Goal: Task Accomplishment & Management: Complete application form

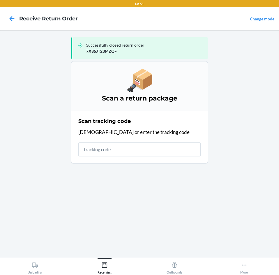
click at [126, 149] on input "text" at bounding box center [139, 150] width 122 height 14
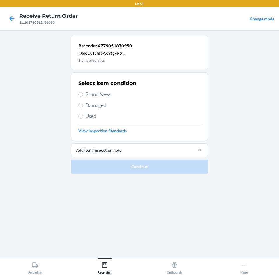
click at [78, 94] on section "Select item condition Brand New Damaged Used View Inspection Standards" at bounding box center [139, 106] width 137 height 69
click at [79, 92] on label "Brand New" at bounding box center [139, 95] width 122 height 8
click at [79, 92] on input "Brand New" at bounding box center [80, 94] width 5 height 5
radio input "true"
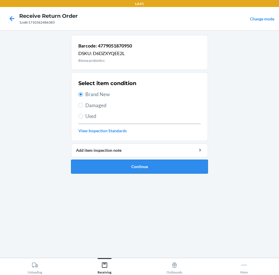
click at [177, 167] on button "Continue" at bounding box center [139, 167] width 137 height 14
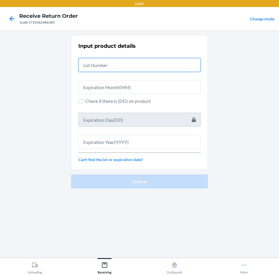
click at [154, 63] on input "text" at bounding box center [139, 65] width 122 height 14
type input "04222578"
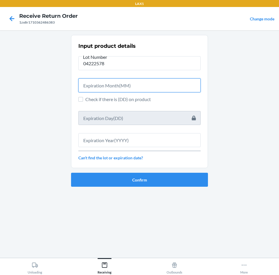
click at [165, 83] on input "text" at bounding box center [139, 85] width 122 height 14
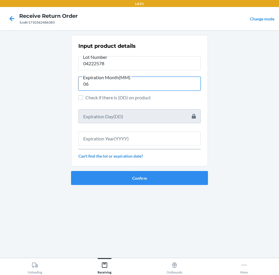
type input "06"
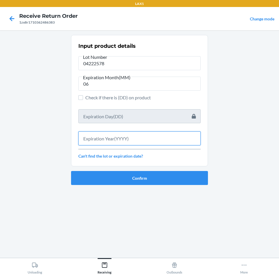
click at [155, 138] on input "text" at bounding box center [139, 138] width 122 height 14
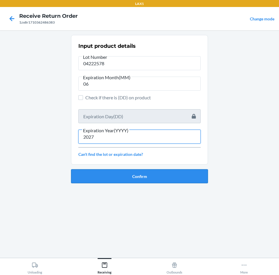
type input "2027"
click at [161, 175] on button "Confirm" at bounding box center [139, 176] width 137 height 14
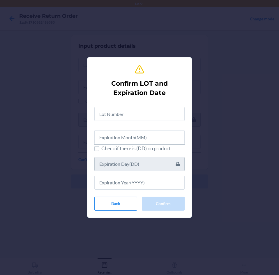
click at [160, 123] on div "Check if there is (DD) on product" at bounding box center [139, 145] width 90 height 87
click at [141, 111] on input "text" at bounding box center [139, 114] width 90 height 14
type input "04222578"
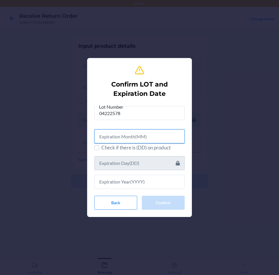
drag, startPoint x: 161, startPoint y: 138, endPoint x: 173, endPoint y: 145, distance: 13.9
click at [164, 138] on input "text" at bounding box center [139, 136] width 90 height 14
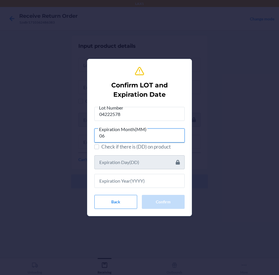
type input "06"
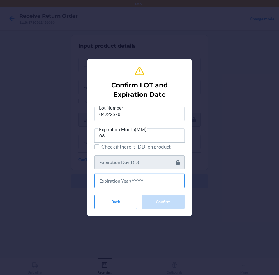
click at [174, 184] on input "text" at bounding box center [139, 181] width 90 height 14
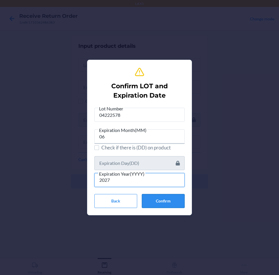
type input "2027"
click at [176, 204] on button "Confirm" at bounding box center [163, 201] width 43 height 14
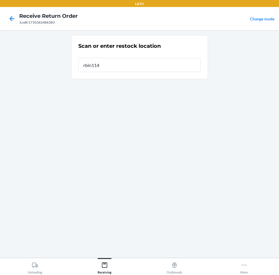
type input "rbin114"
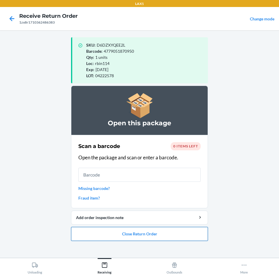
click at [190, 237] on button "Close Return Order" at bounding box center [139, 234] width 137 height 14
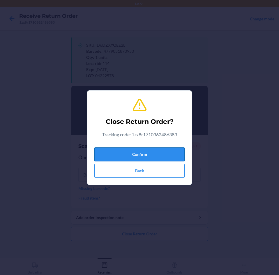
click at [175, 151] on button "Confirm" at bounding box center [139, 154] width 90 height 14
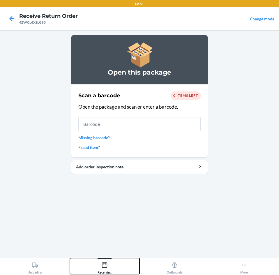
click at [105, 267] on icon at bounding box center [104, 265] width 6 height 6
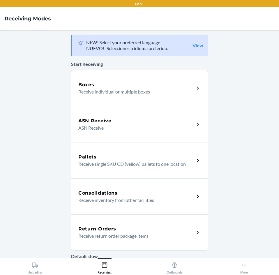
click at [144, 229] on div "Return Orders" at bounding box center [136, 229] width 116 height 7
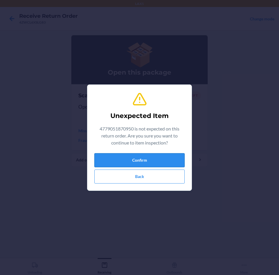
click at [135, 155] on button "Confirm" at bounding box center [139, 160] width 90 height 14
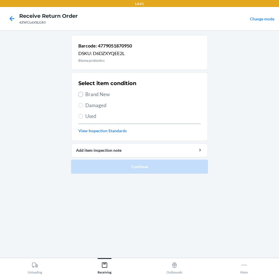
drag, startPoint x: 80, startPoint y: 96, endPoint x: 92, endPoint y: 105, distance: 15.9
click at [83, 99] on div "Select item condition Brand New Damaged Used View Inspection Standards" at bounding box center [139, 107] width 122 height 58
click at [80, 96] on input "Brand New" at bounding box center [80, 94] width 5 height 5
radio input "true"
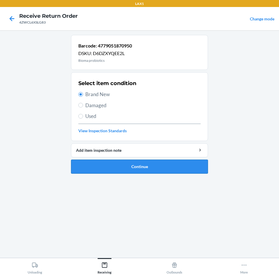
click at [184, 168] on button "Continue" at bounding box center [139, 167] width 137 height 14
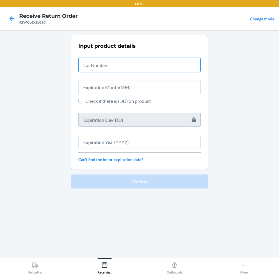
click at [168, 71] on input "text" at bounding box center [139, 65] width 122 height 14
type input "04222576"
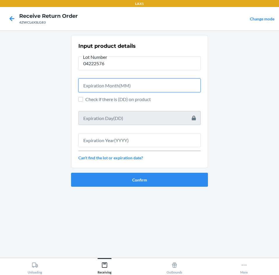
click at [176, 86] on input "text" at bounding box center [139, 85] width 122 height 14
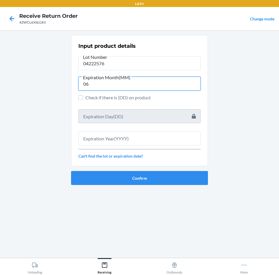
type input "06"
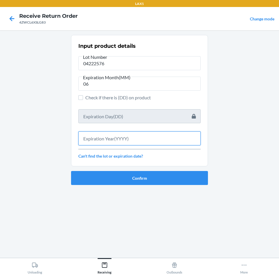
click at [172, 138] on input "text" at bounding box center [139, 138] width 122 height 14
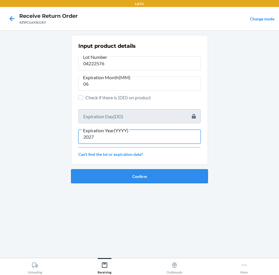
type input "2027"
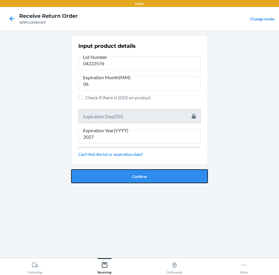
drag, startPoint x: 167, startPoint y: 176, endPoint x: 166, endPoint y: 170, distance: 5.4
click at [167, 173] on button "Confirm" at bounding box center [139, 176] width 137 height 14
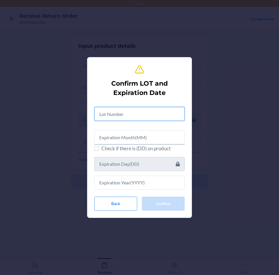
click at [144, 108] on input "text" at bounding box center [139, 114] width 90 height 14
type input "04222576"
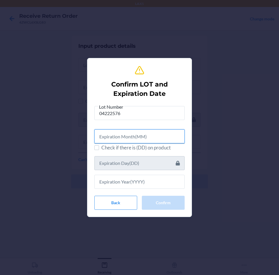
click at [124, 139] on input "text" at bounding box center [139, 136] width 90 height 14
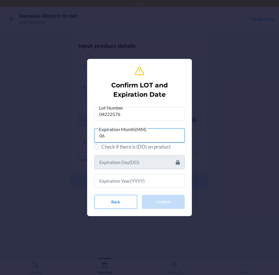
type input "06"
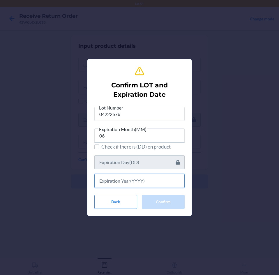
click at [132, 183] on input "text" at bounding box center [139, 181] width 90 height 14
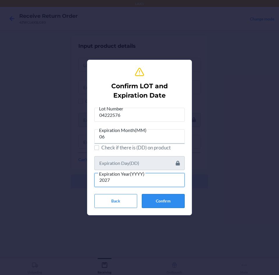
type input "2027"
click at [165, 198] on button "Confirm" at bounding box center [163, 201] width 43 height 14
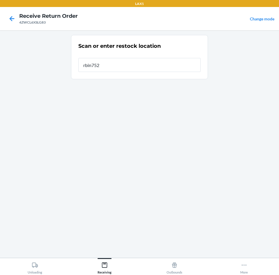
type input "rbin752"
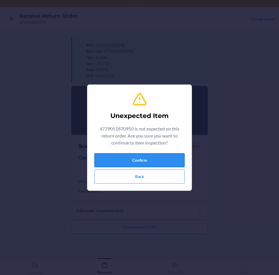
click at [152, 164] on button "Confirm" at bounding box center [139, 160] width 90 height 14
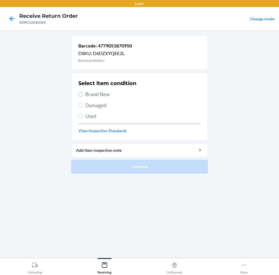
drag, startPoint x: 80, startPoint y: 93, endPoint x: 97, endPoint y: 108, distance: 22.1
click at [83, 96] on label "Brand New" at bounding box center [139, 95] width 122 height 8
click at [83, 96] on input "Brand New" at bounding box center [80, 94] width 5 height 5
radio input "true"
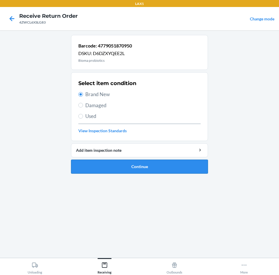
click at [181, 164] on button "Continue" at bounding box center [139, 167] width 137 height 14
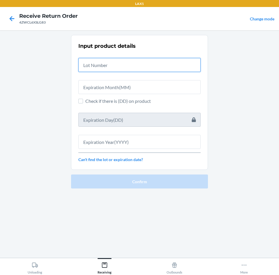
click at [159, 65] on input "text" at bounding box center [139, 65] width 122 height 14
type input "04222576"
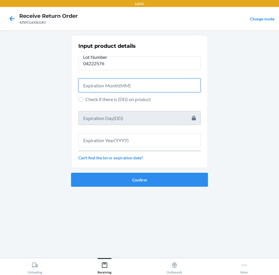
click at [157, 79] on input "text" at bounding box center [139, 85] width 122 height 14
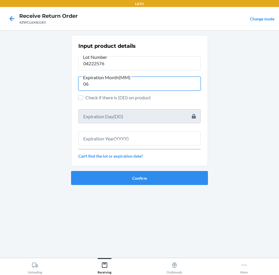
type input "06"
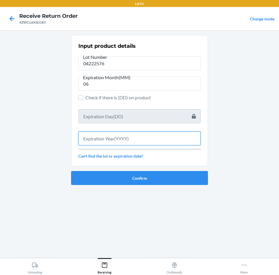
drag, startPoint x: 148, startPoint y: 138, endPoint x: 148, endPoint y: 142, distance: 4.4
click at [148, 142] on input "text" at bounding box center [139, 138] width 122 height 14
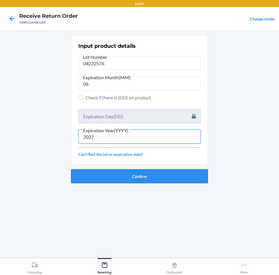
type input "2027"
click at [168, 177] on button "Confirm" at bounding box center [139, 176] width 137 height 14
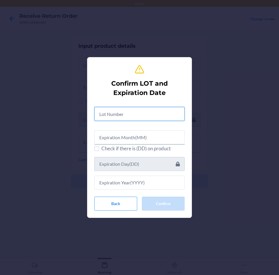
click at [123, 116] on input "text" at bounding box center [139, 114] width 90 height 14
type input "04222576"
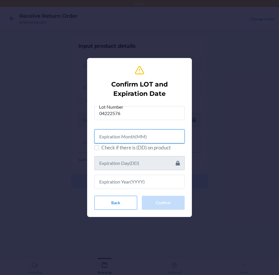
click at [138, 135] on input "text" at bounding box center [139, 136] width 90 height 14
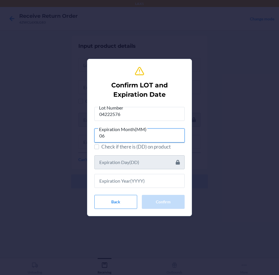
type input "06"
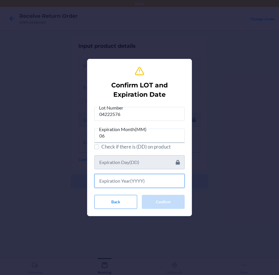
click at [136, 181] on input "text" at bounding box center [139, 181] width 90 height 14
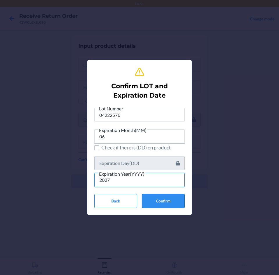
type input "2027"
click at [162, 199] on button "Confirm" at bounding box center [163, 201] width 43 height 14
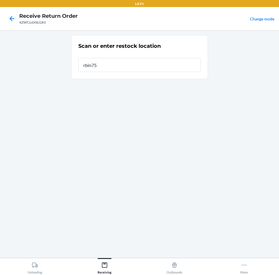
type input "rbin752"
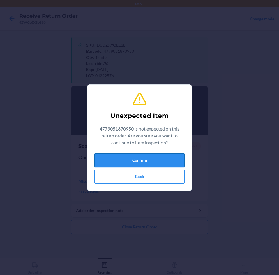
click at [149, 157] on button "Confirm" at bounding box center [139, 160] width 90 height 14
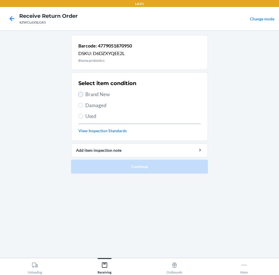
click at [82, 94] on input "Brand New" at bounding box center [80, 94] width 5 height 5
radio input "true"
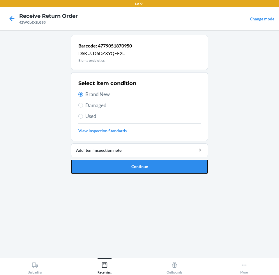
drag, startPoint x: 164, startPoint y: 165, endPoint x: 165, endPoint y: 158, distance: 7.4
click at [164, 162] on button "Continue" at bounding box center [139, 167] width 137 height 14
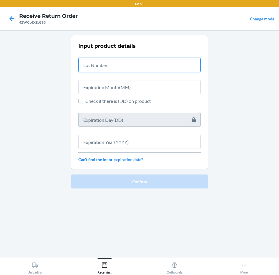
click at [165, 68] on input "text" at bounding box center [139, 65] width 122 height 14
type input "04222576"
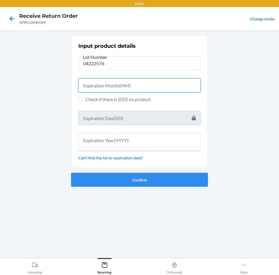
click at [173, 85] on input "text" at bounding box center [139, 85] width 122 height 14
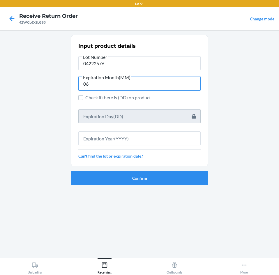
type input "06"
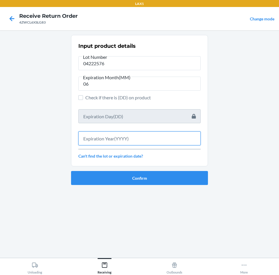
click at [166, 139] on input "text" at bounding box center [139, 138] width 122 height 14
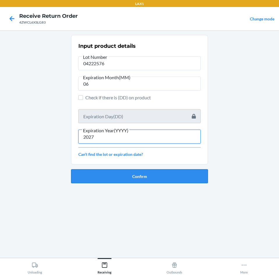
type input "2027"
click at [162, 177] on button "Confirm" at bounding box center [139, 176] width 137 height 14
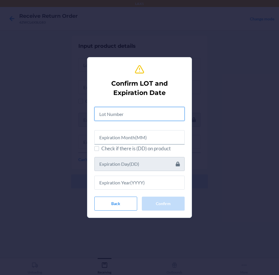
click at [151, 112] on input "text" at bounding box center [139, 114] width 90 height 14
type input "04222576"
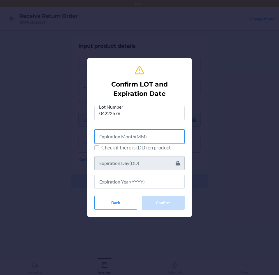
click at [150, 134] on input "text" at bounding box center [139, 136] width 90 height 14
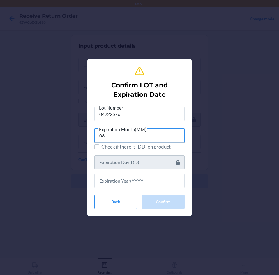
type input "06"
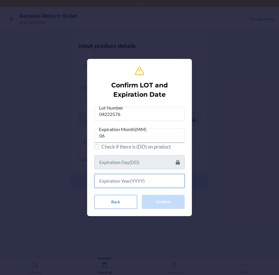
click at [159, 185] on input "text" at bounding box center [139, 181] width 90 height 14
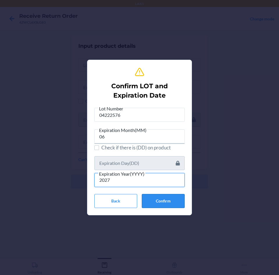
type input "2027"
click at [165, 197] on button "Confirm" at bounding box center [163, 201] width 43 height 14
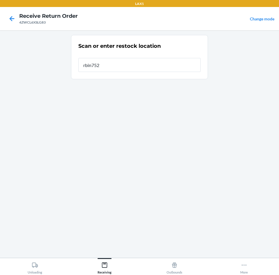
type input "rbin752"
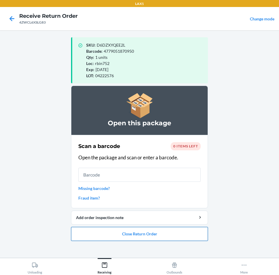
click at [163, 235] on button "Close Return Order" at bounding box center [139, 234] width 137 height 14
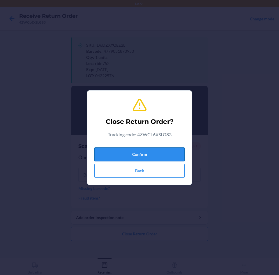
click at [159, 152] on button "Confirm" at bounding box center [139, 154] width 90 height 14
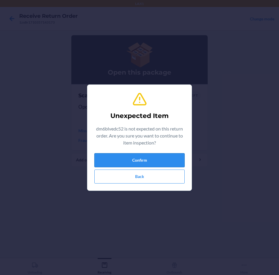
click at [158, 164] on button "Confirm" at bounding box center [139, 160] width 90 height 14
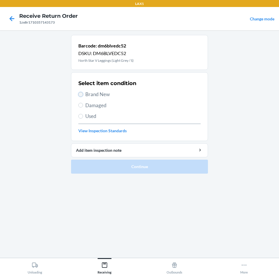
click at [79, 94] on input "Brand New" at bounding box center [80, 94] width 5 height 5
radio input "true"
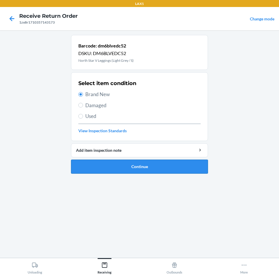
click at [161, 164] on button "Continue" at bounding box center [139, 167] width 137 height 14
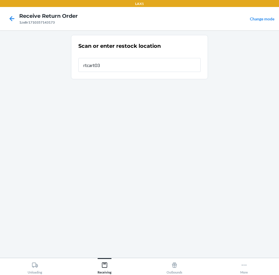
type input "rtcart030"
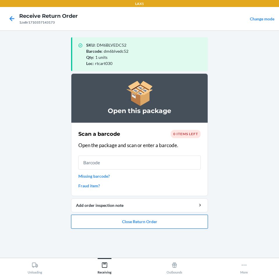
drag, startPoint x: 165, startPoint y: 223, endPoint x: 167, endPoint y: 217, distance: 6.8
click at [166, 220] on button "Close Return Order" at bounding box center [139, 222] width 137 height 14
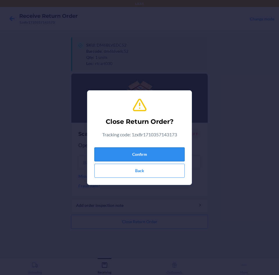
click at [162, 157] on button "Confirm" at bounding box center [139, 154] width 90 height 14
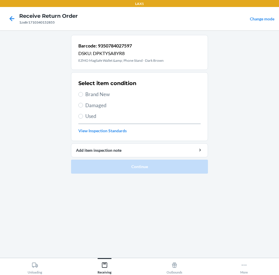
click at [85, 106] on label "Damaged" at bounding box center [139, 106] width 122 height 8
click at [83, 106] on input "Damaged" at bounding box center [80, 105] width 5 height 5
radio input "true"
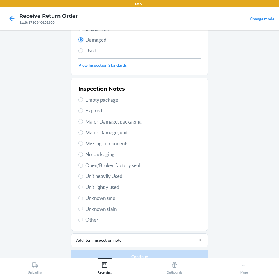
scroll to position [76, 0]
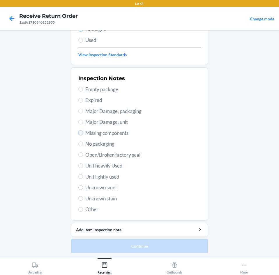
click at [80, 133] on input "Missing components" at bounding box center [80, 133] width 5 height 5
radio input "true"
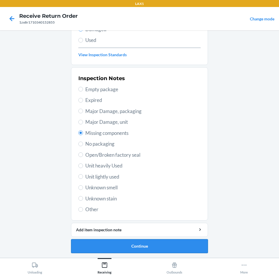
click at [185, 247] on button "Continue" at bounding box center [139, 246] width 137 height 14
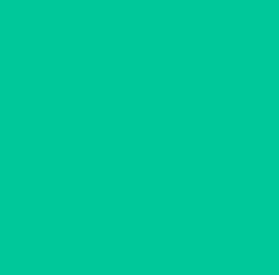
scroll to position [28, 0]
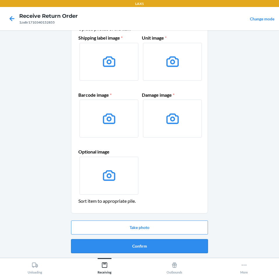
click at [185, 243] on button "Confirm" at bounding box center [139, 246] width 137 height 14
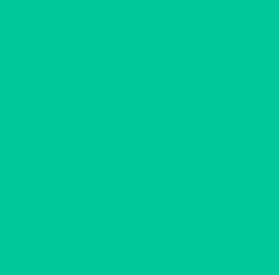
scroll to position [0, 0]
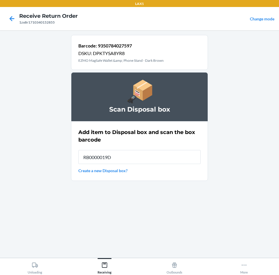
type input "RB0000019D0"
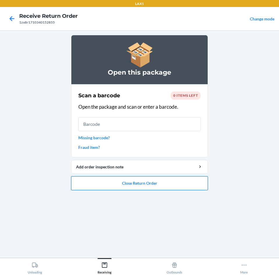
click at [173, 185] on button "Close Return Order" at bounding box center [139, 183] width 137 height 14
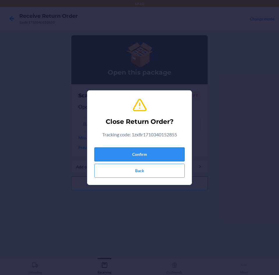
click at [162, 156] on button "Confirm" at bounding box center [139, 154] width 90 height 14
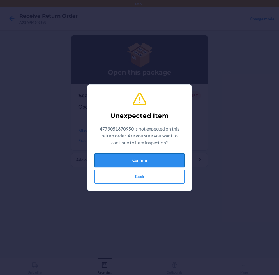
click at [156, 159] on button "Confirm" at bounding box center [139, 160] width 90 height 14
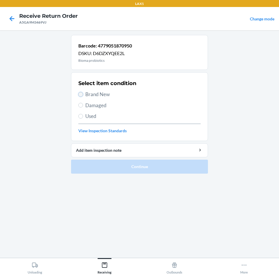
drag, startPoint x: 81, startPoint y: 94, endPoint x: 90, endPoint y: 106, distance: 15.2
click at [82, 94] on input "Brand New" at bounding box center [80, 94] width 5 height 5
radio input "true"
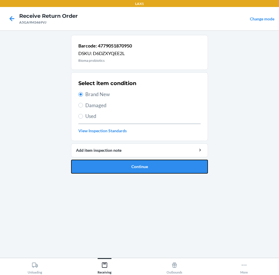
drag, startPoint x: 160, startPoint y: 165, endPoint x: 144, endPoint y: 126, distance: 42.6
click at [154, 153] on li "Barcode: 4779051870950 DSKU: D6DZXYQEE2L Bioma probiotics Select item condition…" at bounding box center [139, 104] width 137 height 139
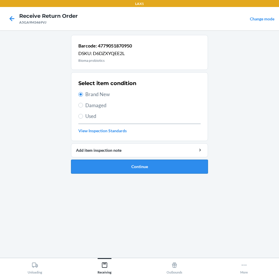
click at [160, 167] on button "Continue" at bounding box center [139, 167] width 137 height 14
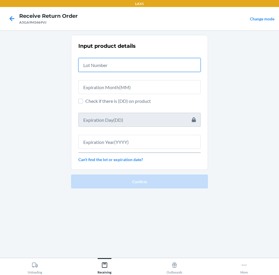
click at [152, 65] on input "text" at bounding box center [139, 65] width 122 height 14
type input "04222581"
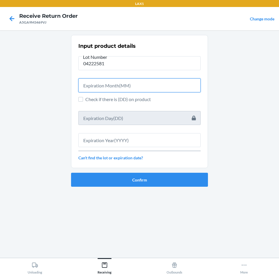
click at [161, 85] on input "text" at bounding box center [139, 85] width 122 height 14
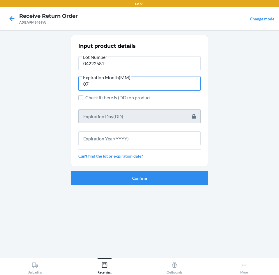
type input "07"
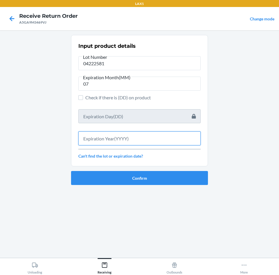
click at [152, 141] on input "text" at bounding box center [139, 138] width 122 height 14
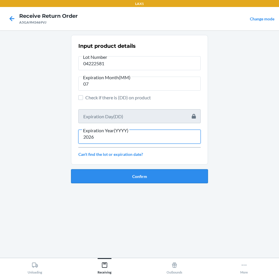
type input "2026"
click at [161, 176] on button "Confirm" at bounding box center [139, 176] width 137 height 14
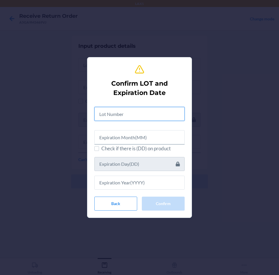
click at [154, 117] on input "text" at bounding box center [139, 114] width 90 height 14
type input "04222581"
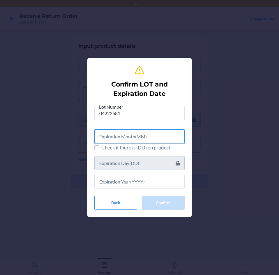
click at [139, 137] on input "text" at bounding box center [139, 136] width 90 height 14
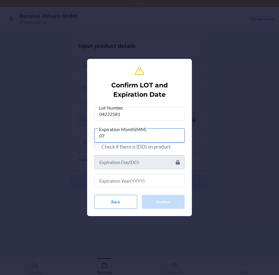
type input "07"
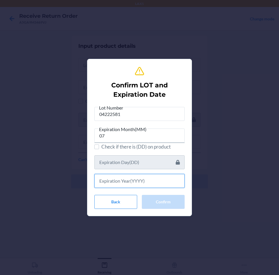
click at [119, 181] on input "text" at bounding box center [139, 181] width 90 height 14
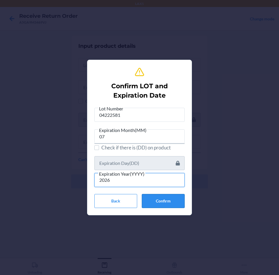
type input "2026"
click at [161, 200] on button "Confirm" at bounding box center [163, 201] width 43 height 14
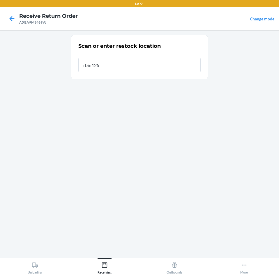
type input "rbin125"
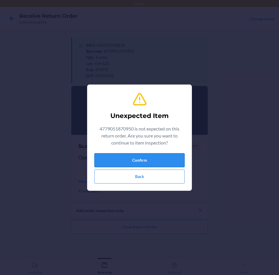
click at [143, 158] on button "Confirm" at bounding box center [139, 160] width 90 height 14
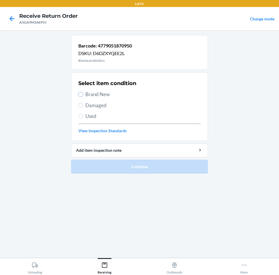
drag, startPoint x: 80, startPoint y: 93, endPoint x: 111, endPoint y: 132, distance: 49.6
click at [82, 97] on label "Brand New" at bounding box center [139, 95] width 122 height 8
click at [82, 97] on input "Brand New" at bounding box center [80, 94] width 5 height 5
radio input "true"
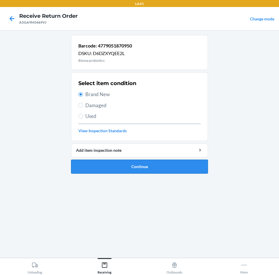
click at [157, 166] on button "Continue" at bounding box center [139, 167] width 137 height 14
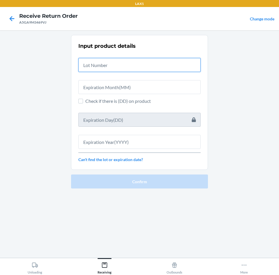
click at [145, 67] on input "text" at bounding box center [139, 65] width 122 height 14
type input "04222581"
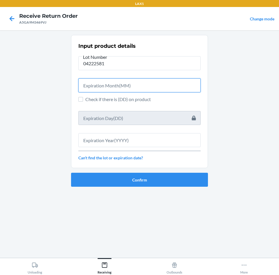
click at [142, 87] on input "text" at bounding box center [139, 85] width 122 height 14
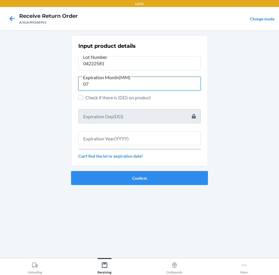
type input "07"
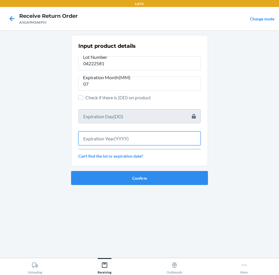
click at [144, 137] on input "text" at bounding box center [139, 138] width 122 height 14
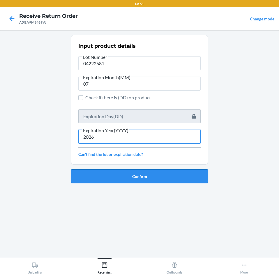
type input "2026"
click at [150, 178] on button "Confirm" at bounding box center [139, 176] width 137 height 14
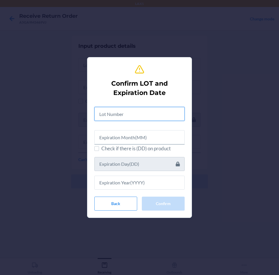
click at [157, 112] on input "text" at bounding box center [139, 114] width 90 height 14
type input "04222581"
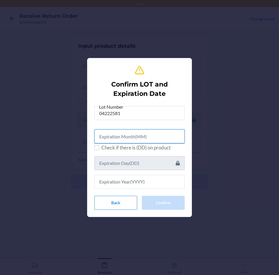
click at [157, 141] on input "text" at bounding box center [139, 136] width 90 height 14
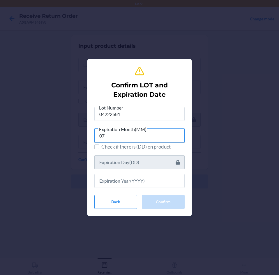
type input "07"
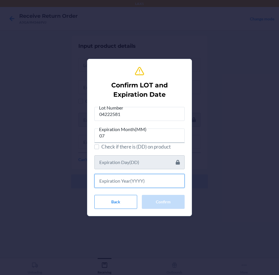
click at [140, 182] on input "text" at bounding box center [139, 181] width 90 height 14
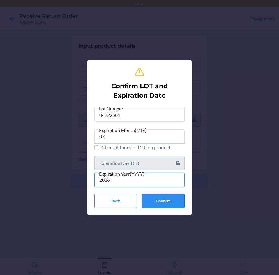
type input "2026"
click at [169, 201] on button "Confirm" at bounding box center [163, 201] width 43 height 14
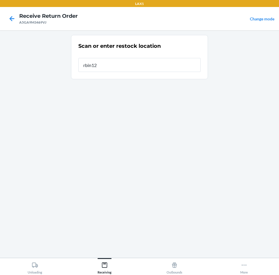
type input "rbin125"
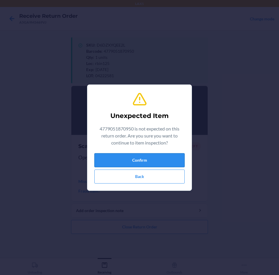
click at [162, 160] on button "Confirm" at bounding box center [139, 160] width 90 height 14
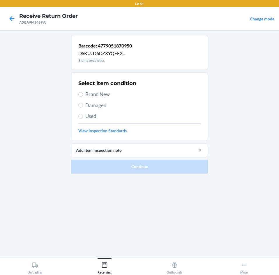
click at [83, 94] on label "Brand New" at bounding box center [139, 95] width 122 height 8
click at [83, 94] on input "Brand New" at bounding box center [80, 94] width 5 height 5
radio input "true"
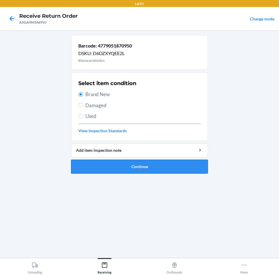
click at [163, 165] on button "Continue" at bounding box center [139, 167] width 137 height 14
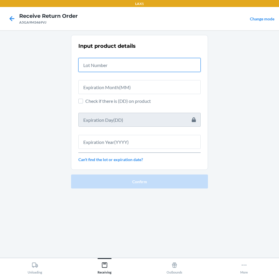
click at [160, 64] on input "text" at bounding box center [139, 65] width 122 height 14
type input "04222581"
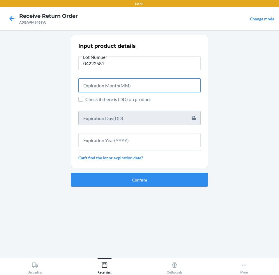
click at [168, 87] on input "text" at bounding box center [139, 85] width 122 height 14
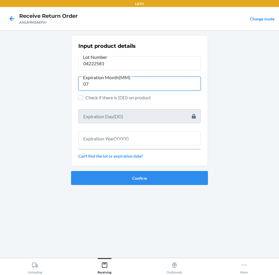
type input "07"
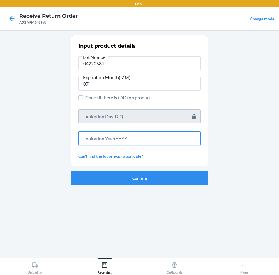
click at [163, 145] on input "text" at bounding box center [139, 138] width 122 height 14
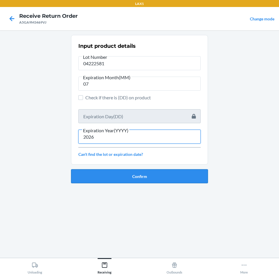
type input "2026"
click at [164, 175] on button "Confirm" at bounding box center [139, 176] width 137 height 14
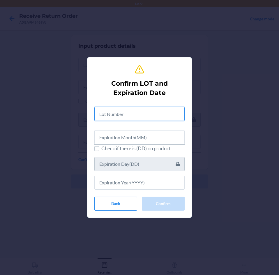
drag, startPoint x: 155, startPoint y: 109, endPoint x: 155, endPoint y: 115, distance: 5.2
click at [155, 114] on input "text" at bounding box center [139, 114] width 90 height 14
type input "04222581"
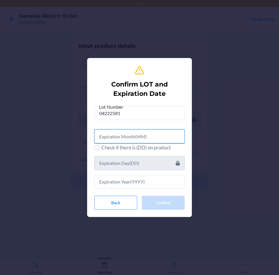
click at [161, 137] on input "text" at bounding box center [139, 136] width 90 height 14
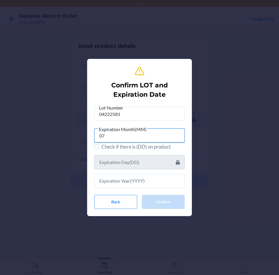
type input "07"
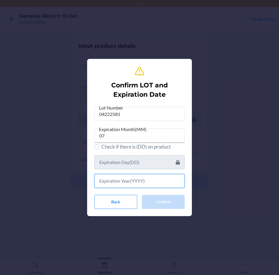
click at [141, 182] on input "text" at bounding box center [139, 181] width 90 height 14
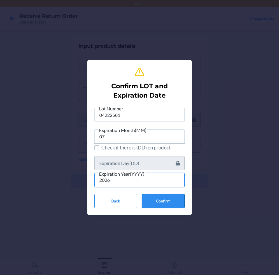
type input "2026"
click at [177, 205] on button "Confirm" at bounding box center [163, 201] width 43 height 14
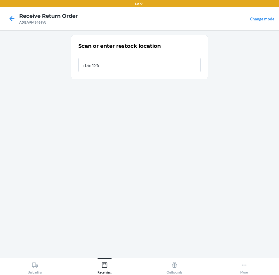
type input "rbin125"
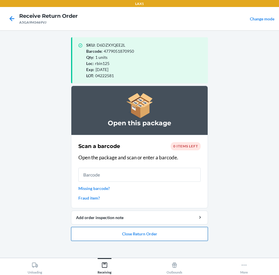
click at [180, 236] on button "Close Return Order" at bounding box center [139, 234] width 137 height 14
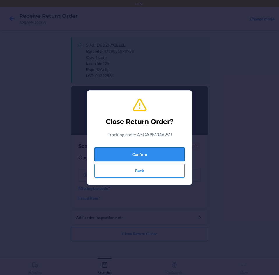
click at [179, 155] on button "Confirm" at bounding box center [139, 154] width 90 height 14
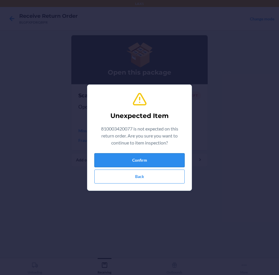
click at [175, 158] on button "Confirm" at bounding box center [139, 160] width 90 height 14
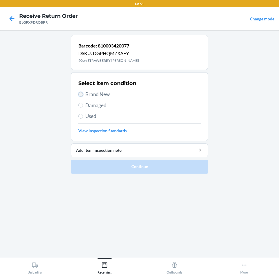
click at [82, 96] on input "Brand New" at bounding box center [80, 94] width 5 height 5
radio input "true"
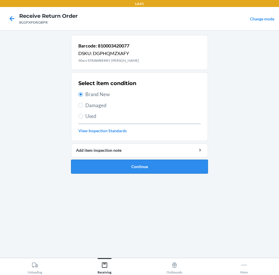
click at [185, 166] on button "Continue" at bounding box center [139, 167] width 137 height 14
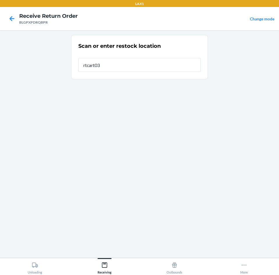
type input "rtcart030"
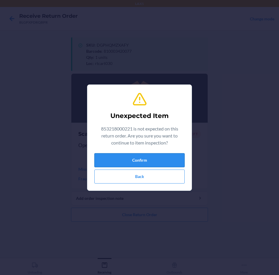
click at [175, 161] on button "Confirm" at bounding box center [139, 160] width 90 height 14
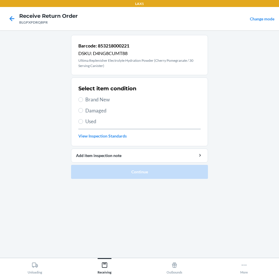
click at [80, 96] on label "Brand New" at bounding box center [139, 100] width 122 height 8
click at [80, 97] on input "Brand New" at bounding box center [80, 99] width 5 height 5
radio input "true"
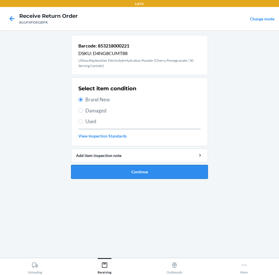
click at [159, 172] on button "Continue" at bounding box center [139, 172] width 137 height 14
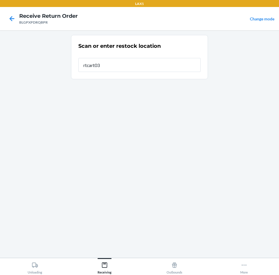
type input "rtcart030"
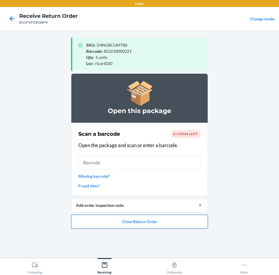
click at [147, 222] on button "Close Return Order" at bounding box center [139, 222] width 137 height 14
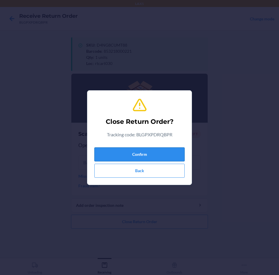
click at [161, 150] on button "Confirm" at bounding box center [139, 154] width 90 height 14
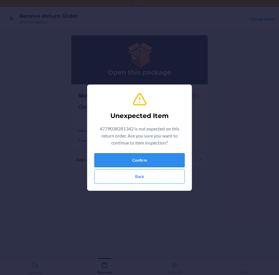
click at [172, 166] on button "Confirm" at bounding box center [139, 160] width 90 height 14
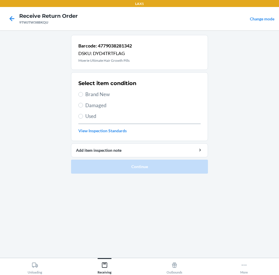
drag, startPoint x: 85, startPoint y: 94, endPoint x: 84, endPoint y: 101, distance: 6.2
click at [85, 98] on label "Brand New" at bounding box center [139, 95] width 122 height 8
click at [83, 97] on input "Brand New" at bounding box center [80, 94] width 5 height 5
radio input "true"
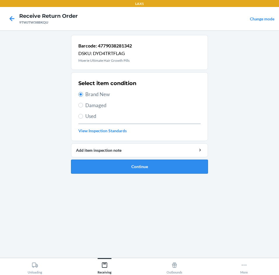
click at [159, 168] on button "Continue" at bounding box center [139, 167] width 137 height 14
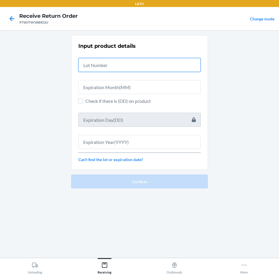
click at [139, 64] on input "text" at bounding box center [139, 65] width 122 height 14
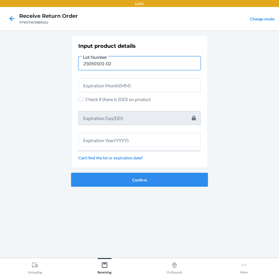
type input "25050101-02"
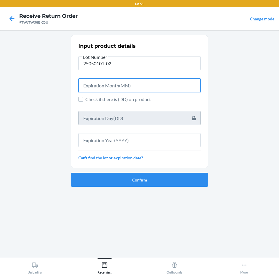
click at [133, 87] on input "text" at bounding box center [139, 85] width 122 height 14
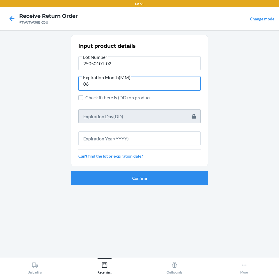
type input "06"
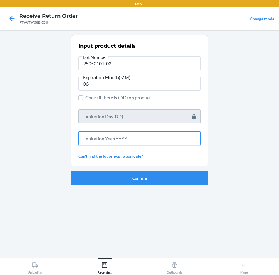
click at [112, 146] on div "Input product details Lot Number 25050101-02 Expiration Month(MM) 06 Check if t…" at bounding box center [139, 101] width 122 height 120
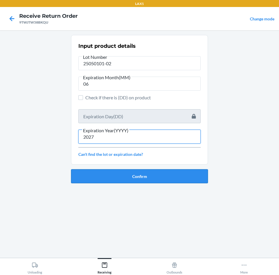
type input "2027"
click at [131, 176] on button "Confirm" at bounding box center [139, 176] width 137 height 14
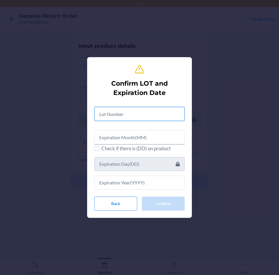
click at [145, 116] on input "text" at bounding box center [139, 114] width 90 height 14
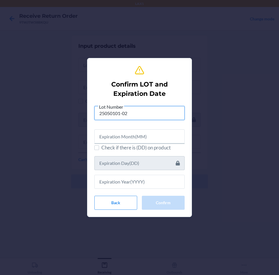
type input "25050101-02"
click at [130, 139] on input "text" at bounding box center [139, 136] width 90 height 14
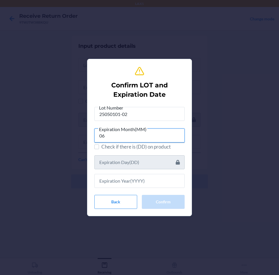
type input "06"
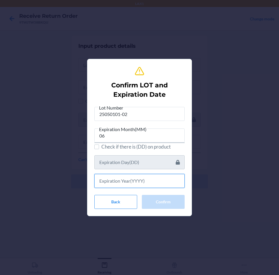
click at [114, 180] on input "text" at bounding box center [139, 181] width 90 height 14
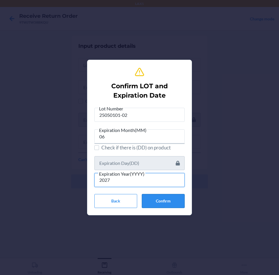
type input "2027"
click at [161, 204] on button "Confirm" at bounding box center [163, 201] width 43 height 14
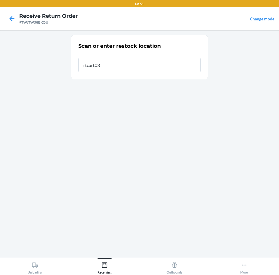
type input "rtcart030"
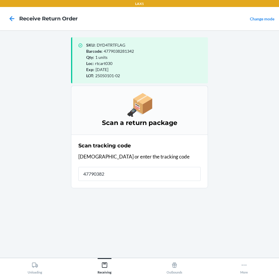
type input "477903828"
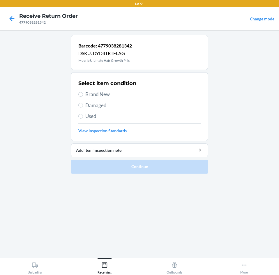
click at [83, 96] on label "Brand New" at bounding box center [139, 95] width 122 height 8
click at [83, 96] on input "Brand New" at bounding box center [80, 94] width 5 height 5
radio input "true"
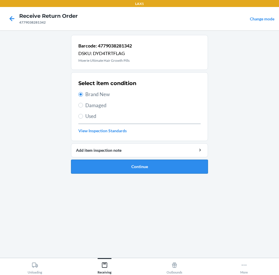
click at [153, 165] on button "Continue" at bounding box center [139, 167] width 137 height 14
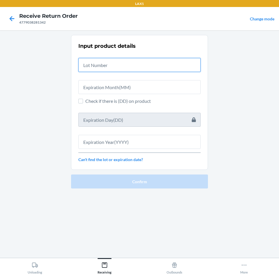
click at [166, 64] on input "text" at bounding box center [139, 65] width 122 height 14
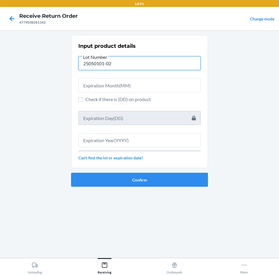
type input "25050101-02"
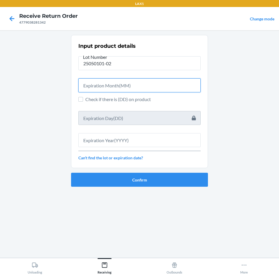
click at [162, 80] on input "text" at bounding box center [139, 85] width 122 height 14
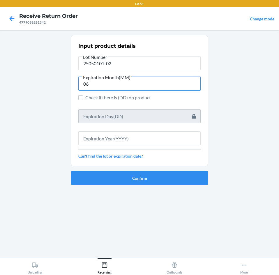
type input "06"
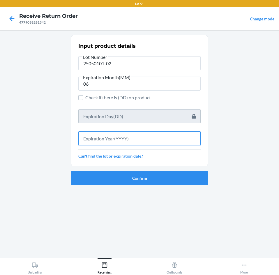
click at [141, 141] on input "text" at bounding box center [139, 138] width 122 height 14
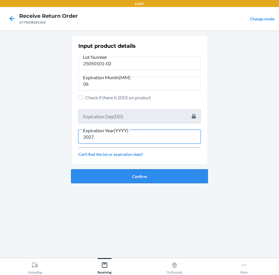
type input "2027"
click at [149, 178] on button "Confirm" at bounding box center [139, 176] width 137 height 14
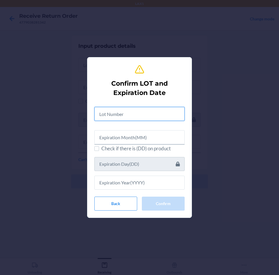
click at [151, 120] on input "text" at bounding box center [139, 114] width 90 height 14
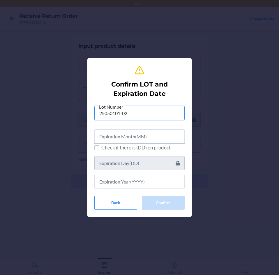
type input "25050101-02"
click at [168, 136] on input "text" at bounding box center [139, 136] width 90 height 14
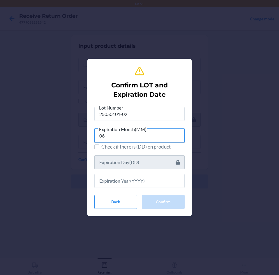
type input "06"
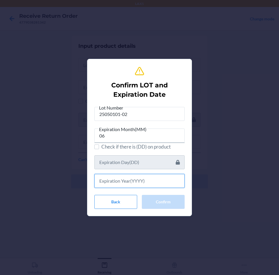
click at [143, 183] on input "text" at bounding box center [139, 181] width 90 height 14
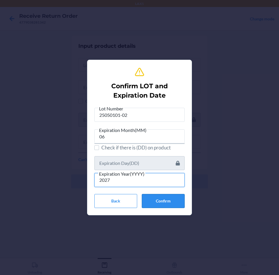
type input "2027"
click at [169, 199] on button "Confirm" at bounding box center [163, 201] width 43 height 14
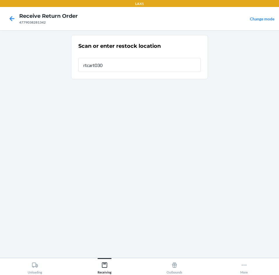
type input "rtcart030"
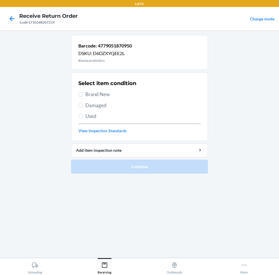
click at [82, 90] on div "Select item condition Brand New Damaged Used View Inspection Standards" at bounding box center [139, 107] width 122 height 58
click at [78, 96] on label "Brand New" at bounding box center [139, 95] width 122 height 8
click at [78, 96] on input "Brand New" at bounding box center [80, 94] width 5 height 5
radio input "true"
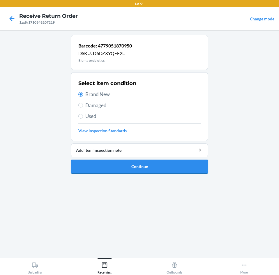
click at [169, 171] on button "Continue" at bounding box center [139, 167] width 137 height 14
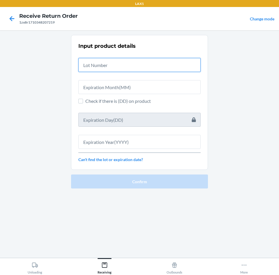
click at [130, 63] on input "text" at bounding box center [139, 65] width 122 height 14
type input "04222578"
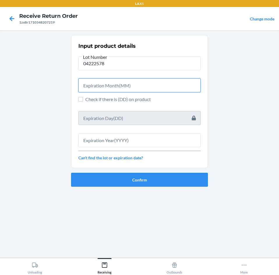
click at [134, 88] on input "text" at bounding box center [139, 85] width 122 height 14
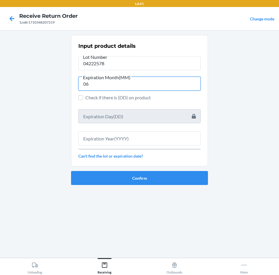
type input "06"
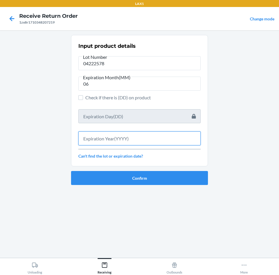
click at [133, 137] on input "text" at bounding box center [139, 138] width 122 height 14
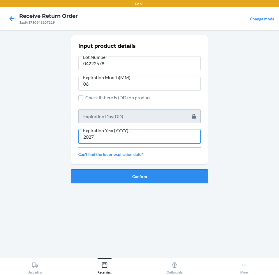
type input "2027"
click at [142, 175] on button "Confirm" at bounding box center [139, 176] width 137 height 14
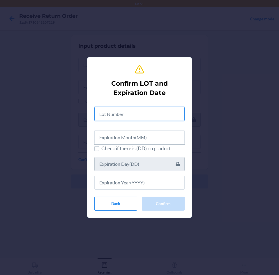
click at [149, 115] on input "text" at bounding box center [139, 114] width 90 height 14
type input "04222578"
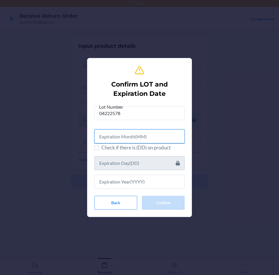
click at [148, 138] on input "text" at bounding box center [139, 136] width 90 height 14
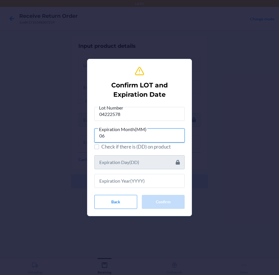
type input "06"
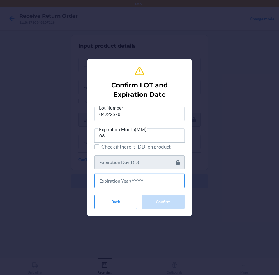
click at [153, 181] on input "text" at bounding box center [139, 181] width 90 height 14
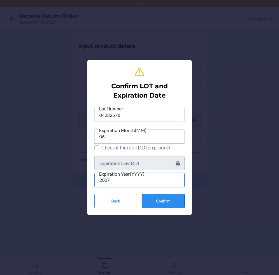
type input "2027"
click at [166, 203] on button "Confirm" at bounding box center [163, 201] width 43 height 14
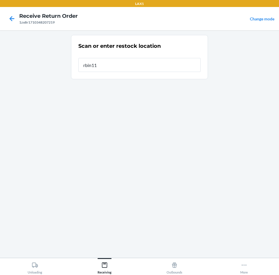
type input "rbin114"
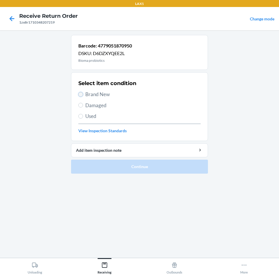
click at [80, 94] on input "Brand New" at bounding box center [80, 94] width 5 height 5
radio input "true"
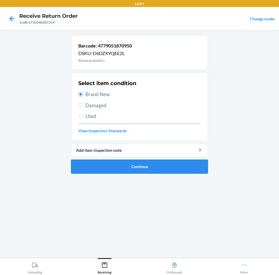
click at [168, 168] on button "Continue" at bounding box center [139, 167] width 137 height 14
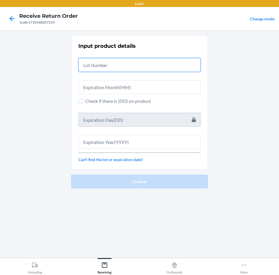
click at [166, 65] on input "text" at bounding box center [139, 65] width 122 height 14
type input "04222578"
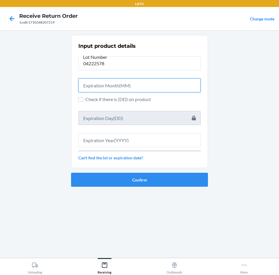
click at [162, 84] on input "text" at bounding box center [139, 85] width 122 height 14
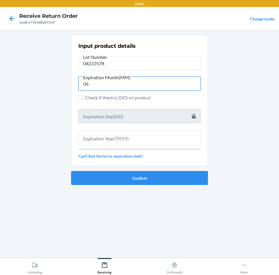
type input "06"
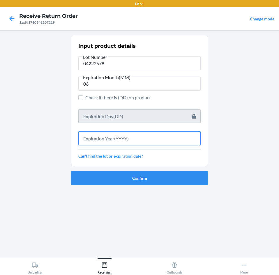
click at [161, 143] on input "text" at bounding box center [139, 138] width 122 height 14
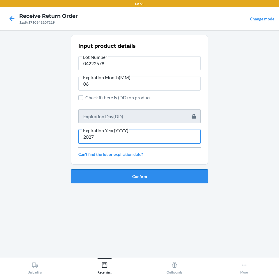
type input "2027"
click at [166, 177] on button "Confirm" at bounding box center [139, 176] width 137 height 14
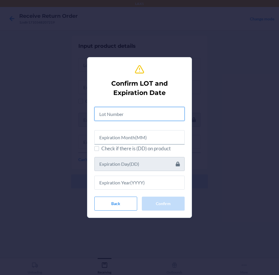
click at [154, 114] on input "text" at bounding box center [139, 114] width 90 height 14
type input "04222578"
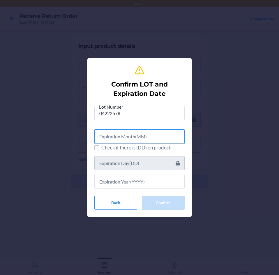
click at [161, 137] on input "text" at bounding box center [139, 136] width 90 height 14
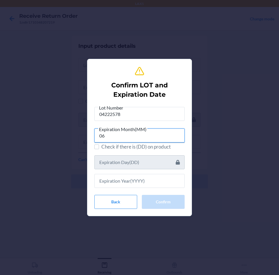
type input "06"
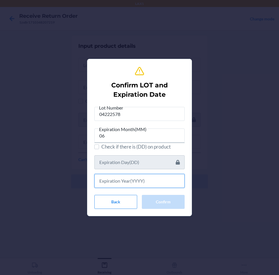
click at [152, 182] on input "text" at bounding box center [139, 181] width 90 height 14
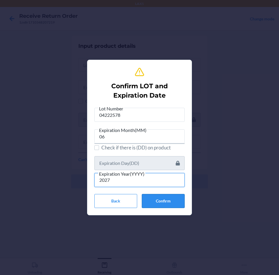
type input "2027"
click at [170, 200] on button "Confirm" at bounding box center [163, 201] width 43 height 14
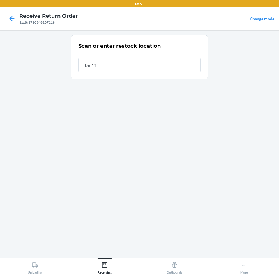
type input "rbin114"
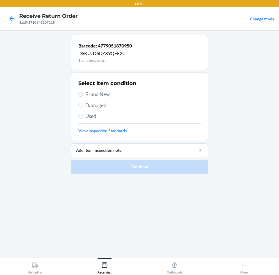
click at [84, 94] on label "Brand New" at bounding box center [139, 95] width 122 height 8
click at [83, 94] on input "Brand New" at bounding box center [80, 94] width 5 height 5
radio input "true"
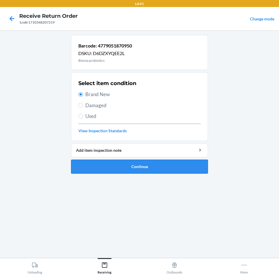
click at [167, 166] on button "Continue" at bounding box center [139, 167] width 137 height 14
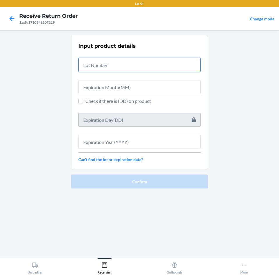
click at [160, 66] on input "text" at bounding box center [139, 65] width 122 height 14
type input "04222578"
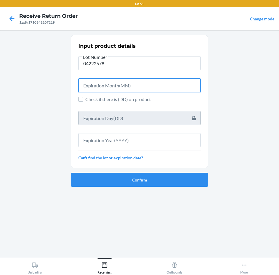
click at [156, 83] on input "text" at bounding box center [139, 85] width 122 height 14
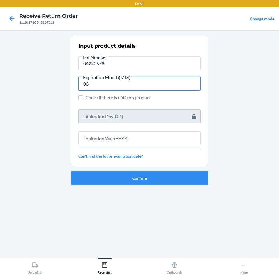
type input "06"
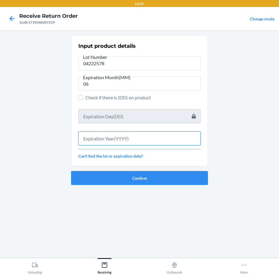
click at [156, 138] on input "text" at bounding box center [139, 138] width 122 height 14
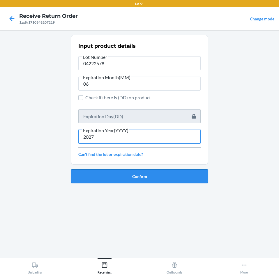
type input "2027"
click at [166, 174] on button "Confirm" at bounding box center [139, 176] width 137 height 14
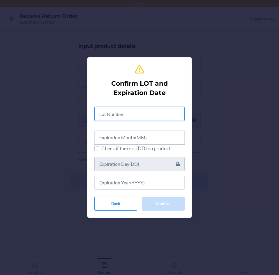
click at [162, 116] on input "text" at bounding box center [139, 114] width 90 height 14
type input "04222578"
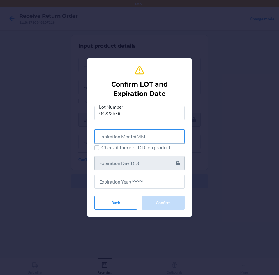
click at [160, 134] on input "text" at bounding box center [139, 136] width 90 height 14
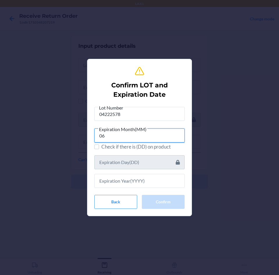
type input "06"
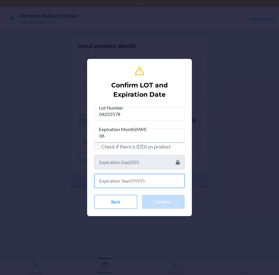
click at [157, 180] on input "text" at bounding box center [139, 181] width 90 height 14
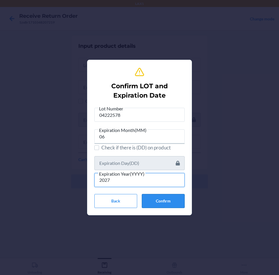
type input "2027"
click at [172, 201] on button "Confirm" at bounding box center [163, 201] width 43 height 14
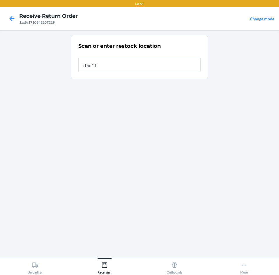
type input "rbin114"
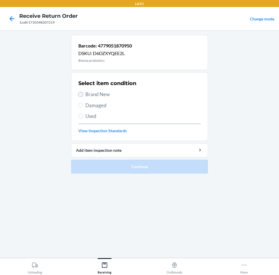
click at [81, 93] on input "Brand New" at bounding box center [80, 94] width 5 height 5
radio input "true"
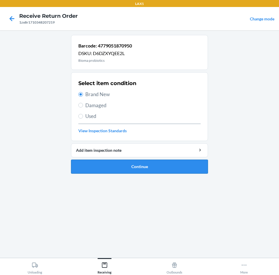
drag, startPoint x: 164, startPoint y: 164, endPoint x: 164, endPoint y: 160, distance: 4.1
click at [164, 160] on button "Continue" at bounding box center [139, 167] width 137 height 14
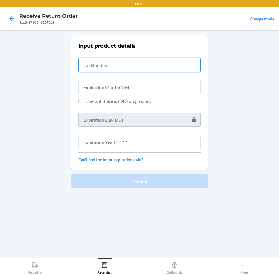
click at [151, 69] on input "text" at bounding box center [139, 65] width 122 height 14
type input "04222578"
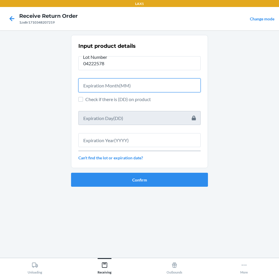
click at [151, 83] on input "text" at bounding box center [139, 85] width 122 height 14
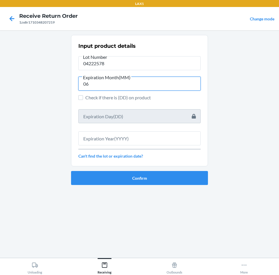
type input "06"
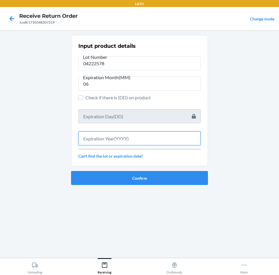
click at [147, 148] on div "Input product details Lot Number 04222578 Expiration Month(MM) 06 Check if ther…" at bounding box center [139, 101] width 122 height 120
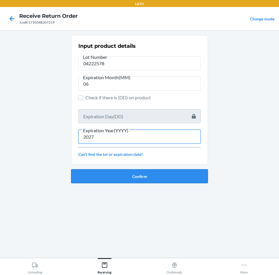
type input "2027"
click at [166, 173] on button "Confirm" at bounding box center [139, 176] width 137 height 14
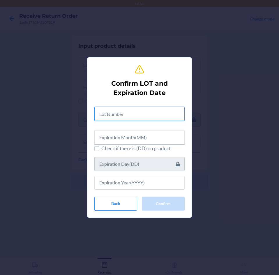
click at [158, 114] on input "text" at bounding box center [139, 114] width 90 height 14
type input "04222578"
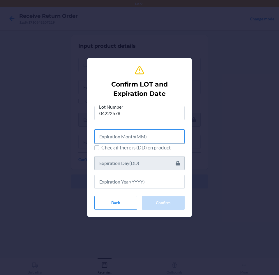
click at [152, 139] on input "text" at bounding box center [139, 136] width 90 height 14
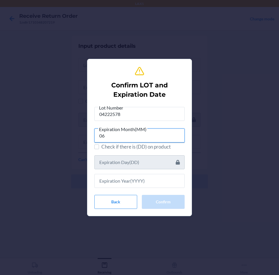
type input "06"
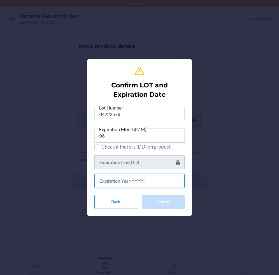
click at [131, 182] on input "text" at bounding box center [139, 181] width 90 height 14
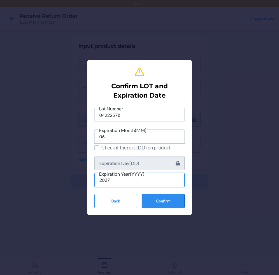
type input "2027"
click at [162, 201] on button "Confirm" at bounding box center [163, 201] width 43 height 14
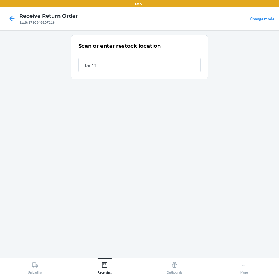
type input "rbin114"
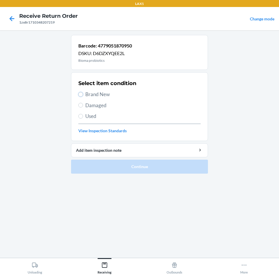
drag, startPoint x: 82, startPoint y: 94, endPoint x: 110, endPoint y: 129, distance: 45.2
click at [82, 94] on input "Brand New" at bounding box center [80, 94] width 5 height 5
radio input "true"
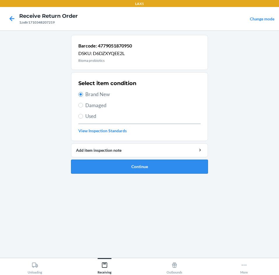
click at [172, 164] on button "Continue" at bounding box center [139, 167] width 137 height 14
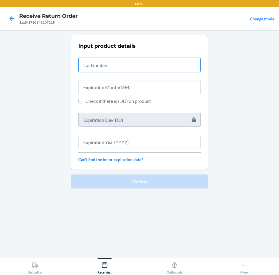
click at [161, 71] on input "text" at bounding box center [139, 65] width 122 height 14
type input "04222578"
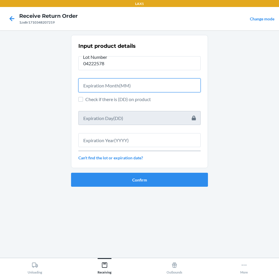
click at [157, 83] on input "text" at bounding box center [139, 85] width 122 height 14
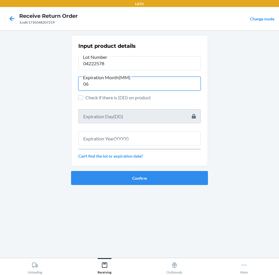
type input "06"
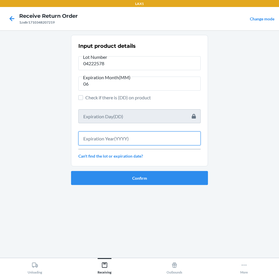
click at [138, 135] on input "text" at bounding box center [139, 138] width 122 height 14
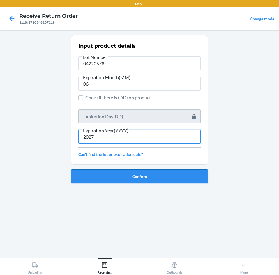
type input "2027"
click at [145, 174] on button "Confirm" at bounding box center [139, 176] width 137 height 14
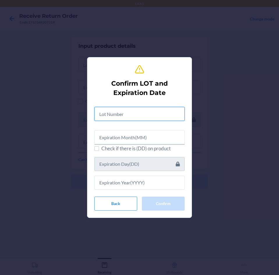
click at [147, 115] on input "text" at bounding box center [139, 114] width 90 height 14
type input "04222578"
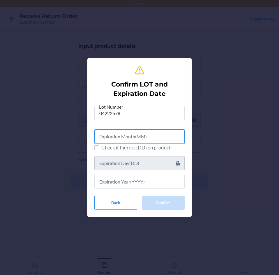
click at [150, 138] on input "text" at bounding box center [139, 136] width 90 height 14
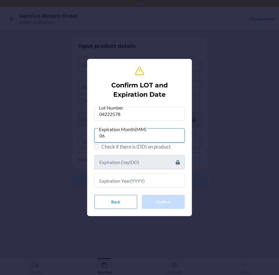
type input "06"
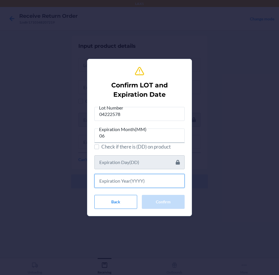
click at [168, 184] on input "text" at bounding box center [139, 181] width 90 height 14
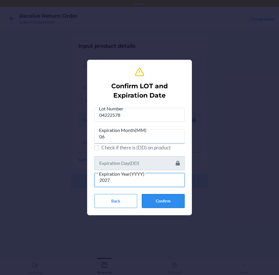
type input "2027"
click at [165, 196] on button "Confirm" at bounding box center [163, 201] width 43 height 14
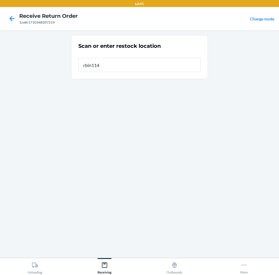
type input "rbin114"
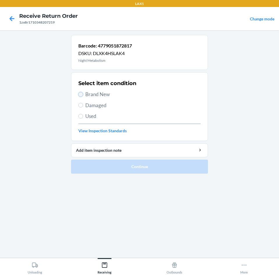
click at [82, 95] on input "Brand New" at bounding box center [80, 94] width 5 height 5
radio input "true"
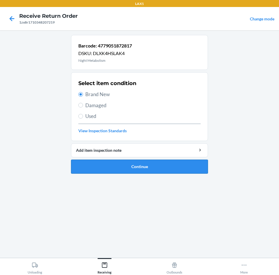
click at [164, 160] on button "Continue" at bounding box center [139, 167] width 137 height 14
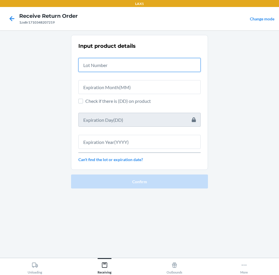
drag, startPoint x: 132, startPoint y: 61, endPoint x: 133, endPoint y: 65, distance: 3.8
click at [133, 65] on input "text" at bounding box center [139, 65] width 122 height 14
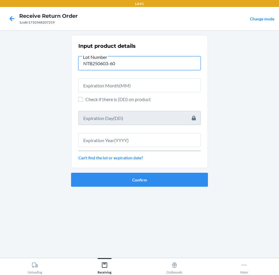
type input "NTB250603-60"
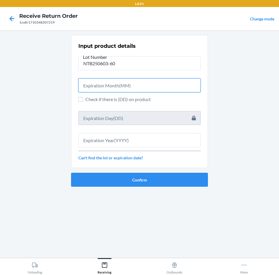
click at [133, 87] on input "text" at bounding box center [139, 85] width 122 height 14
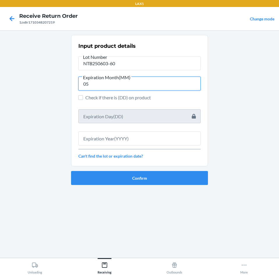
type input "05"
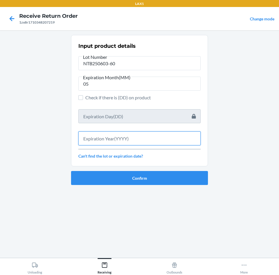
click at [140, 140] on input "text" at bounding box center [139, 138] width 122 height 14
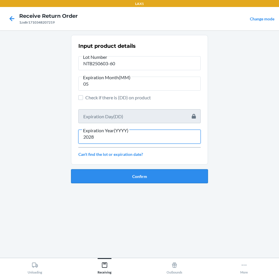
type input "2028"
click at [152, 174] on button "Confirm" at bounding box center [139, 176] width 137 height 14
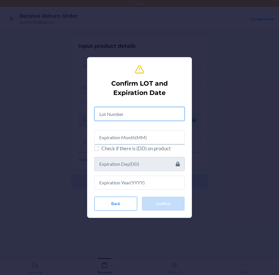
click at [152, 117] on input "text" at bounding box center [139, 114] width 90 height 14
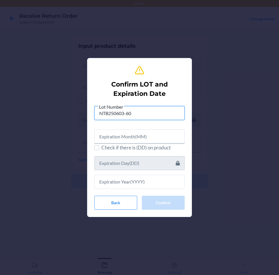
type input "NTB250603-60"
click at [156, 135] on input "text" at bounding box center [139, 136] width 90 height 14
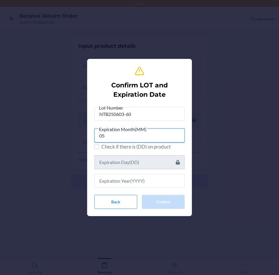
type input "05"
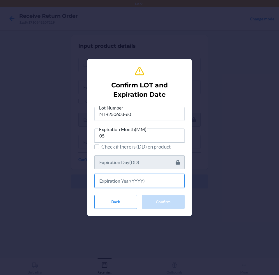
click at [146, 181] on input "text" at bounding box center [139, 181] width 90 height 14
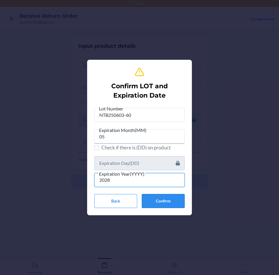
type input "2028"
click at [175, 196] on button "Confirm" at bounding box center [163, 201] width 43 height 14
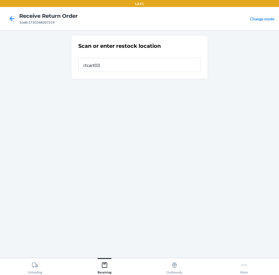
type input "rtcart030"
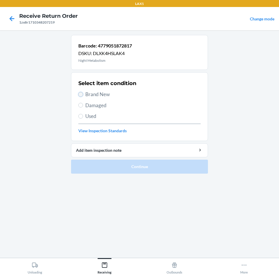
click at [80, 95] on input "Brand New" at bounding box center [80, 94] width 5 height 5
radio input "true"
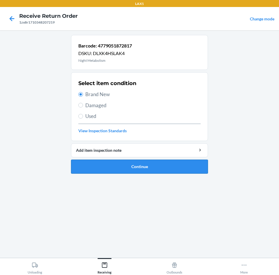
click at [170, 167] on button "Continue" at bounding box center [139, 167] width 137 height 14
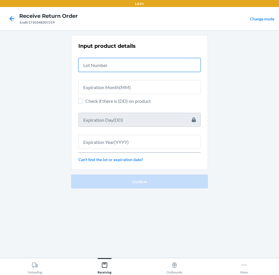
click at [157, 64] on input "text" at bounding box center [139, 65] width 122 height 14
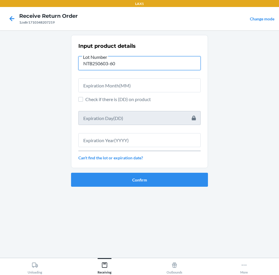
type input "NTB250603-60"
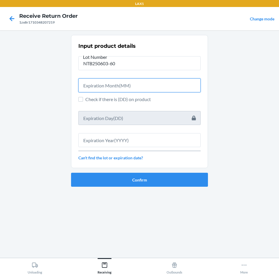
click at [159, 80] on input "text" at bounding box center [139, 85] width 122 height 14
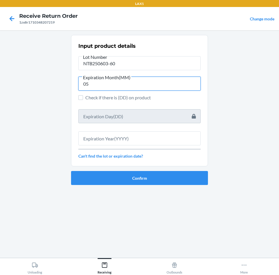
type input "05"
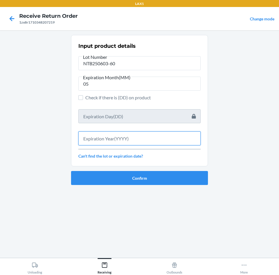
click at [144, 136] on input "text" at bounding box center [139, 138] width 122 height 14
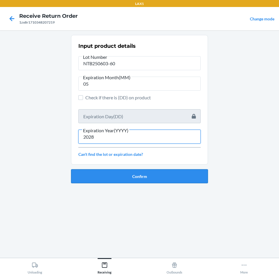
type input "2028"
click at [149, 174] on button "Confirm" at bounding box center [139, 176] width 137 height 14
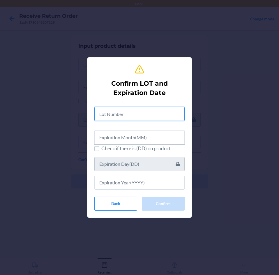
click at [155, 114] on input "text" at bounding box center [139, 114] width 90 height 14
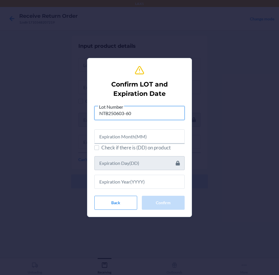
type input "NTB250603-60"
click at [154, 140] on input "text" at bounding box center [139, 136] width 90 height 14
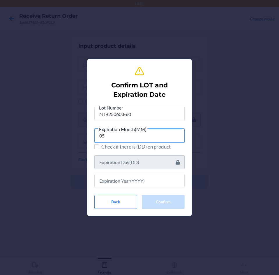
type input "05"
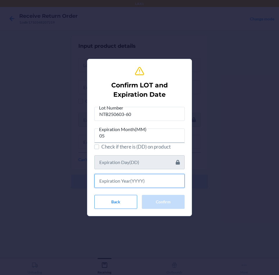
click at [147, 183] on input "text" at bounding box center [139, 181] width 90 height 14
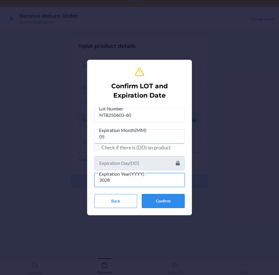
type input "2028"
click at [167, 201] on button "Confirm" at bounding box center [163, 201] width 43 height 14
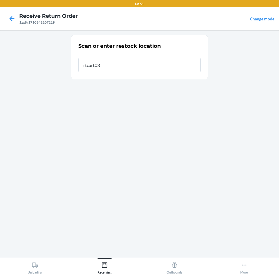
type input "rtcart030"
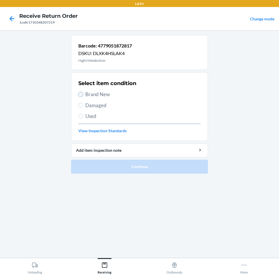
click at [83, 94] on input "Brand New" at bounding box center [80, 94] width 5 height 5
radio input "true"
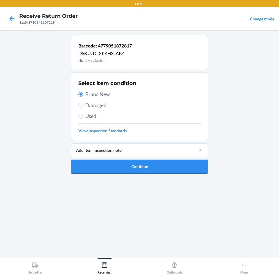
click at [166, 169] on button "Continue" at bounding box center [139, 167] width 137 height 14
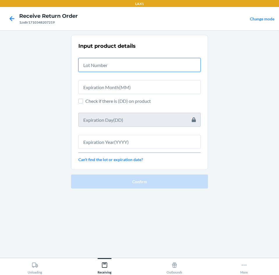
click at [156, 59] on input "text" at bounding box center [139, 65] width 122 height 14
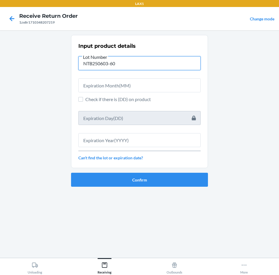
type input "NTB250603-60"
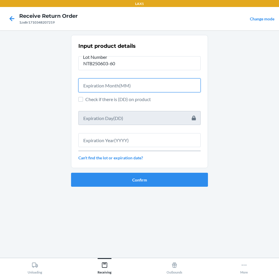
click at [159, 87] on input "text" at bounding box center [139, 85] width 122 height 14
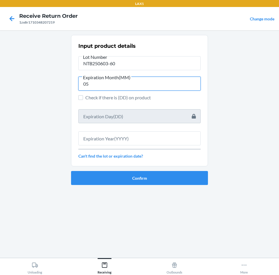
type input "05"
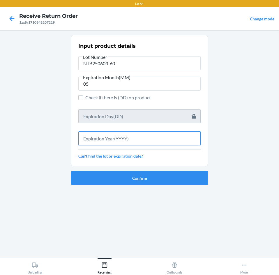
click at [156, 143] on input "text" at bounding box center [139, 138] width 122 height 14
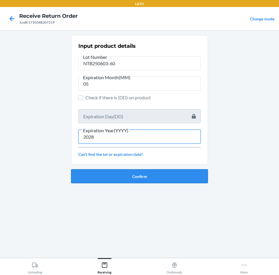
type input "2028"
click at [173, 175] on button "Confirm" at bounding box center [139, 176] width 137 height 14
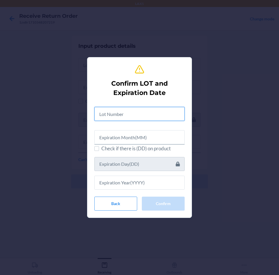
click at [166, 115] on input "text" at bounding box center [139, 114] width 90 height 14
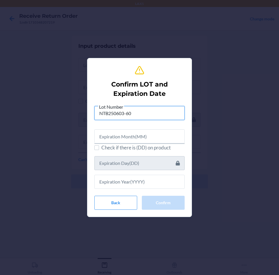
type input "NTB250603-60"
click at [158, 138] on input "text" at bounding box center [139, 136] width 90 height 14
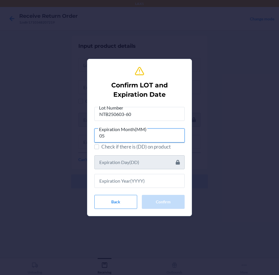
type input "05"
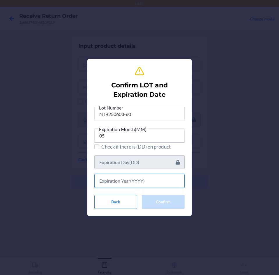
click at [153, 186] on input "text" at bounding box center [139, 181] width 90 height 14
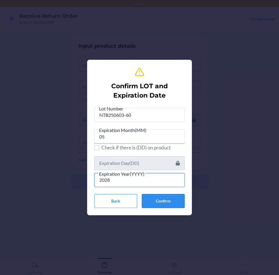
type input "2028"
click at [167, 199] on button "Confirm" at bounding box center [163, 201] width 43 height 14
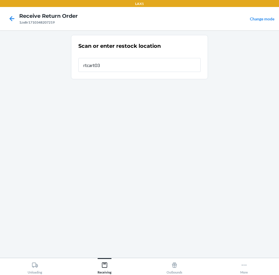
type input "rtcart030"
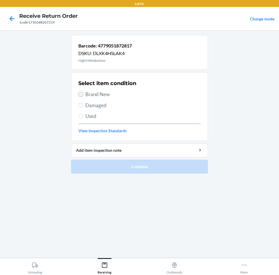
click at [80, 95] on input "Brand New" at bounding box center [80, 94] width 5 height 5
radio input "true"
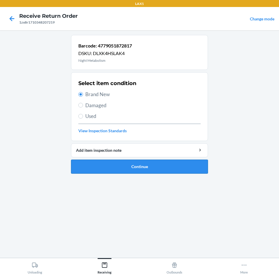
click at [172, 164] on button "Continue" at bounding box center [139, 167] width 137 height 14
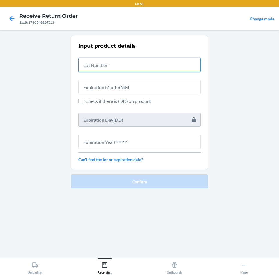
click at [167, 68] on input "text" at bounding box center [139, 65] width 122 height 14
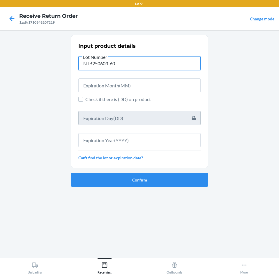
type input "NTB250603-60"
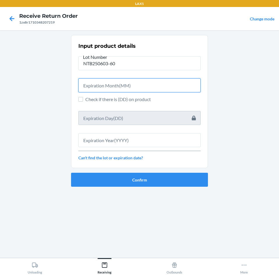
click at [164, 89] on input "text" at bounding box center [139, 85] width 122 height 14
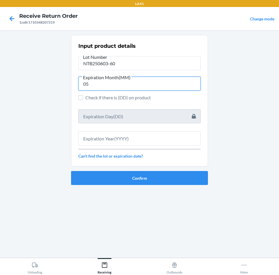
type input "05"
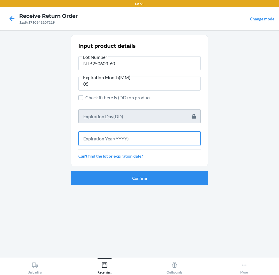
click at [144, 137] on input "text" at bounding box center [139, 138] width 122 height 14
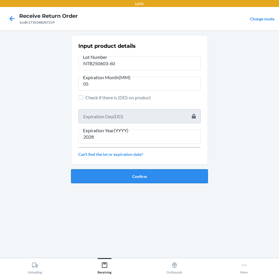
click at [151, 175] on button "Confirm" at bounding box center [139, 176] width 137 height 14
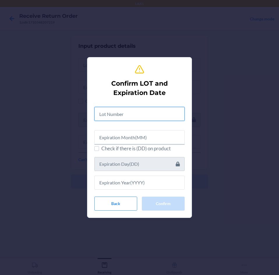
click at [159, 115] on input "text" at bounding box center [139, 114] width 90 height 14
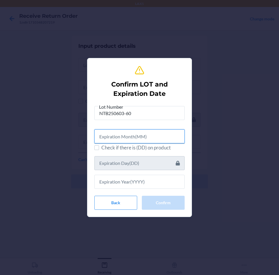
click at [157, 136] on input "text" at bounding box center [139, 136] width 90 height 14
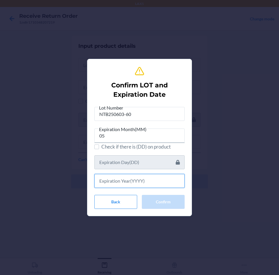
click at [161, 179] on input "text" at bounding box center [139, 181] width 90 height 14
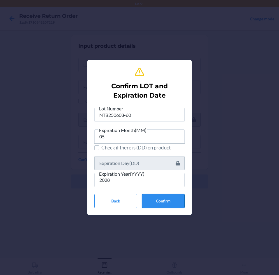
click at [181, 204] on button "Confirm" at bounding box center [163, 201] width 43 height 14
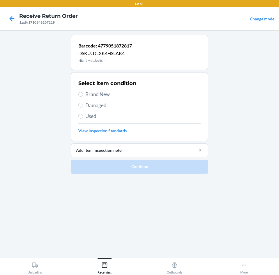
click at [78, 92] on section "Select item condition Brand New Damaged Used View Inspection Standards" at bounding box center [139, 106] width 137 height 69
click at [81, 96] on input "Brand New" at bounding box center [80, 94] width 5 height 5
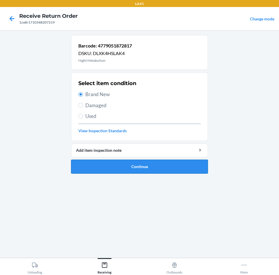
click at [183, 165] on button "Continue" at bounding box center [139, 167] width 137 height 14
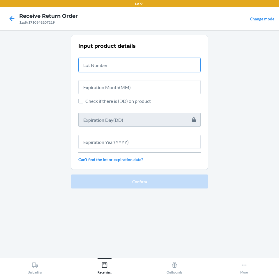
click at [176, 67] on input "text" at bounding box center [139, 65] width 122 height 14
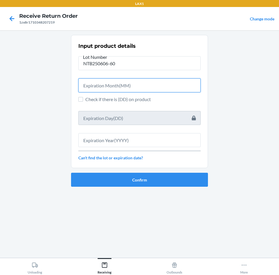
click at [170, 84] on input "text" at bounding box center [139, 85] width 122 height 14
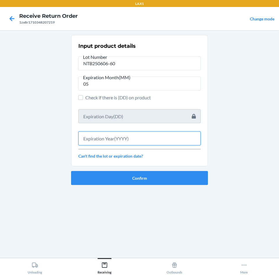
click at [164, 135] on input "text" at bounding box center [139, 138] width 122 height 14
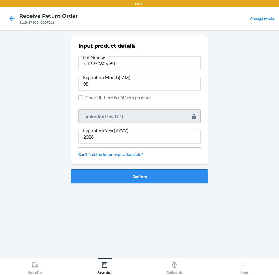
click at [154, 174] on button "Confirm" at bounding box center [139, 176] width 137 height 14
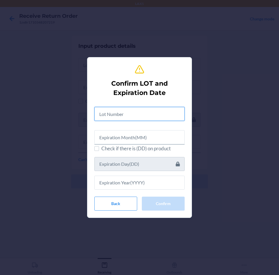
click at [142, 116] on input "text" at bounding box center [139, 114] width 90 height 14
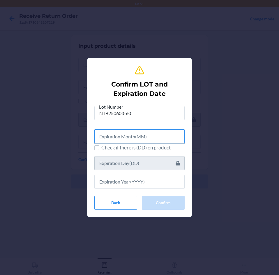
click at [149, 134] on input "text" at bounding box center [139, 136] width 90 height 14
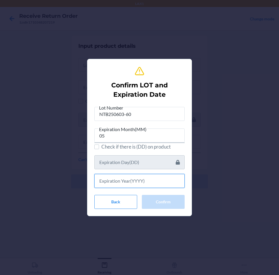
click at [134, 184] on input "text" at bounding box center [139, 181] width 90 height 14
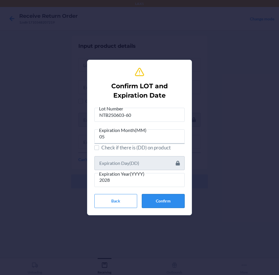
click at [163, 202] on button "Confirm" at bounding box center [163, 201] width 43 height 14
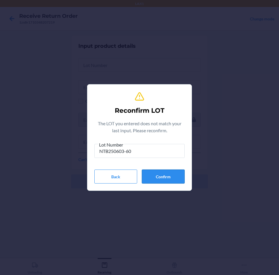
click at [168, 179] on button "Confirm" at bounding box center [163, 177] width 43 height 14
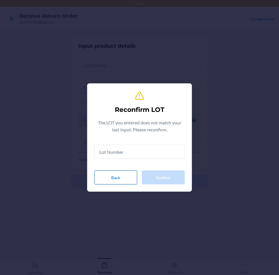
click at [122, 180] on button "Back" at bounding box center [115, 177] width 43 height 14
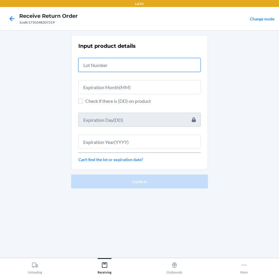
click at [115, 65] on input "text" at bounding box center [139, 65] width 122 height 14
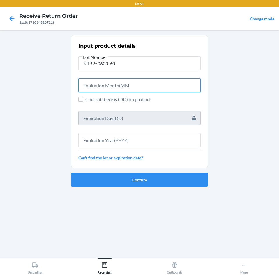
click at [110, 89] on input "text" at bounding box center [139, 85] width 122 height 14
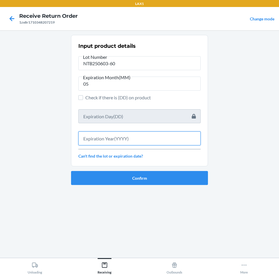
click at [117, 134] on input "text" at bounding box center [139, 138] width 122 height 14
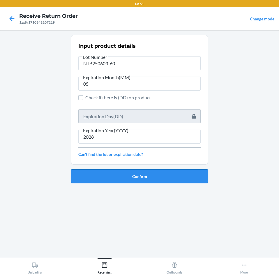
click at [147, 175] on button "Confirm" at bounding box center [139, 176] width 137 height 14
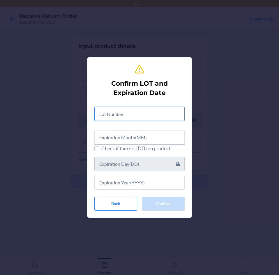
click at [145, 116] on input "text" at bounding box center [139, 114] width 90 height 14
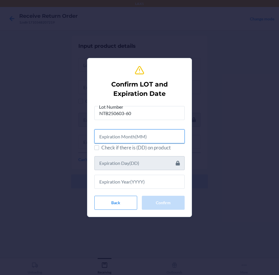
click at [156, 139] on input "text" at bounding box center [139, 136] width 90 height 14
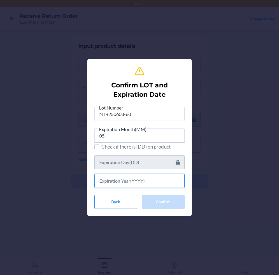
click at [136, 182] on input "text" at bounding box center [139, 181] width 90 height 14
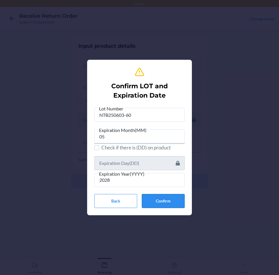
click at [170, 198] on button "Confirm" at bounding box center [163, 201] width 43 height 14
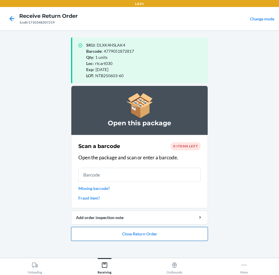
drag, startPoint x: 169, startPoint y: 238, endPoint x: 170, endPoint y: 235, distance: 3.4
click at [170, 235] on button "Close Return Order" at bounding box center [139, 234] width 137 height 14
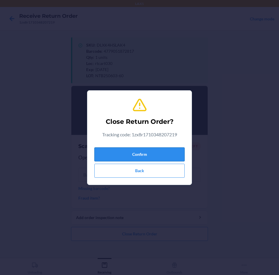
click at [170, 150] on button "Confirm" at bounding box center [139, 154] width 90 height 14
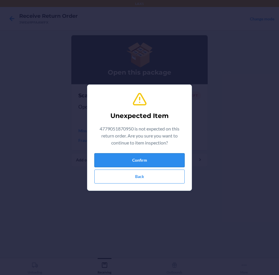
click at [161, 158] on button "Confirm" at bounding box center [139, 160] width 90 height 14
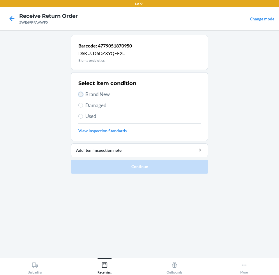
click at [82, 92] on input "Brand New" at bounding box center [80, 94] width 5 height 5
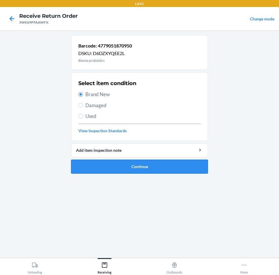
click at [158, 164] on button "Continue" at bounding box center [139, 167] width 137 height 14
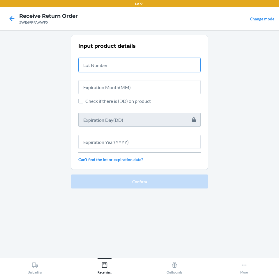
click at [106, 67] on input "text" at bounding box center [139, 65] width 122 height 14
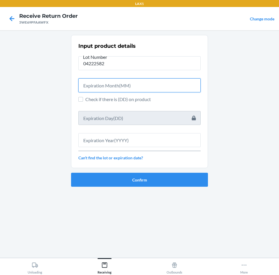
click at [125, 85] on input "text" at bounding box center [139, 85] width 122 height 14
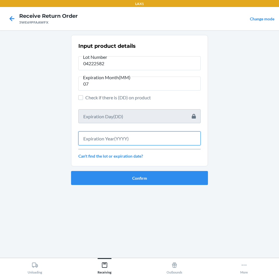
click at [130, 139] on input "text" at bounding box center [139, 138] width 122 height 14
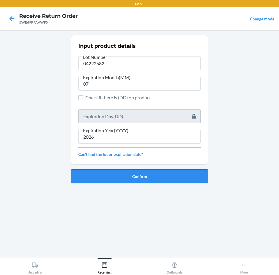
click at [152, 177] on button "Confirm" at bounding box center [139, 176] width 137 height 14
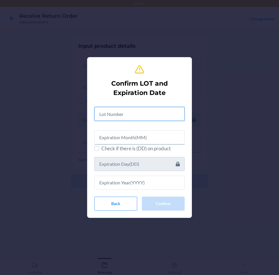
click at [148, 110] on input "text" at bounding box center [139, 114] width 90 height 14
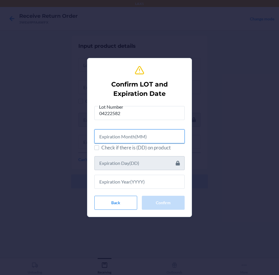
click at [143, 136] on input "text" at bounding box center [139, 136] width 90 height 14
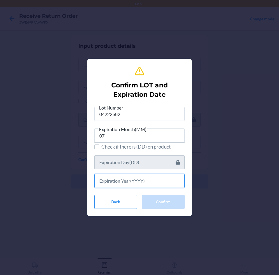
click at [129, 184] on input "text" at bounding box center [139, 181] width 90 height 14
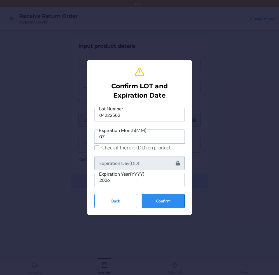
click at [165, 202] on button "Confirm" at bounding box center [163, 201] width 43 height 14
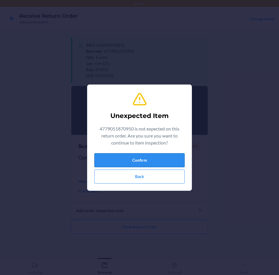
click at [155, 160] on button "Confirm" at bounding box center [139, 160] width 90 height 14
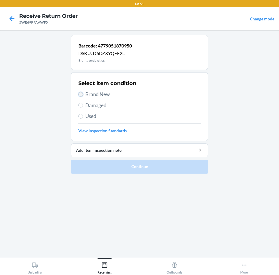
click at [81, 94] on input "Brand New" at bounding box center [80, 94] width 5 height 5
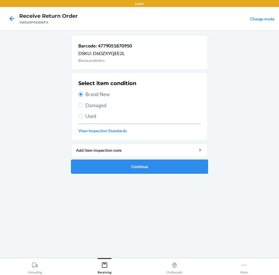
click at [154, 166] on button "Continue" at bounding box center [139, 167] width 137 height 14
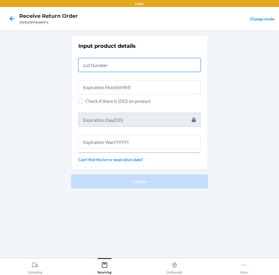
click at [152, 65] on input "text" at bounding box center [139, 65] width 122 height 14
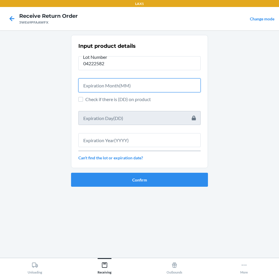
click at [158, 86] on input "text" at bounding box center [139, 85] width 122 height 14
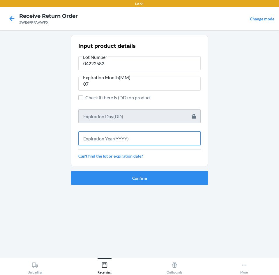
click at [146, 141] on input "text" at bounding box center [139, 138] width 122 height 14
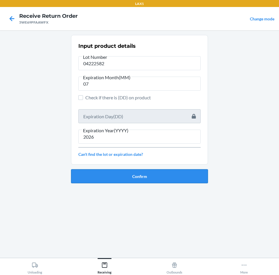
click at [144, 173] on button "Confirm" at bounding box center [139, 176] width 137 height 14
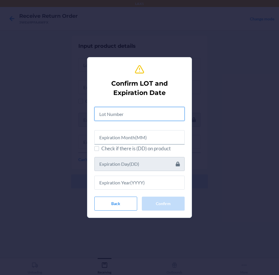
click at [152, 114] on input "text" at bounding box center [139, 114] width 90 height 14
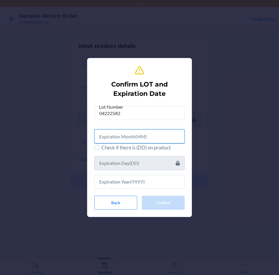
click at [155, 134] on input "text" at bounding box center [139, 136] width 90 height 14
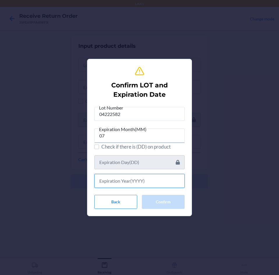
click at [153, 185] on input "text" at bounding box center [139, 181] width 90 height 14
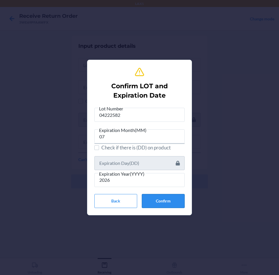
click at [156, 197] on button "Confirm" at bounding box center [163, 201] width 43 height 14
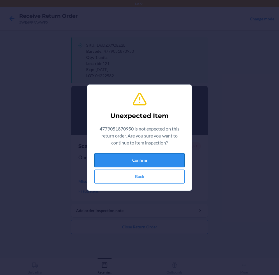
click at [113, 158] on button "Confirm" at bounding box center [139, 160] width 90 height 14
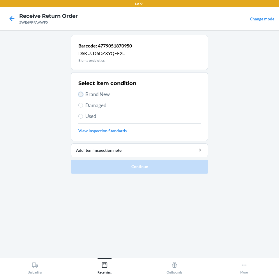
click at [80, 94] on input "Brand New" at bounding box center [80, 94] width 5 height 5
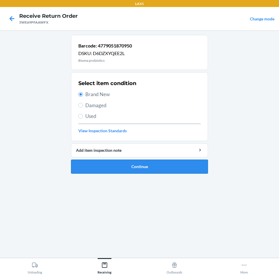
click at [162, 163] on button "Continue" at bounding box center [139, 167] width 137 height 14
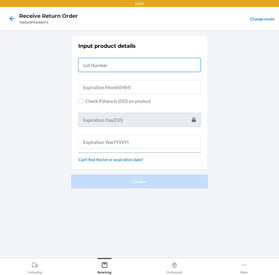
click at [151, 66] on input "text" at bounding box center [139, 65] width 122 height 14
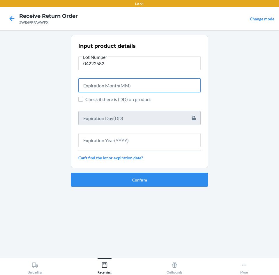
click at [154, 84] on input "text" at bounding box center [139, 85] width 122 height 14
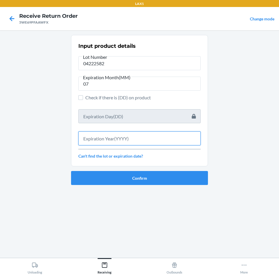
click at [142, 141] on input "text" at bounding box center [139, 138] width 122 height 14
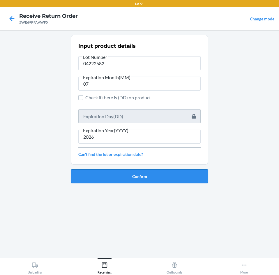
click at [145, 179] on button "Confirm" at bounding box center [139, 176] width 137 height 14
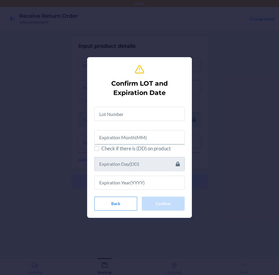
click at [163, 107] on div at bounding box center [139, 111] width 90 height 19
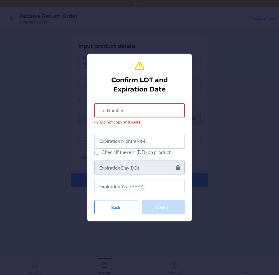
click at [131, 113] on input "Do not copy and paste." at bounding box center [139, 110] width 90 height 14
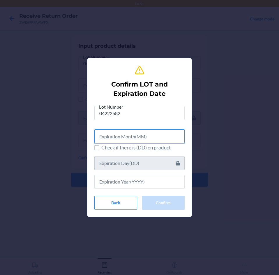
click at [146, 139] on input "text" at bounding box center [139, 136] width 90 height 14
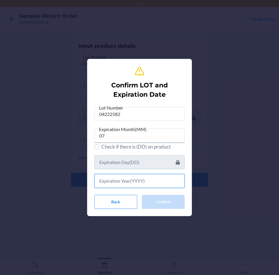
click at [153, 187] on input "text" at bounding box center [139, 181] width 90 height 14
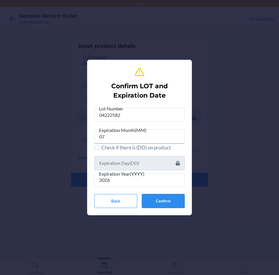
click at [161, 201] on button "Confirm" at bounding box center [163, 201] width 43 height 14
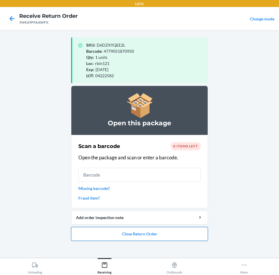
click at [162, 234] on button "Close Return Order" at bounding box center [139, 234] width 137 height 14
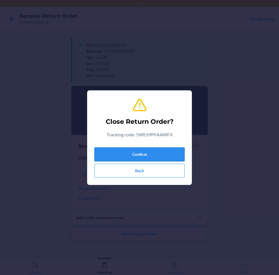
click at [164, 154] on button "Confirm" at bounding box center [139, 154] width 90 height 14
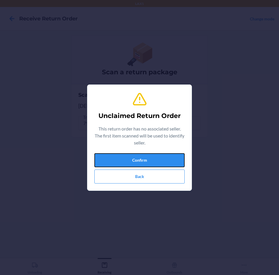
click at [164, 154] on button "Confirm" at bounding box center [139, 160] width 90 height 14
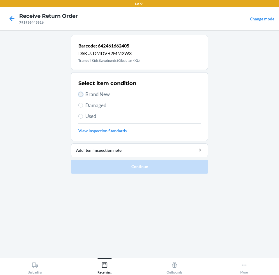
click at [82, 94] on input "Brand New" at bounding box center [80, 94] width 5 height 5
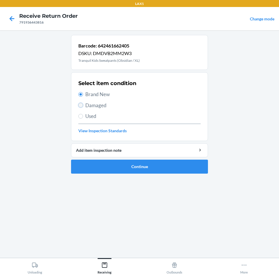
click at [81, 103] on input "Damaged" at bounding box center [80, 105] width 5 height 5
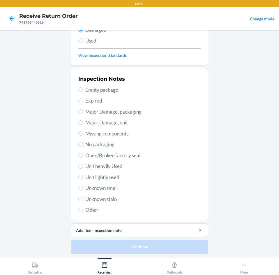
scroll to position [76, 0]
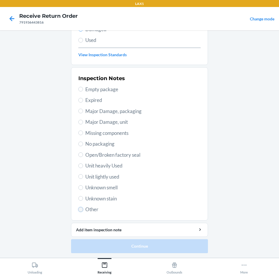
click at [80, 210] on input "Other" at bounding box center [80, 209] width 5 height 5
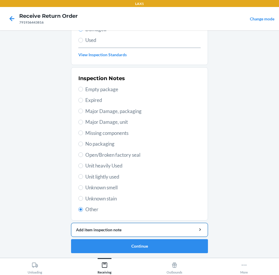
click at [139, 233] on button "Add item inspection note" at bounding box center [139, 230] width 137 height 14
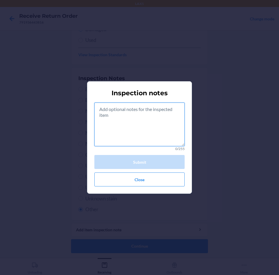
click at [152, 118] on textarea at bounding box center [139, 125] width 90 height 44
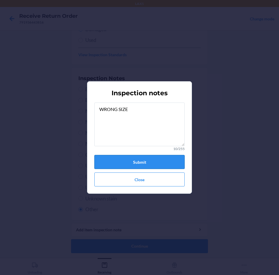
click at [148, 162] on button "Submit" at bounding box center [139, 162] width 90 height 14
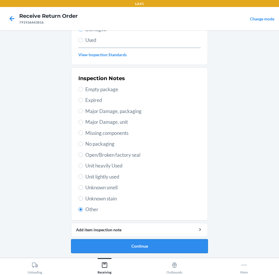
click at [162, 246] on button "Continue" at bounding box center [139, 246] width 137 height 14
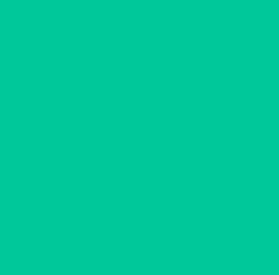
scroll to position [28, 0]
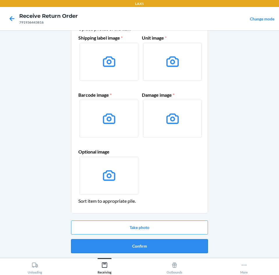
click at [162, 245] on button "Confirm" at bounding box center [139, 246] width 137 height 14
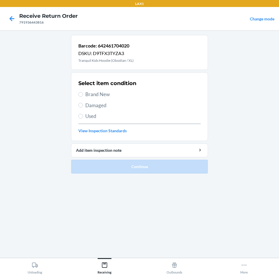
click at [84, 96] on label "Brand New" at bounding box center [139, 95] width 122 height 8
click at [83, 96] on input "Brand New" at bounding box center [80, 94] width 5 height 5
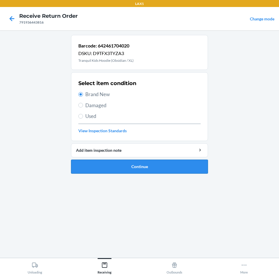
click at [152, 167] on button "Continue" at bounding box center [139, 167] width 137 height 14
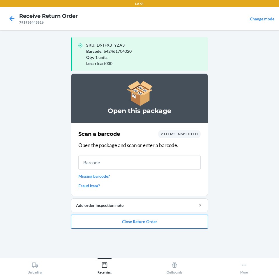
click at [175, 222] on button "Close Return Order" at bounding box center [139, 222] width 137 height 14
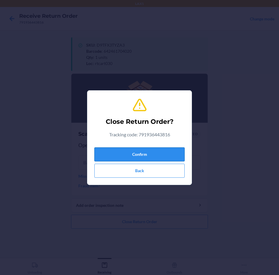
click at [164, 149] on button "Confirm" at bounding box center [139, 154] width 90 height 14
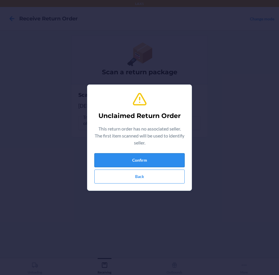
click at [141, 161] on button "Confirm" at bounding box center [139, 160] width 90 height 14
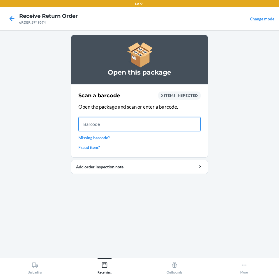
click at [123, 125] on input "text" at bounding box center [139, 124] width 122 height 14
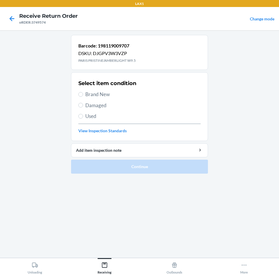
click at [84, 93] on label "Brand New" at bounding box center [139, 95] width 122 height 8
click at [83, 93] on input "Brand New" at bounding box center [80, 94] width 5 height 5
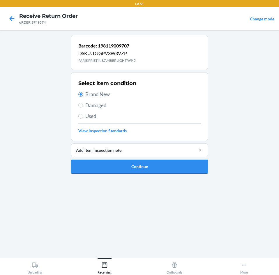
click at [179, 169] on button "Continue" at bounding box center [139, 167] width 137 height 14
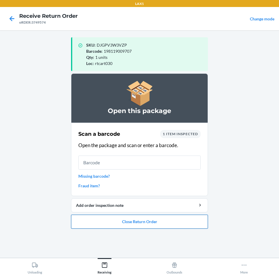
click at [181, 215] on button "Close Return Order" at bounding box center [139, 222] width 137 height 14
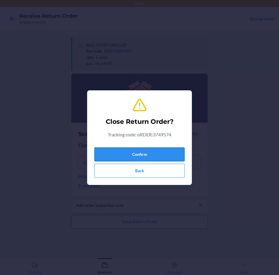
click at [171, 151] on button "Confirm" at bounding box center [139, 154] width 90 height 14
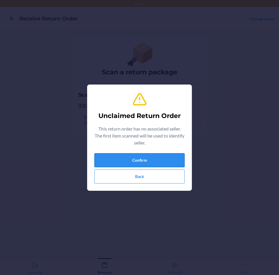
click at [154, 162] on button "Confirm" at bounding box center [139, 160] width 90 height 14
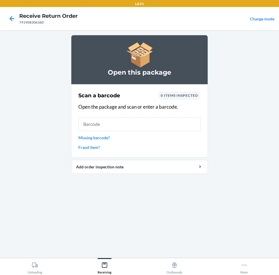
click at [108, 137] on link "Missing barcode?" at bounding box center [139, 138] width 122 height 6
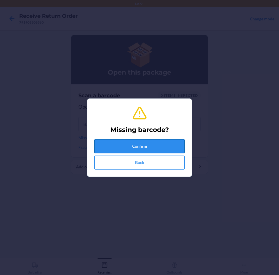
click at [147, 147] on button "Confirm" at bounding box center [139, 146] width 90 height 14
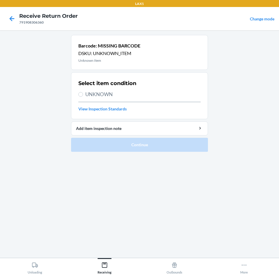
click at [83, 96] on label "UNKNOWN" at bounding box center [139, 95] width 122 height 8
click at [83, 96] on input "UNKNOWN" at bounding box center [80, 94] width 5 height 5
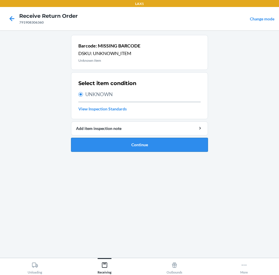
click at [149, 143] on button "Continue" at bounding box center [139, 145] width 137 height 14
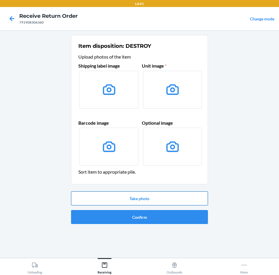
click at [159, 198] on button "Take photo" at bounding box center [139, 198] width 137 height 14
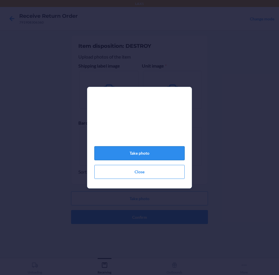
click at [141, 157] on button "Take photo" at bounding box center [139, 153] width 90 height 14
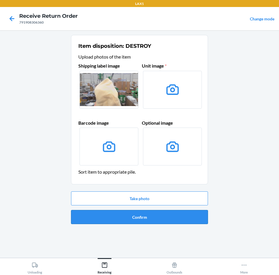
click at [147, 214] on button "Confirm" at bounding box center [139, 217] width 137 height 14
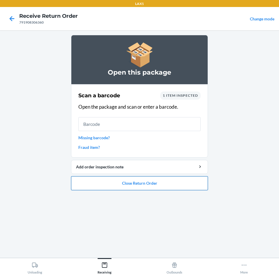
click at [152, 182] on button "Close Return Order" at bounding box center [139, 183] width 137 height 14
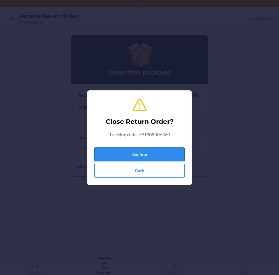
click at [147, 150] on button "Confirm" at bounding box center [139, 154] width 90 height 14
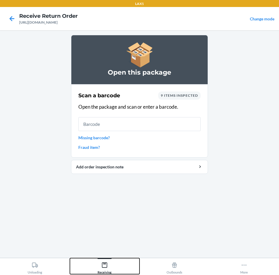
click at [106, 267] on icon at bounding box center [104, 265] width 6 height 6
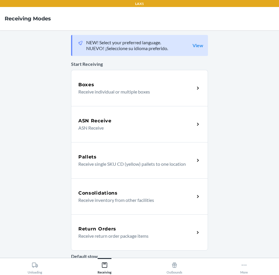
click at [136, 228] on div "Return Orders" at bounding box center [136, 229] width 116 height 7
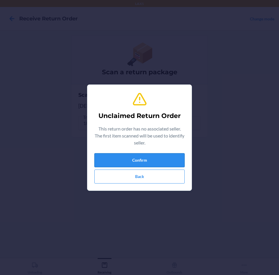
click at [159, 159] on button "Confirm" at bounding box center [139, 160] width 90 height 14
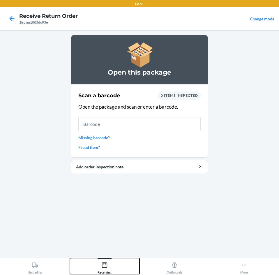
click at [104, 270] on div "Receiving" at bounding box center [105, 267] width 14 height 15
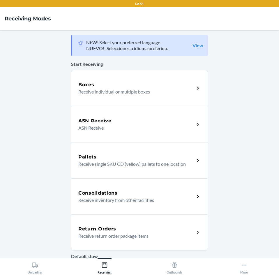
click at [131, 233] on p "Receive return order package items" at bounding box center [134, 236] width 112 height 7
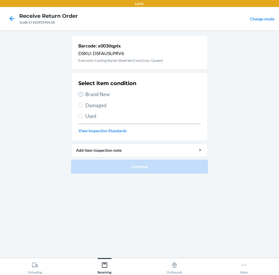
click at [81, 95] on input "Brand New" at bounding box center [80, 94] width 5 height 5
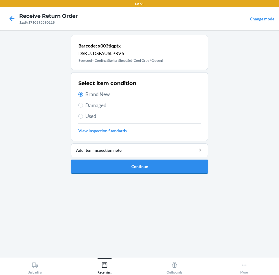
click at [175, 166] on button "Continue" at bounding box center [139, 167] width 137 height 14
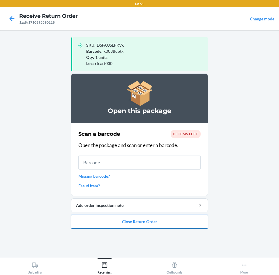
click at [184, 223] on button "Close Return Order" at bounding box center [139, 222] width 137 height 14
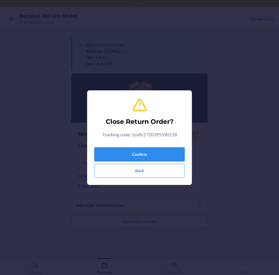
click at [166, 155] on button "Confirm" at bounding box center [139, 154] width 90 height 14
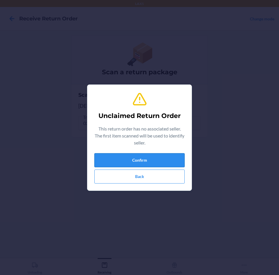
click at [163, 157] on button "Confirm" at bounding box center [139, 160] width 90 height 14
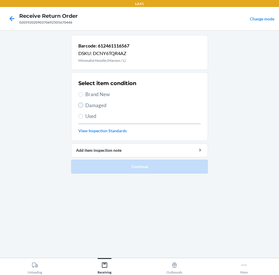
click at [80, 104] on input "Damaged" at bounding box center [80, 105] width 5 height 5
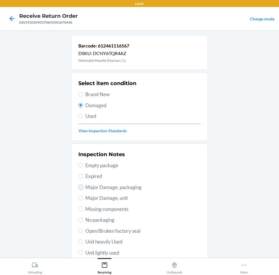
click at [81, 187] on input "Major Damage, packaging" at bounding box center [80, 187] width 5 height 5
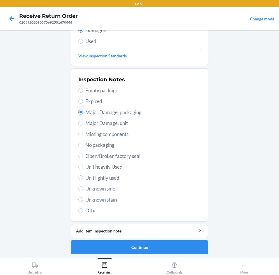
scroll to position [76, 0]
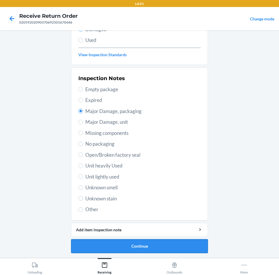
click at [173, 247] on button "Continue" at bounding box center [139, 246] width 137 height 14
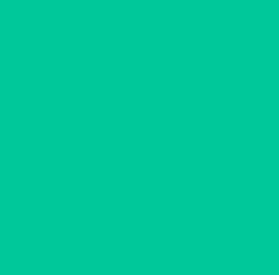
scroll to position [28, 0]
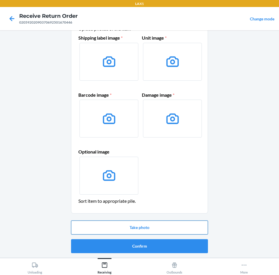
click at [175, 227] on button "Take photo" at bounding box center [139, 228] width 137 height 14
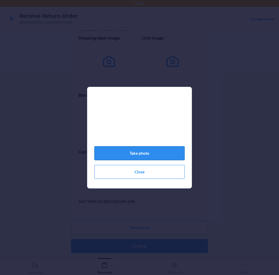
click at [156, 154] on button "Take photo" at bounding box center [139, 153] width 90 height 14
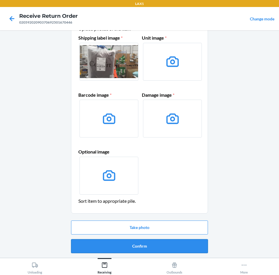
click at [156, 246] on button "Confirm" at bounding box center [139, 246] width 137 height 14
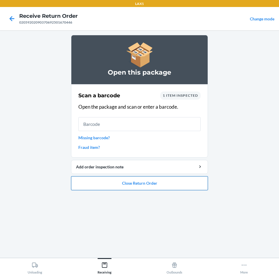
click at [165, 182] on button "Close Return Order" at bounding box center [139, 183] width 137 height 14
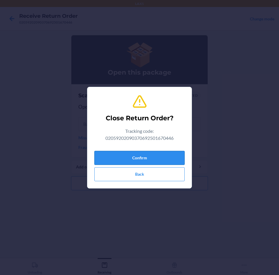
click at [166, 157] on button "Confirm" at bounding box center [139, 158] width 90 height 14
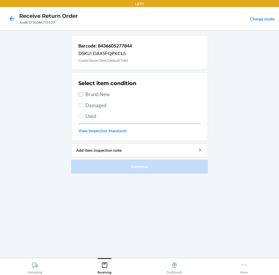
click at [82, 95] on input "Brand New" at bounding box center [80, 94] width 5 height 5
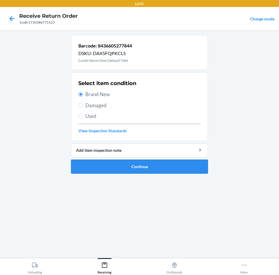
click at [172, 165] on button "Continue" at bounding box center [139, 167] width 137 height 14
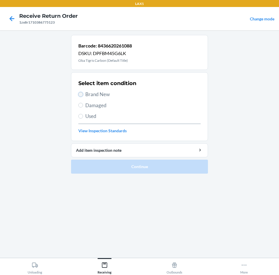
click at [80, 93] on input "Brand New" at bounding box center [80, 94] width 5 height 5
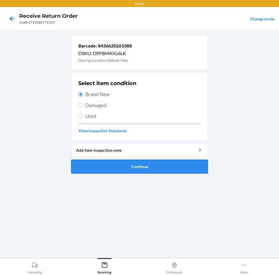
click at [178, 168] on button "Continue" at bounding box center [139, 167] width 137 height 14
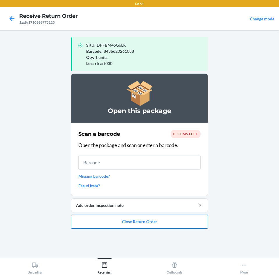
click at [185, 223] on button "Close Return Order" at bounding box center [139, 222] width 137 height 14
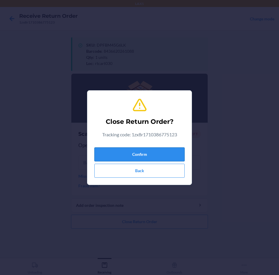
click at [168, 156] on button "Confirm" at bounding box center [139, 154] width 90 height 14
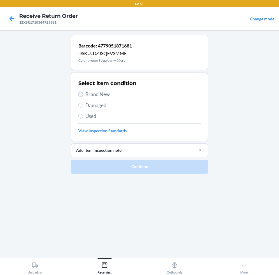
click at [80, 95] on input "Brand New" at bounding box center [80, 94] width 5 height 5
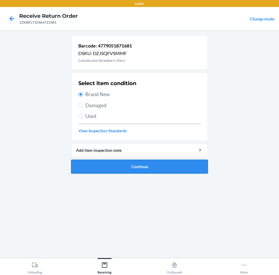
click at [186, 171] on button "Continue" at bounding box center [139, 167] width 137 height 14
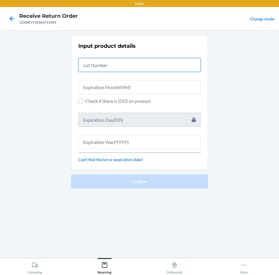
click at [172, 64] on input "text" at bounding box center [139, 65] width 122 height 14
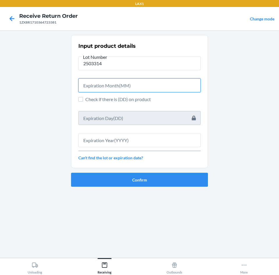
click at [175, 91] on input "text" at bounding box center [139, 85] width 122 height 14
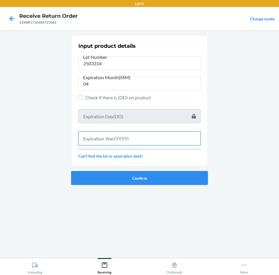
click at [169, 140] on input "text" at bounding box center [139, 138] width 122 height 14
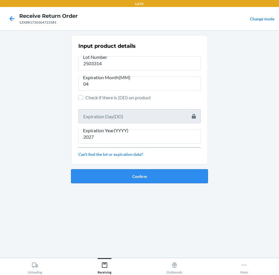
click at [175, 177] on button "Confirm" at bounding box center [139, 176] width 137 height 14
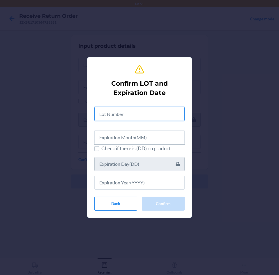
click at [158, 116] on input "text" at bounding box center [139, 114] width 90 height 14
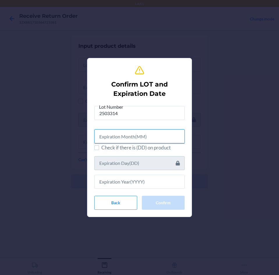
click at [158, 135] on input "text" at bounding box center [139, 136] width 90 height 14
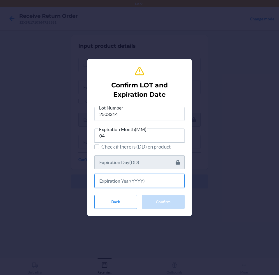
click at [170, 180] on input "text" at bounding box center [139, 181] width 90 height 14
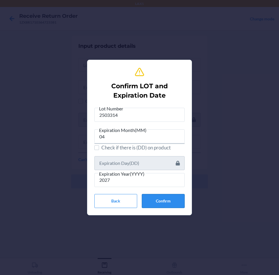
click at [177, 203] on button "Confirm" at bounding box center [163, 201] width 43 height 14
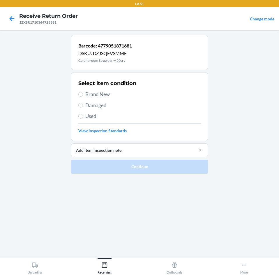
click at [79, 92] on label "Brand New" at bounding box center [139, 95] width 122 height 8
click at [79, 92] on input "Brand New" at bounding box center [80, 94] width 5 height 5
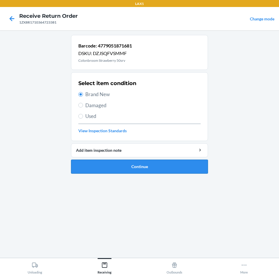
click at [162, 165] on button "Continue" at bounding box center [139, 167] width 137 height 14
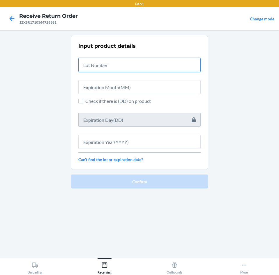
click at [158, 70] on input "text" at bounding box center [139, 65] width 122 height 14
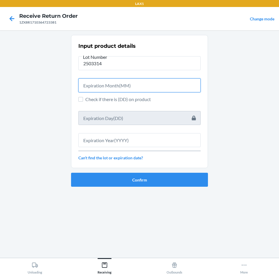
click at [150, 88] on input "text" at bounding box center [139, 85] width 122 height 14
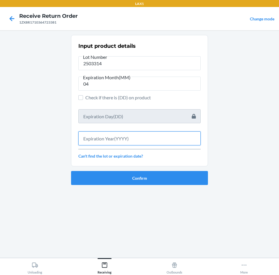
click at [141, 136] on input "text" at bounding box center [139, 138] width 122 height 14
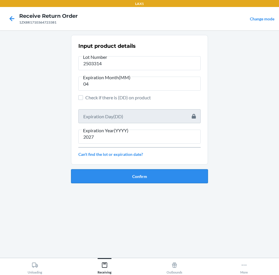
click at [140, 173] on button "Confirm" at bounding box center [139, 176] width 137 height 14
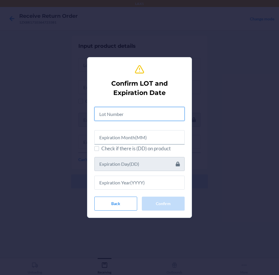
click at [148, 118] on input "text" at bounding box center [139, 114] width 90 height 14
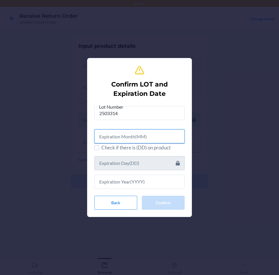
click at [158, 138] on input "text" at bounding box center [139, 136] width 90 height 14
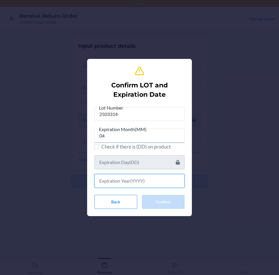
click at [159, 185] on input "text" at bounding box center [139, 181] width 90 height 14
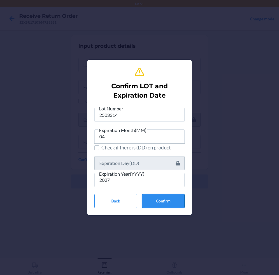
click at [168, 200] on button "Confirm" at bounding box center [163, 201] width 43 height 14
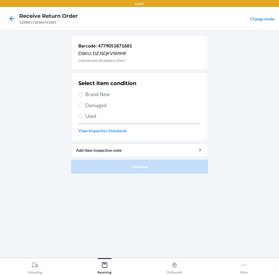
click at [84, 96] on label "Brand New" at bounding box center [139, 95] width 122 height 8
click at [83, 96] on input "Brand New" at bounding box center [80, 94] width 5 height 5
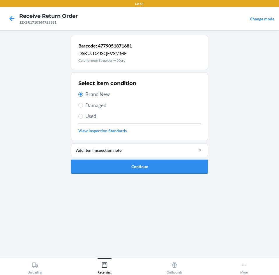
click at [166, 166] on button "Continue" at bounding box center [139, 167] width 137 height 14
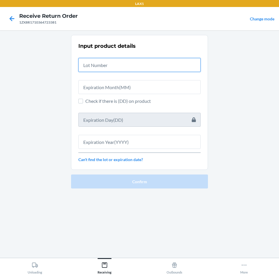
click at [125, 66] on input "text" at bounding box center [139, 65] width 122 height 14
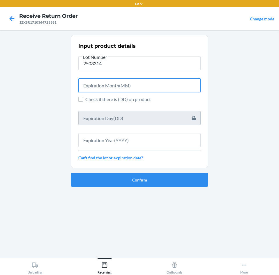
click at [131, 89] on input "text" at bounding box center [139, 85] width 122 height 14
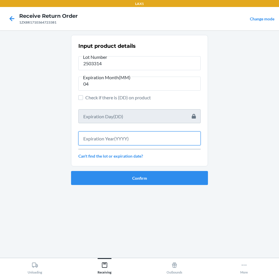
click at [138, 137] on input "text" at bounding box center [139, 138] width 122 height 14
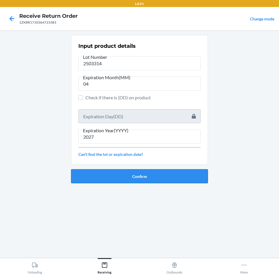
click at [140, 176] on button "Confirm" at bounding box center [139, 176] width 137 height 14
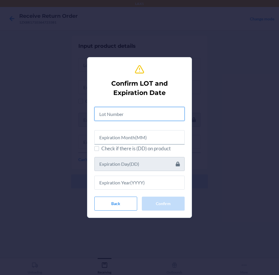
click at [146, 115] on input "text" at bounding box center [139, 114] width 90 height 14
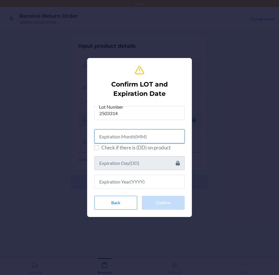
click at [147, 133] on input "text" at bounding box center [139, 136] width 90 height 14
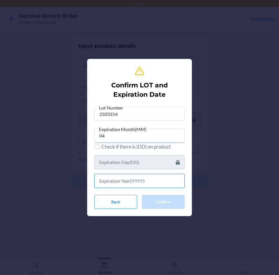
click at [147, 185] on input "text" at bounding box center [139, 181] width 90 height 14
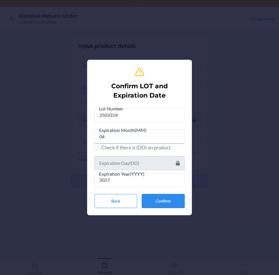
click at [170, 200] on button "Confirm" at bounding box center [163, 201] width 43 height 14
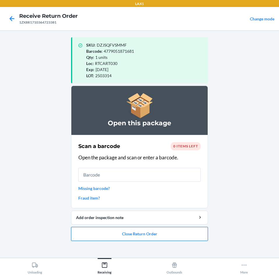
click at [181, 233] on button "Close Return Order" at bounding box center [139, 234] width 137 height 14
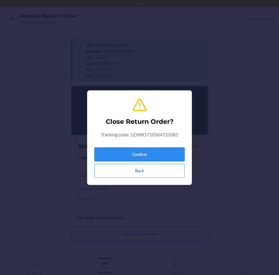
click at [171, 154] on button "Confirm" at bounding box center [139, 154] width 90 height 14
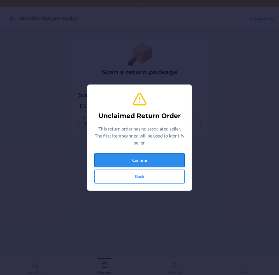
click at [171, 156] on button "Confirm" at bounding box center [139, 160] width 90 height 14
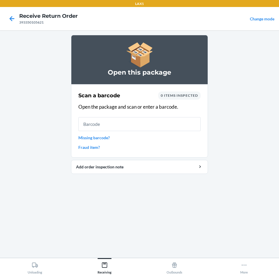
click at [102, 136] on link "Missing barcode?" at bounding box center [139, 138] width 122 height 6
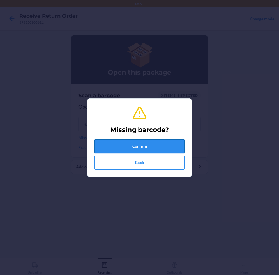
click at [156, 145] on button "Confirm" at bounding box center [139, 146] width 90 height 14
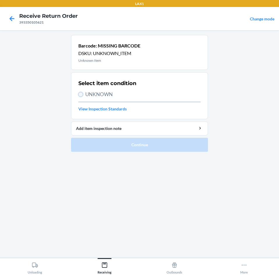
click at [81, 94] on input "UNKNOWN" at bounding box center [80, 94] width 5 height 5
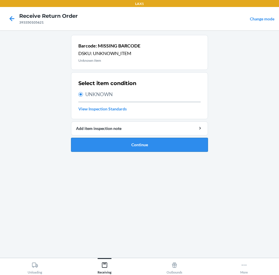
click at [152, 143] on button "Continue" at bounding box center [139, 145] width 137 height 14
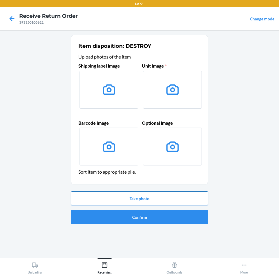
click at [160, 200] on button "Take photo" at bounding box center [139, 198] width 137 height 14
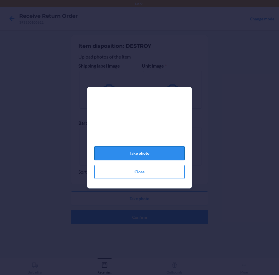
click at [145, 154] on button "Take photo" at bounding box center [139, 153] width 90 height 14
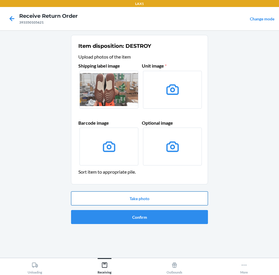
click at [158, 198] on button "Take photo" at bounding box center [139, 198] width 137 height 14
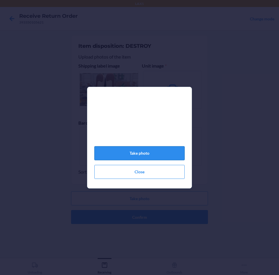
click at [146, 156] on button "Take photo" at bounding box center [139, 153] width 90 height 14
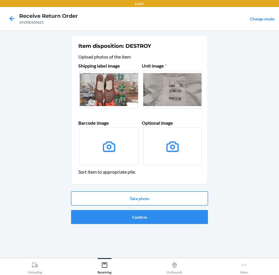
click at [180, 199] on button "Take photo" at bounding box center [139, 198] width 137 height 14
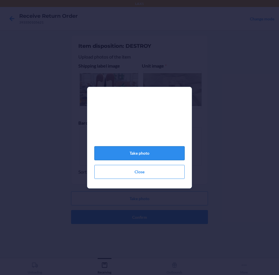
click at [143, 153] on button "Take photo" at bounding box center [139, 153] width 90 height 14
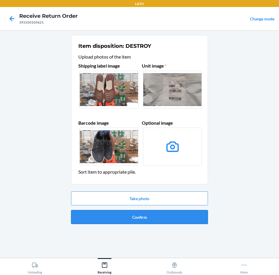
click at [183, 216] on button "Confirm" at bounding box center [139, 217] width 137 height 14
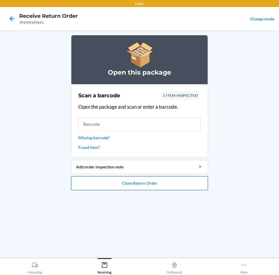
click at [185, 185] on button "Close Return Order" at bounding box center [139, 183] width 137 height 14
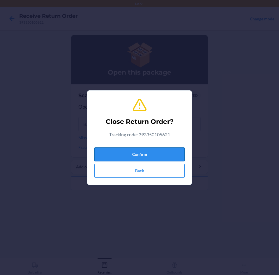
click at [165, 151] on button "Confirm" at bounding box center [139, 154] width 90 height 14
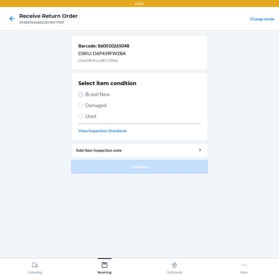
click at [81, 94] on input "Brand New" at bounding box center [80, 94] width 5 height 5
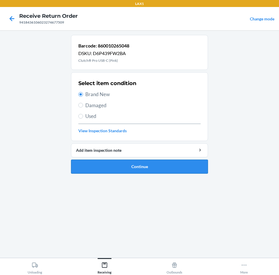
click at [184, 170] on button "Continue" at bounding box center [139, 167] width 137 height 14
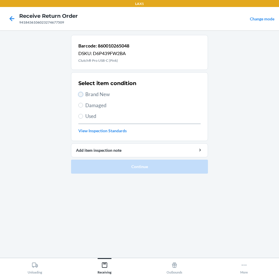
click at [80, 94] on input "Brand New" at bounding box center [80, 94] width 5 height 5
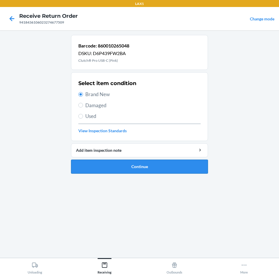
click at [180, 164] on button "Continue" at bounding box center [139, 167] width 137 height 14
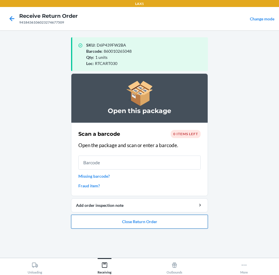
click at [169, 222] on button "Close Return Order" at bounding box center [139, 222] width 137 height 14
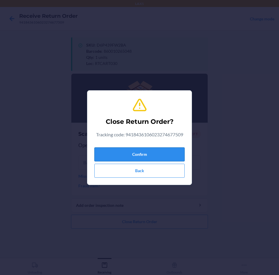
click at [162, 152] on button "Confirm" at bounding box center [139, 154] width 90 height 14
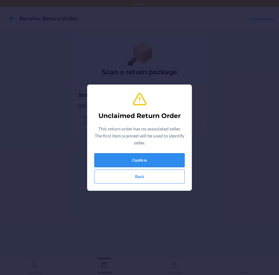
click at [159, 157] on button "Confirm" at bounding box center [139, 160] width 90 height 14
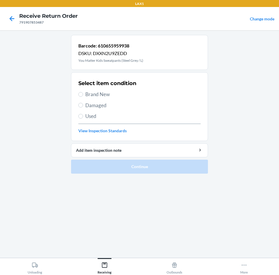
click at [83, 93] on label "Brand New" at bounding box center [139, 95] width 122 height 8
click at [83, 93] on input "Brand New" at bounding box center [80, 94] width 5 height 5
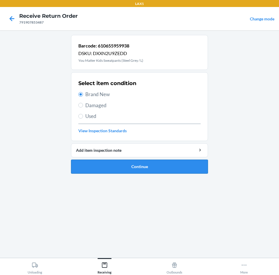
click at [173, 161] on button "Continue" at bounding box center [139, 167] width 137 height 14
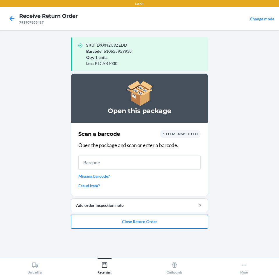
click at [180, 224] on button "Close Return Order" at bounding box center [139, 222] width 137 height 14
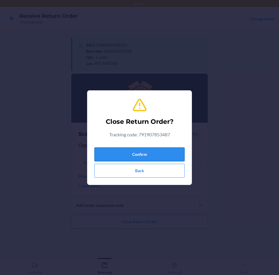
click at [150, 152] on button "Confirm" at bounding box center [139, 154] width 90 height 14
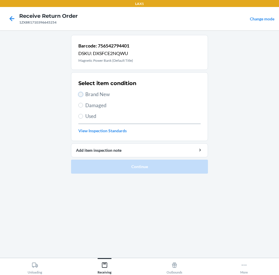
click at [80, 96] on input "Brand New" at bounding box center [80, 94] width 5 height 5
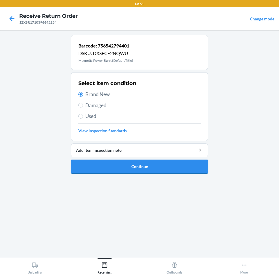
click at [173, 166] on button "Continue" at bounding box center [139, 167] width 137 height 14
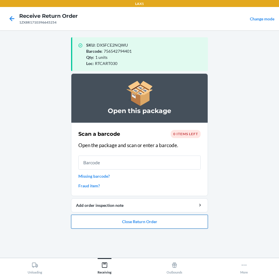
click at [179, 226] on button "Close Return Order" at bounding box center [139, 222] width 137 height 14
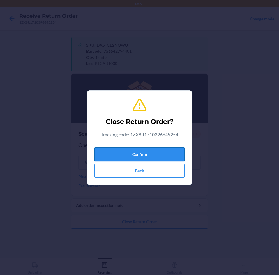
click at [164, 155] on button "Confirm" at bounding box center [139, 154] width 90 height 14
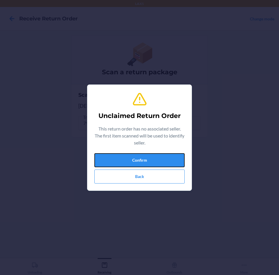
click at [164, 155] on button "Confirm" at bounding box center [139, 160] width 90 height 14
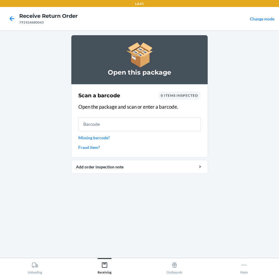
click at [103, 136] on link "Missing barcode?" at bounding box center [139, 138] width 122 height 6
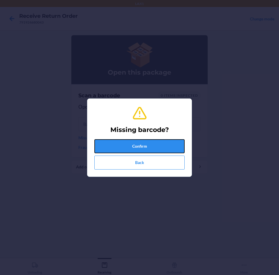
click at [157, 144] on button "Confirm" at bounding box center [139, 146] width 90 height 14
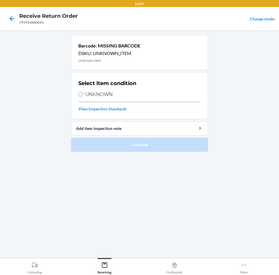
click at [79, 93] on input "UNKNOWN" at bounding box center [80, 94] width 5 height 5
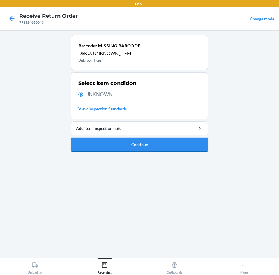
click at [167, 144] on button "Continue" at bounding box center [139, 145] width 137 height 14
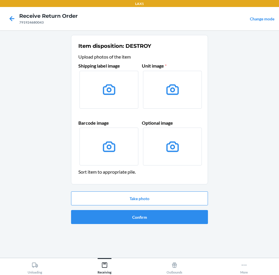
click at [171, 205] on div "Take photo Confirm" at bounding box center [139, 207] width 137 height 37
click at [175, 206] on div "Take photo Confirm" at bounding box center [139, 207] width 137 height 37
click at [177, 199] on button "Take photo" at bounding box center [139, 198] width 137 height 14
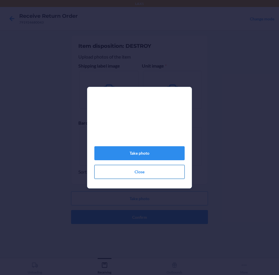
click at [151, 177] on button "Close" at bounding box center [139, 172] width 90 height 14
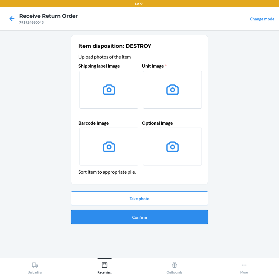
click at [144, 219] on button "Confirm" at bounding box center [139, 217] width 137 height 14
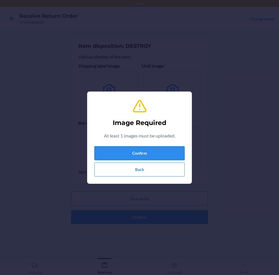
click at [154, 155] on button "Confirm" at bounding box center [139, 153] width 90 height 14
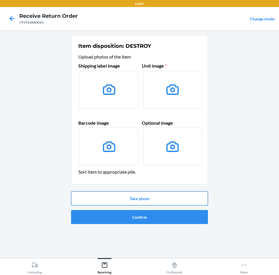
click at [165, 198] on button "Take photo" at bounding box center [139, 198] width 137 height 14
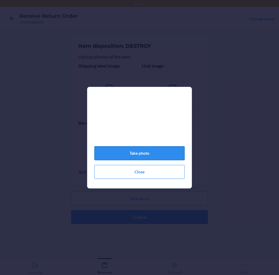
click at [156, 154] on button "Take photo" at bounding box center [139, 153] width 90 height 14
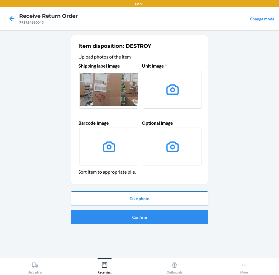
click at [161, 200] on button "Take photo" at bounding box center [139, 198] width 137 height 14
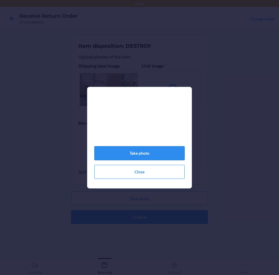
click at [165, 156] on button "Take photo" at bounding box center [139, 153] width 90 height 14
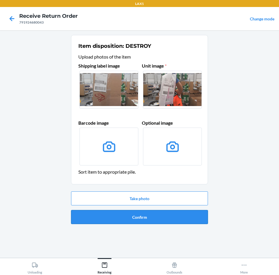
click at [164, 214] on button "Confirm" at bounding box center [139, 217] width 137 height 14
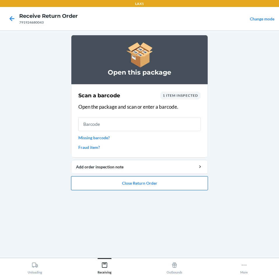
click at [189, 188] on button "Close Return Order" at bounding box center [139, 183] width 137 height 14
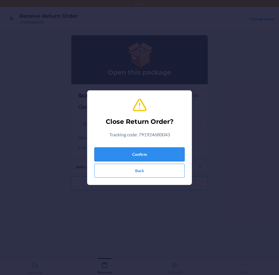
click at [169, 151] on button "Confirm" at bounding box center [139, 154] width 90 height 14
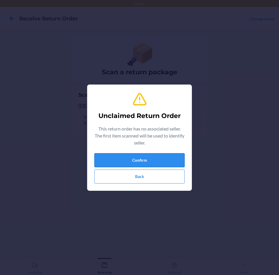
click at [163, 161] on button "Confirm" at bounding box center [139, 160] width 90 height 14
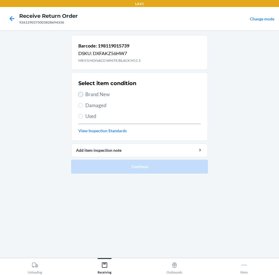
click at [81, 96] on input "Brand New" at bounding box center [80, 94] width 5 height 5
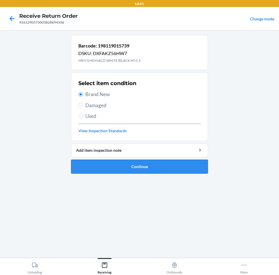
click at [154, 165] on button "Continue" at bounding box center [139, 167] width 137 height 14
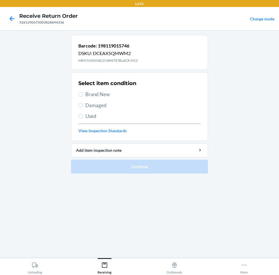
click at [84, 95] on label "Brand New" at bounding box center [139, 95] width 122 height 8
click at [83, 95] on input "Brand New" at bounding box center [80, 94] width 5 height 5
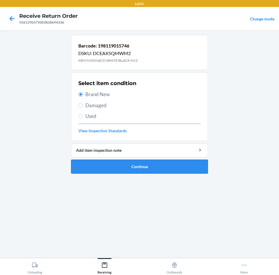
click at [170, 166] on button "Continue" at bounding box center [139, 167] width 137 height 14
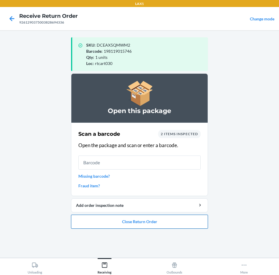
click at [157, 219] on button "Close Return Order" at bounding box center [139, 222] width 137 height 14
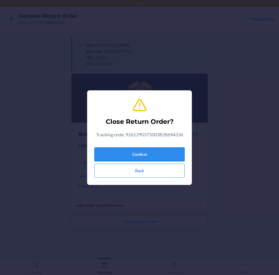
click at [161, 155] on button "Confirm" at bounding box center [139, 154] width 90 height 14
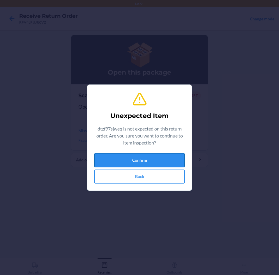
click at [157, 156] on button "Confirm" at bounding box center [139, 160] width 90 height 14
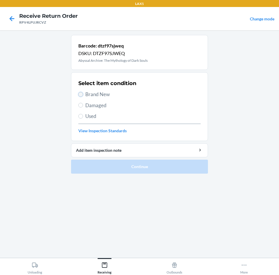
click at [81, 94] on input "Brand New" at bounding box center [80, 94] width 5 height 5
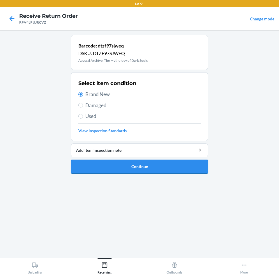
click at [171, 167] on button "Continue" at bounding box center [139, 167] width 137 height 14
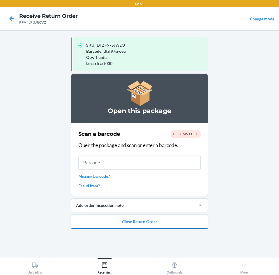
click at [159, 222] on button "Close Return Order" at bounding box center [139, 222] width 137 height 14
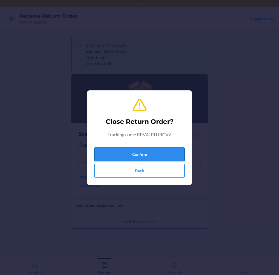
click at [158, 150] on button "Confirm" at bounding box center [139, 154] width 90 height 14
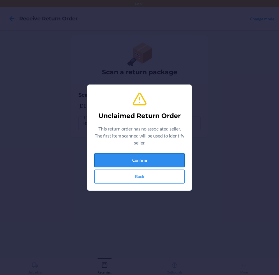
click at [153, 159] on button "Confirm" at bounding box center [139, 160] width 90 height 14
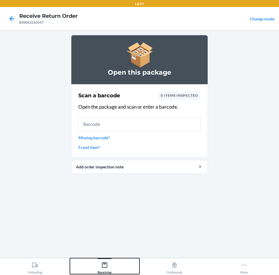
click at [106, 265] on icon at bounding box center [104, 265] width 6 height 6
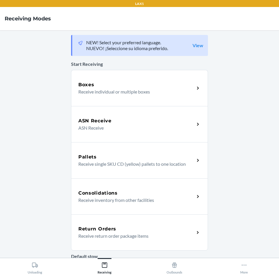
click at [148, 233] on p "Receive return order package items" at bounding box center [134, 236] width 112 height 7
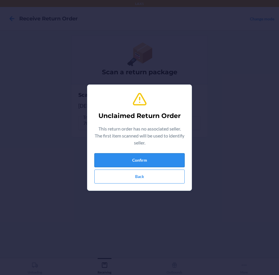
click at [146, 158] on button "Confirm" at bounding box center [139, 160] width 90 height 14
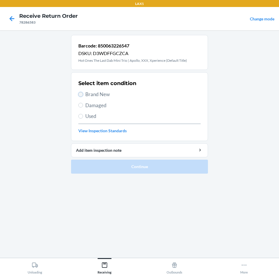
click at [80, 94] on input "Brand New" at bounding box center [80, 94] width 5 height 5
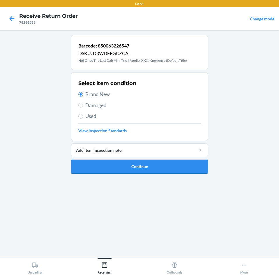
click at [175, 164] on button "Continue" at bounding box center [139, 167] width 137 height 14
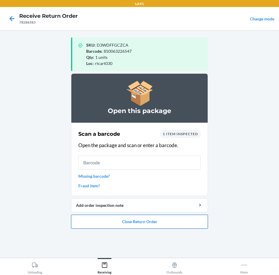
drag, startPoint x: 171, startPoint y: 224, endPoint x: 168, endPoint y: 219, distance: 6.3
click at [168, 219] on button "Close Return Order" at bounding box center [139, 222] width 137 height 14
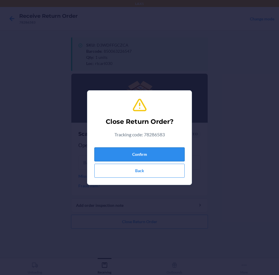
click at [161, 152] on button "Confirm" at bounding box center [139, 154] width 90 height 14
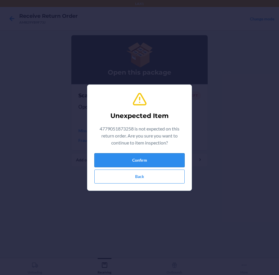
click at [141, 157] on button "Confirm" at bounding box center [139, 160] width 90 height 14
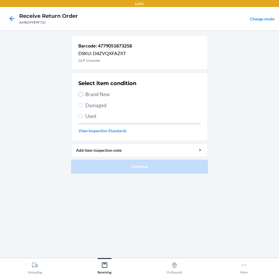
drag, startPoint x: 80, startPoint y: 93, endPoint x: 86, endPoint y: 101, distance: 9.7
click at [83, 97] on label "Brand New" at bounding box center [139, 95] width 122 height 8
click at [83, 97] on input "Brand New" at bounding box center [80, 94] width 5 height 5
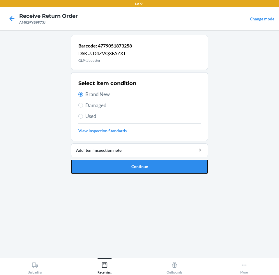
drag, startPoint x: 149, startPoint y: 166, endPoint x: 143, endPoint y: 115, distance: 50.8
click at [149, 164] on button "Continue" at bounding box center [139, 167] width 137 height 14
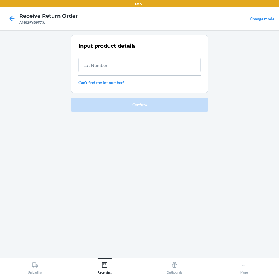
click at [136, 66] on input "text" at bounding box center [139, 65] width 122 height 14
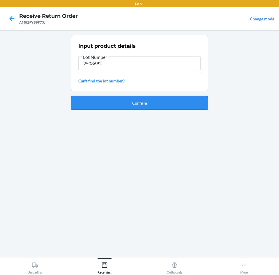
click at [187, 104] on button "Confirm" at bounding box center [139, 103] width 137 height 14
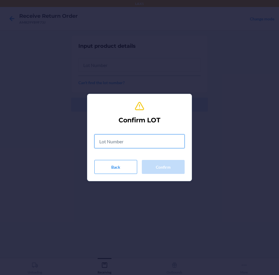
click at [166, 147] on input "text" at bounding box center [139, 141] width 90 height 14
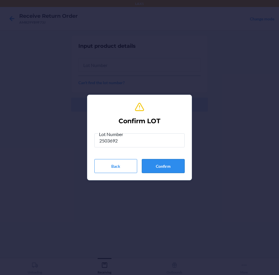
click at [170, 164] on button "Confirm" at bounding box center [163, 166] width 43 height 14
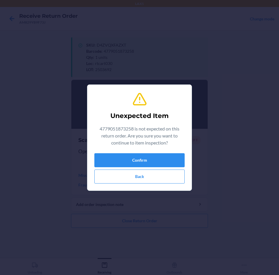
click at [134, 152] on div "Unexpected Item 4779051873258 is not expected on this return order. Are you sur…" at bounding box center [139, 137] width 90 height 96
click at [136, 159] on button "Confirm" at bounding box center [139, 160] width 90 height 14
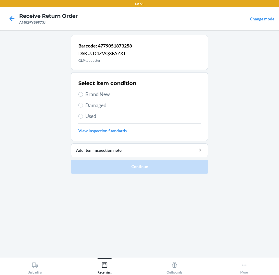
drag, startPoint x: 80, startPoint y: 92, endPoint x: 104, endPoint y: 116, distance: 34.6
click at [84, 98] on label "Brand New" at bounding box center [139, 95] width 122 height 8
click at [83, 92] on label "Brand New" at bounding box center [139, 95] width 122 height 8
click at [83, 92] on input "Brand New" at bounding box center [80, 94] width 5 height 5
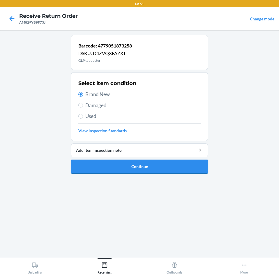
click at [173, 167] on button "Continue" at bounding box center [139, 167] width 137 height 14
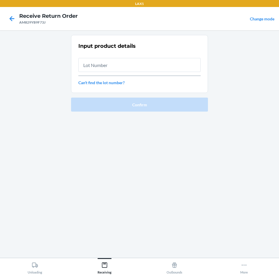
click at [157, 61] on input "text" at bounding box center [139, 65] width 122 height 14
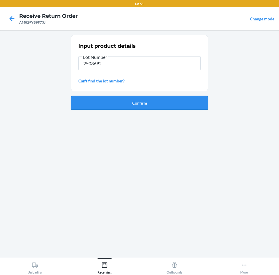
click at [147, 103] on button "Confirm" at bounding box center [139, 103] width 137 height 14
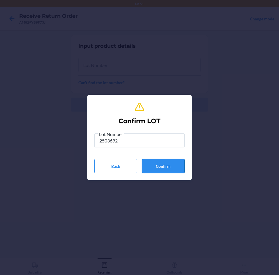
click at [165, 164] on button "Confirm" at bounding box center [163, 166] width 43 height 14
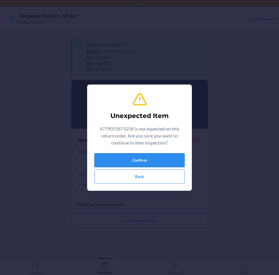
click at [157, 161] on button "Confirm" at bounding box center [139, 160] width 90 height 14
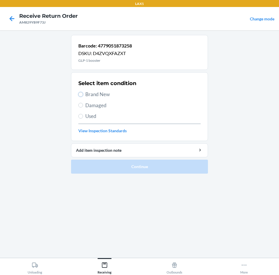
drag, startPoint x: 80, startPoint y: 94, endPoint x: 84, endPoint y: 100, distance: 6.5
click at [83, 98] on label "Brand New" at bounding box center [139, 95] width 122 height 8
click at [83, 97] on input "Brand New" at bounding box center [80, 94] width 5 height 5
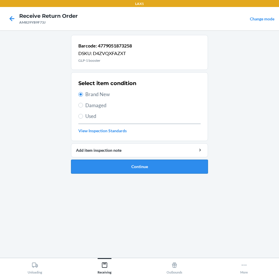
click at [172, 168] on button "Continue" at bounding box center [139, 167] width 137 height 14
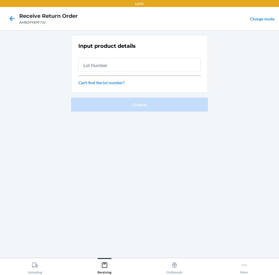
drag, startPoint x: 155, startPoint y: 62, endPoint x: 157, endPoint y: 71, distance: 8.9
click at [157, 63] on input "text" at bounding box center [139, 65] width 122 height 14
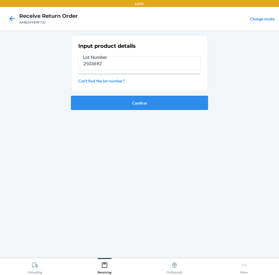
click at [152, 101] on button "Confirm" at bounding box center [139, 103] width 137 height 14
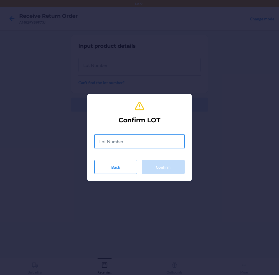
click at [153, 140] on input "text" at bounding box center [139, 141] width 90 height 14
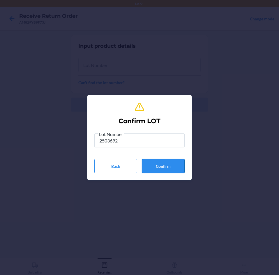
click at [165, 165] on button "Confirm" at bounding box center [163, 166] width 43 height 14
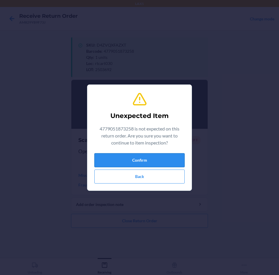
click at [115, 159] on button "Confirm" at bounding box center [139, 160] width 90 height 14
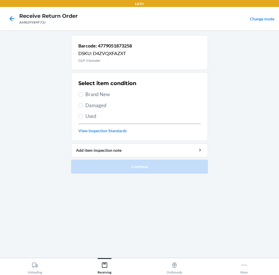
click at [82, 96] on label "Brand New" at bounding box center [139, 95] width 122 height 8
click at [82, 96] on input "Brand New" at bounding box center [80, 94] width 5 height 5
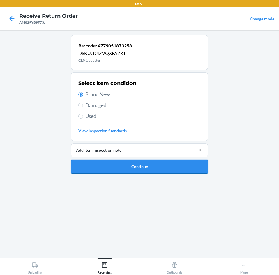
click at [167, 171] on button "Continue" at bounding box center [139, 167] width 137 height 14
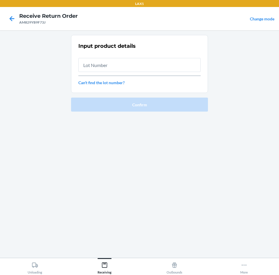
click at [164, 68] on input "text" at bounding box center [139, 65] width 122 height 14
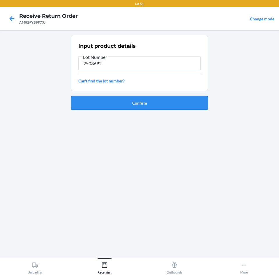
click at [182, 98] on button "Confirm" at bounding box center [139, 103] width 137 height 14
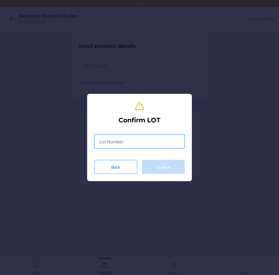
click at [176, 140] on input "text" at bounding box center [139, 141] width 90 height 14
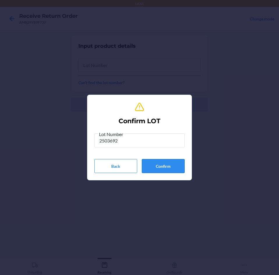
click at [176, 165] on button "Confirm" at bounding box center [163, 166] width 43 height 14
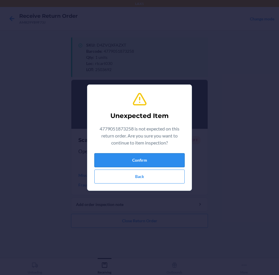
click at [164, 160] on button "Confirm" at bounding box center [139, 160] width 90 height 14
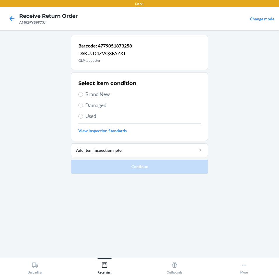
drag, startPoint x: 83, startPoint y: 93, endPoint x: 94, endPoint y: 110, distance: 20.0
click at [85, 95] on label "Brand New" at bounding box center [139, 95] width 122 height 8
click at [80, 95] on input "Brand New" at bounding box center [80, 94] width 5 height 5
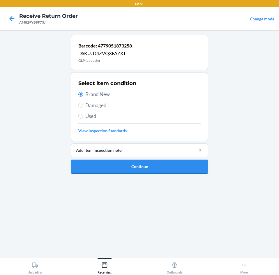
click at [201, 163] on button "Continue" at bounding box center [139, 167] width 137 height 14
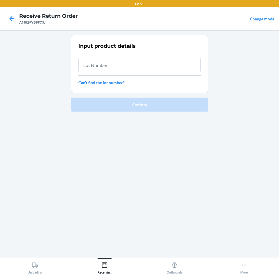
click at [148, 64] on input "text" at bounding box center [139, 65] width 122 height 14
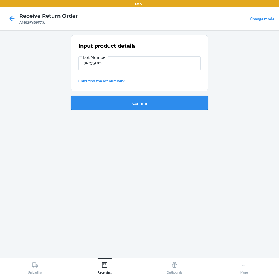
click at [157, 100] on button "Confirm" at bounding box center [139, 103] width 137 height 14
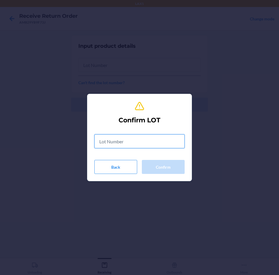
click at [156, 138] on input "text" at bounding box center [139, 141] width 90 height 14
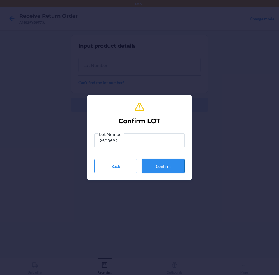
click at [175, 167] on button "Confirm" at bounding box center [163, 166] width 43 height 14
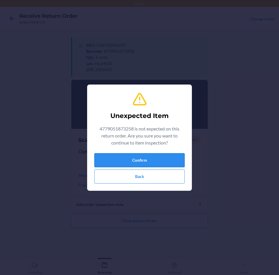
click at [171, 163] on button "Confirm" at bounding box center [139, 160] width 90 height 14
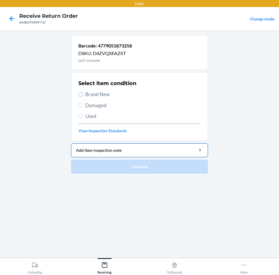
drag, startPoint x: 81, startPoint y: 93, endPoint x: 109, endPoint y: 145, distance: 59.2
click at [82, 99] on div "Select item condition Brand New Damaged Used View Inspection Standards" at bounding box center [139, 107] width 122 height 58
click at [84, 94] on label "Brand New" at bounding box center [139, 95] width 122 height 8
click at [83, 94] on input "Brand New" at bounding box center [80, 94] width 5 height 5
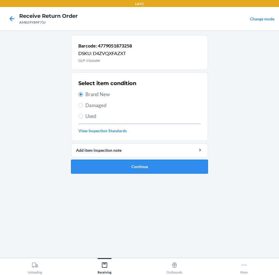
click at [189, 170] on button "Continue" at bounding box center [139, 167] width 137 height 14
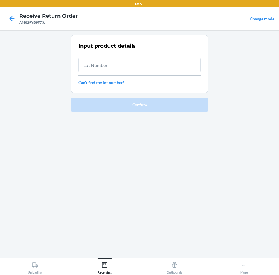
click at [156, 64] on input "text" at bounding box center [139, 65] width 122 height 14
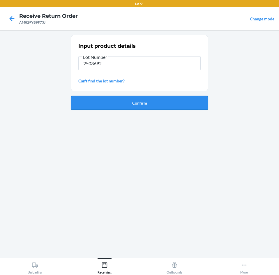
click at [167, 101] on button "Confirm" at bounding box center [139, 103] width 137 height 14
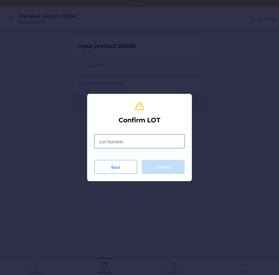
click at [160, 142] on input "text" at bounding box center [139, 141] width 90 height 14
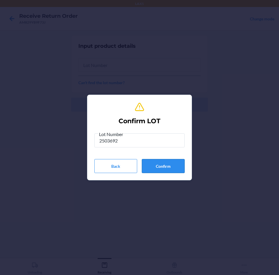
click at [167, 168] on button "Confirm" at bounding box center [163, 166] width 43 height 14
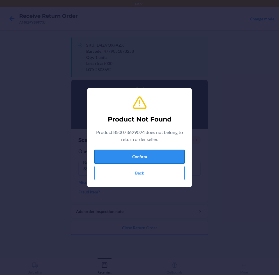
click at [160, 151] on button "Confirm" at bounding box center [139, 157] width 90 height 14
click at [146, 152] on button "Confirm" at bounding box center [139, 157] width 90 height 14
click at [148, 157] on button "Confirm" at bounding box center [139, 157] width 90 height 14
click at [149, 175] on button "Back" at bounding box center [139, 173] width 90 height 14
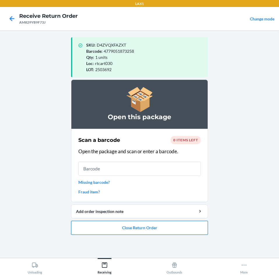
click at [146, 228] on button "Close Return Order" at bounding box center [139, 228] width 137 height 14
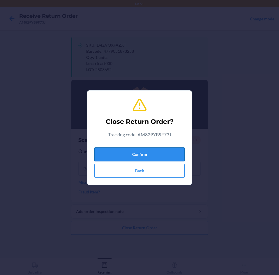
click at [154, 155] on button "Confirm" at bounding box center [139, 154] width 90 height 14
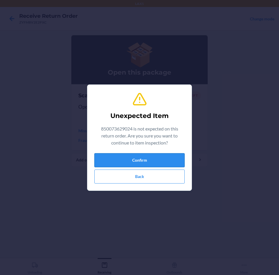
click at [148, 155] on button "Confirm" at bounding box center [139, 160] width 90 height 14
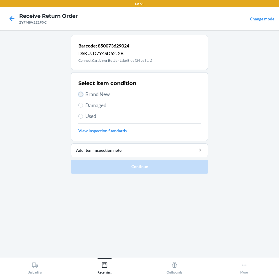
click at [82, 94] on input "Brand New" at bounding box center [80, 94] width 5 height 5
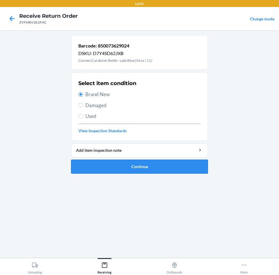
click at [187, 164] on button "Continue" at bounding box center [139, 167] width 137 height 14
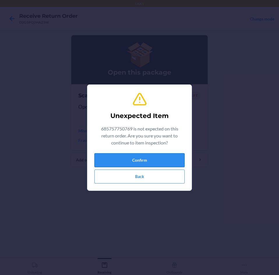
click at [173, 159] on button "Confirm" at bounding box center [139, 160] width 90 height 14
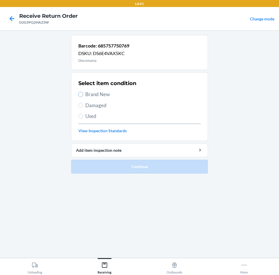
drag, startPoint x: 80, startPoint y: 95, endPoint x: 119, endPoint y: 127, distance: 50.1
click at [81, 96] on input "Brand New" at bounding box center [80, 94] width 5 height 5
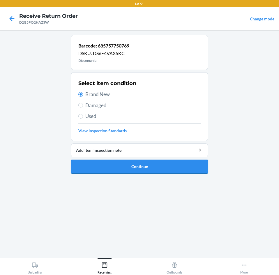
click at [162, 167] on button "Continue" at bounding box center [139, 167] width 137 height 14
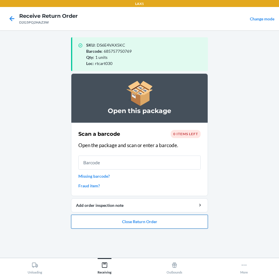
click at [176, 223] on button "Close Return Order" at bounding box center [139, 222] width 137 height 14
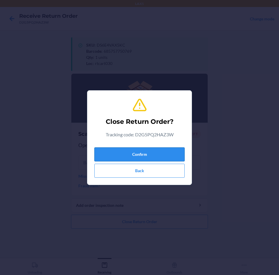
click at [165, 154] on button "Confirm" at bounding box center [139, 154] width 90 height 14
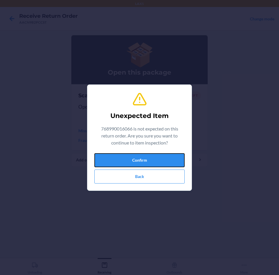
click at [165, 160] on button "Confirm" at bounding box center [139, 160] width 90 height 14
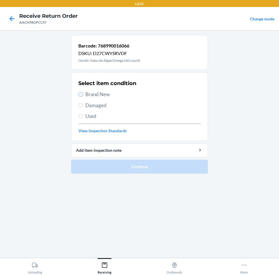
click at [81, 93] on input "Brand New" at bounding box center [80, 94] width 5 height 5
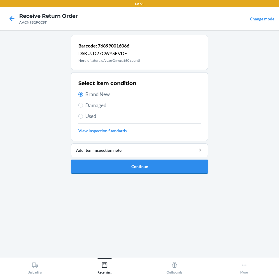
click at [159, 166] on button "Continue" at bounding box center [139, 167] width 137 height 14
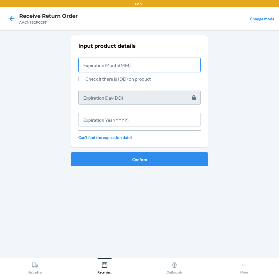
click at [133, 66] on input "text" at bounding box center [139, 65] width 122 height 14
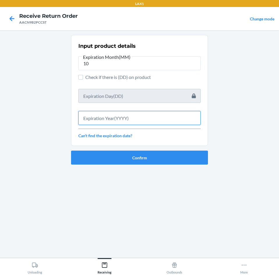
click at [133, 120] on input "text" at bounding box center [139, 118] width 122 height 14
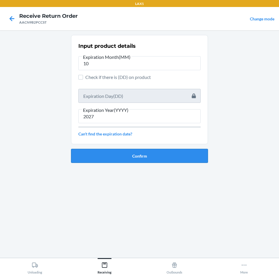
click at [135, 158] on button "Confirm" at bounding box center [139, 156] width 137 height 14
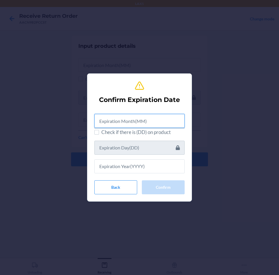
click at [136, 122] on input "text" at bounding box center [139, 121] width 90 height 14
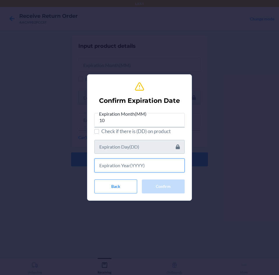
click at [131, 164] on input "text" at bounding box center [139, 166] width 90 height 14
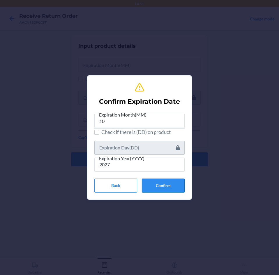
click at [168, 183] on button "Confirm" at bounding box center [163, 186] width 43 height 14
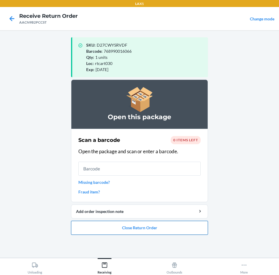
click at [173, 227] on button "Close Return Order" at bounding box center [139, 228] width 137 height 14
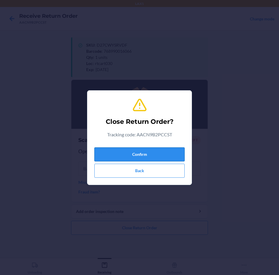
click at [170, 154] on button "Confirm" at bounding box center [139, 154] width 90 height 14
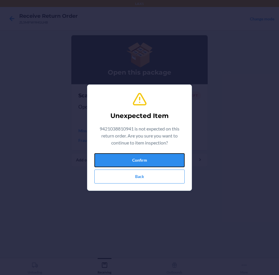
click at [170, 154] on button "Confirm" at bounding box center [139, 160] width 90 height 14
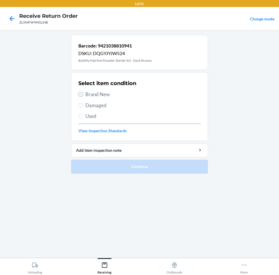
click at [81, 95] on input "Brand New" at bounding box center [80, 94] width 5 height 5
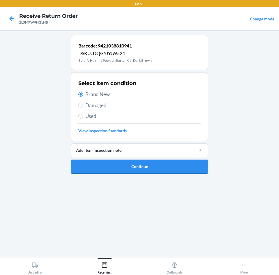
click at [175, 168] on button "Continue" at bounding box center [139, 167] width 137 height 14
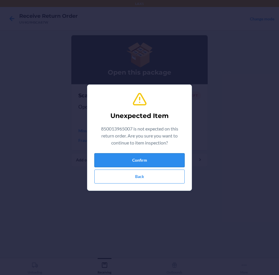
click at [173, 162] on button "Confirm" at bounding box center [139, 160] width 90 height 14
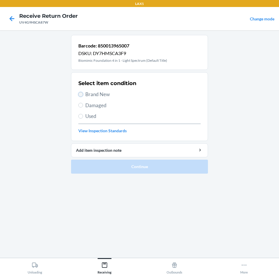
click at [80, 96] on input "Brand New" at bounding box center [80, 94] width 5 height 5
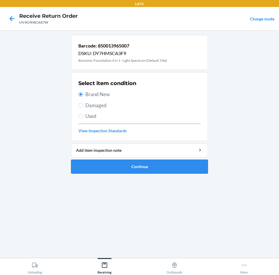
click at [174, 167] on button "Continue" at bounding box center [139, 167] width 137 height 14
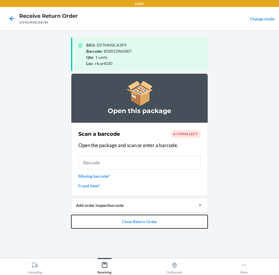
drag, startPoint x: 179, startPoint y: 220, endPoint x: 177, endPoint y: 213, distance: 7.6
click at [177, 215] on button "Close Return Order" at bounding box center [139, 222] width 137 height 14
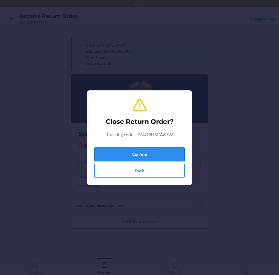
click at [167, 156] on button "Confirm" at bounding box center [139, 154] width 90 height 14
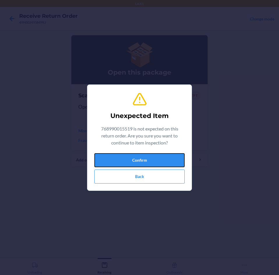
click at [167, 156] on button "Confirm" at bounding box center [139, 160] width 90 height 14
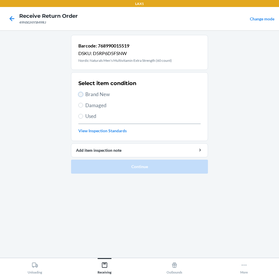
click at [81, 95] on input "Brand New" at bounding box center [80, 94] width 5 height 5
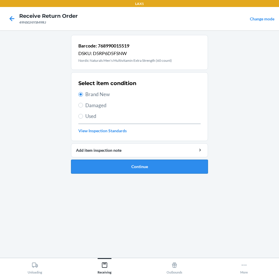
click at [164, 167] on button "Continue" at bounding box center [139, 167] width 137 height 14
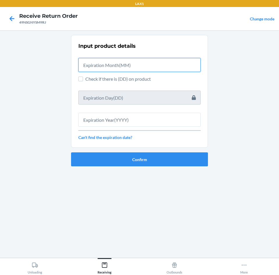
click at [143, 66] on input "text" at bounding box center [139, 65] width 122 height 14
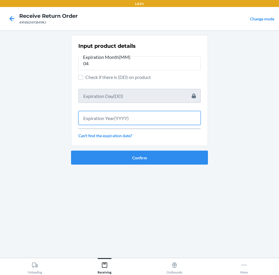
click at [160, 120] on input "text" at bounding box center [139, 118] width 122 height 14
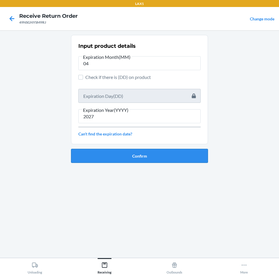
click at [167, 158] on button "Confirm" at bounding box center [139, 156] width 137 height 14
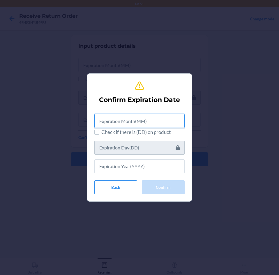
click at [165, 118] on input "text" at bounding box center [139, 121] width 90 height 14
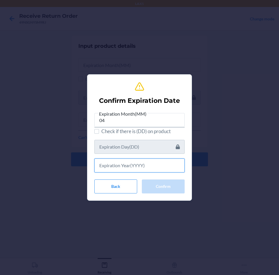
click at [159, 166] on input "text" at bounding box center [139, 166] width 90 height 14
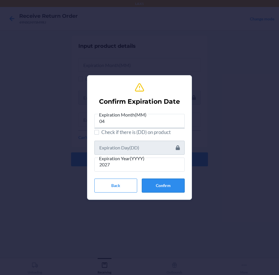
click at [171, 182] on button "Confirm" at bounding box center [163, 186] width 43 height 14
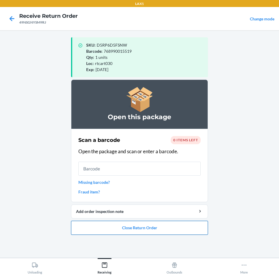
click at [182, 231] on button "Close Return Order" at bounding box center [139, 228] width 137 height 14
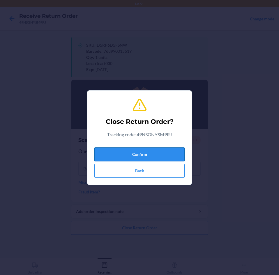
click at [171, 153] on button "Confirm" at bounding box center [139, 154] width 90 height 14
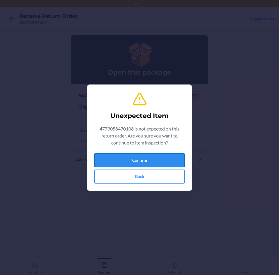
click at [170, 156] on button "Confirm" at bounding box center [139, 160] width 90 height 14
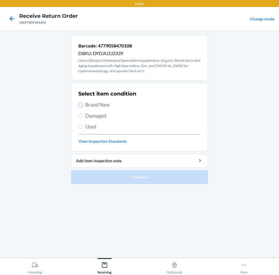
click at [82, 106] on input "Brand New" at bounding box center [80, 105] width 5 height 5
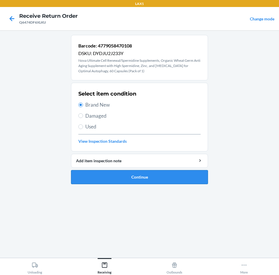
click at [204, 172] on button "Continue" at bounding box center [139, 177] width 137 height 14
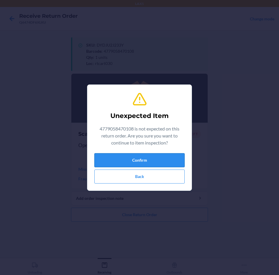
click at [154, 155] on button "Confirm" at bounding box center [139, 160] width 90 height 14
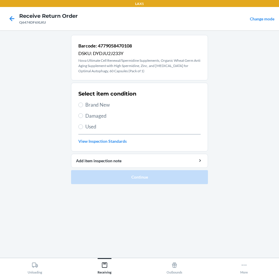
click at [83, 104] on label "Brand New" at bounding box center [139, 105] width 122 height 8
click at [83, 104] on input "Brand New" at bounding box center [80, 105] width 5 height 5
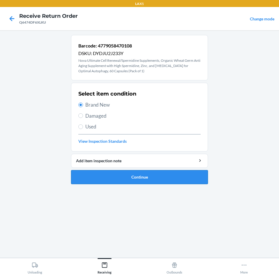
click at [183, 175] on button "Continue" at bounding box center [139, 177] width 137 height 14
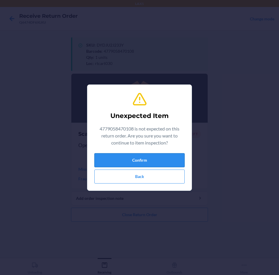
click at [178, 161] on button "Confirm" at bounding box center [139, 160] width 90 height 14
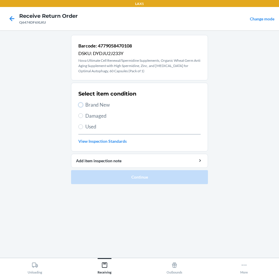
drag, startPoint x: 82, startPoint y: 106, endPoint x: 91, endPoint y: 127, distance: 23.5
click at [83, 106] on label "Brand New" at bounding box center [139, 105] width 122 height 8
click at [83, 106] on input "Brand New" at bounding box center [80, 105] width 5 height 5
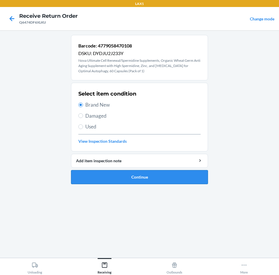
click at [163, 177] on button "Continue" at bounding box center [139, 177] width 137 height 14
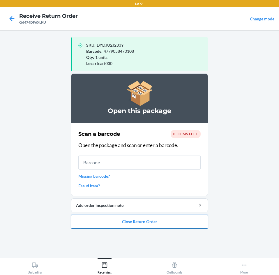
click at [184, 223] on button "Close Return Order" at bounding box center [139, 222] width 137 height 14
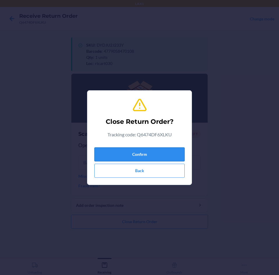
click at [164, 157] on button "Confirm" at bounding box center [139, 154] width 90 height 14
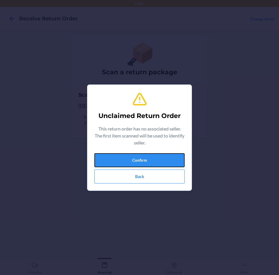
click at [164, 157] on button "Confirm" at bounding box center [139, 160] width 90 height 14
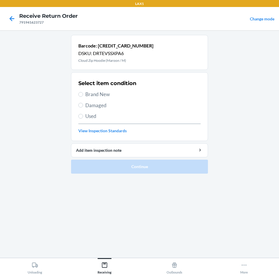
drag, startPoint x: 83, startPoint y: 92, endPoint x: 84, endPoint y: 133, distance: 40.8
click at [80, 105] on div "Select item condition Brand New Damaged Used View Inspection Standards" at bounding box center [139, 107] width 122 height 58
click at [82, 95] on input "Brand New" at bounding box center [80, 94] width 5 height 5
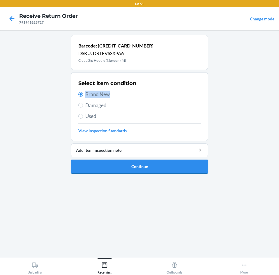
click at [169, 166] on button "Continue" at bounding box center [139, 167] width 137 height 14
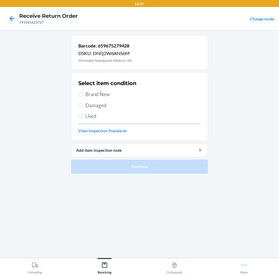
click at [79, 91] on label "Brand New" at bounding box center [139, 95] width 122 height 8
click at [79, 92] on input "Brand New" at bounding box center [80, 94] width 5 height 5
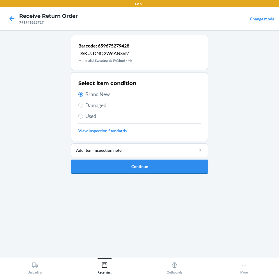
click at [165, 164] on button "Continue" at bounding box center [139, 167] width 137 height 14
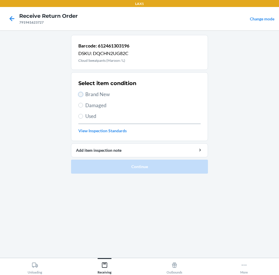
click at [81, 96] on input "Brand New" at bounding box center [80, 94] width 5 height 5
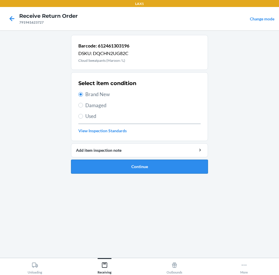
click at [169, 164] on button "Continue" at bounding box center [139, 167] width 137 height 14
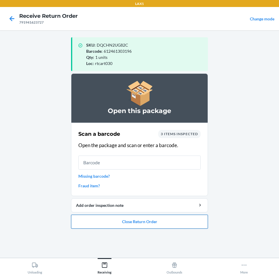
drag, startPoint x: 180, startPoint y: 222, endPoint x: 181, endPoint y: 217, distance: 4.5
click at [181, 218] on button "Close Return Order" at bounding box center [139, 222] width 137 height 14
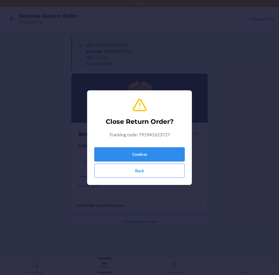
click at [171, 155] on button "Confirm" at bounding box center [139, 154] width 90 height 14
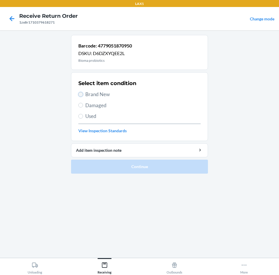
click at [81, 94] on input "Brand New" at bounding box center [80, 94] width 5 height 5
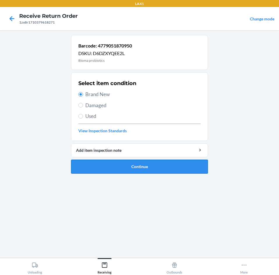
click at [167, 167] on button "Continue" at bounding box center [139, 167] width 137 height 14
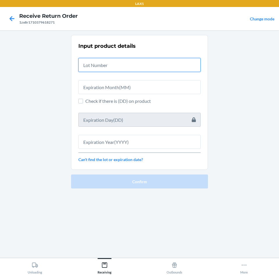
click at [140, 61] on input "text" at bounding box center [139, 65] width 122 height 14
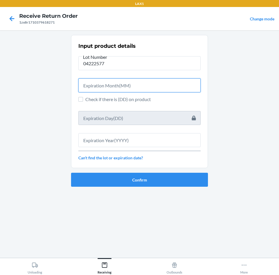
click at [134, 85] on input "text" at bounding box center [139, 85] width 122 height 14
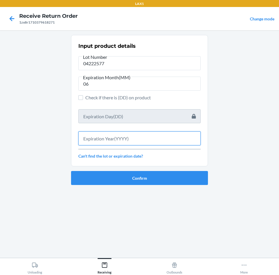
click at [127, 140] on input "text" at bounding box center [139, 138] width 122 height 14
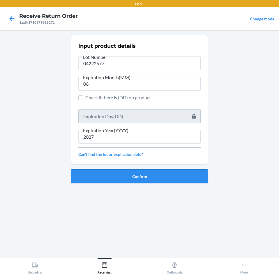
click at [132, 175] on button "Confirm" at bounding box center [139, 176] width 137 height 14
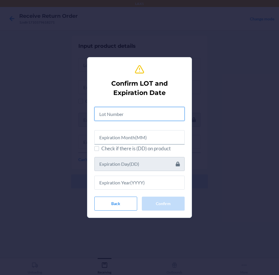
click at [124, 115] on input "text" at bounding box center [139, 114] width 90 height 14
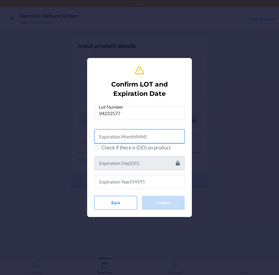
click at [130, 135] on input "text" at bounding box center [139, 136] width 90 height 14
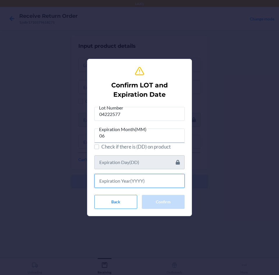
click at [154, 183] on input "text" at bounding box center [139, 181] width 90 height 14
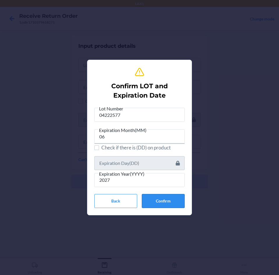
click at [161, 198] on button "Confirm" at bounding box center [163, 201] width 43 height 14
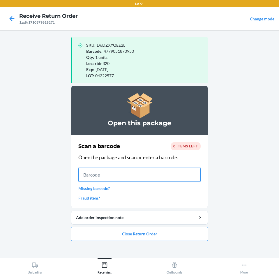
click at [130, 173] on input "text" at bounding box center [139, 175] width 122 height 14
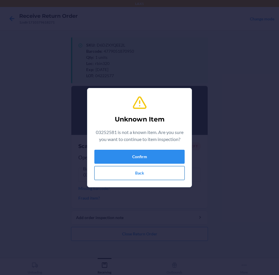
click at [134, 175] on button "Back" at bounding box center [139, 173] width 90 height 14
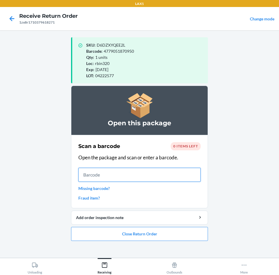
click at [124, 174] on input "text" at bounding box center [139, 175] width 122 height 14
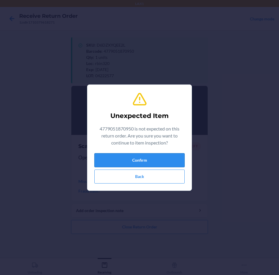
click at [139, 160] on button "Confirm" at bounding box center [139, 160] width 90 height 14
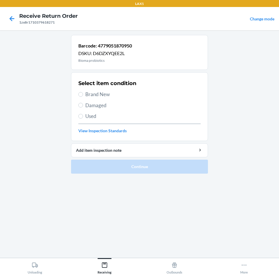
click at [78, 93] on section "Select item condition Brand New Damaged Used View Inspection Standards" at bounding box center [139, 106] width 137 height 69
click at [81, 93] on input "Brand New" at bounding box center [80, 94] width 5 height 5
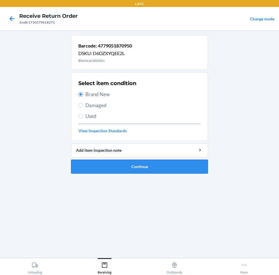
click at [173, 168] on button "Continue" at bounding box center [139, 167] width 137 height 14
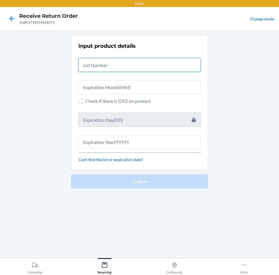
click at [147, 65] on input "text" at bounding box center [139, 65] width 122 height 14
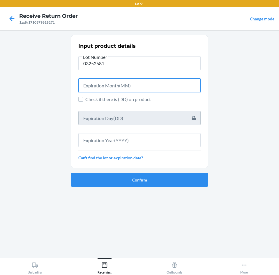
click at [154, 86] on input "text" at bounding box center [139, 85] width 122 height 14
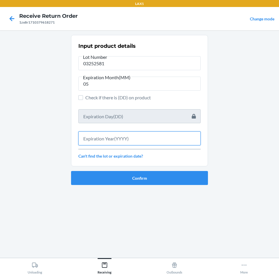
click at [148, 140] on input "text" at bounding box center [139, 138] width 122 height 14
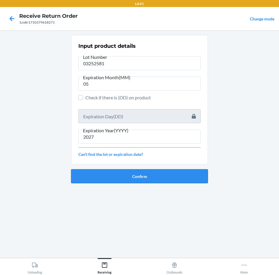
click at [148, 177] on button "Confirm" at bounding box center [139, 176] width 137 height 14
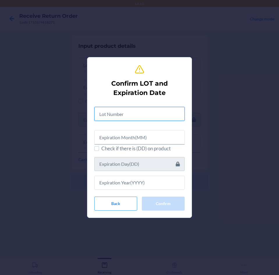
click at [161, 117] on input "text" at bounding box center [139, 114] width 90 height 14
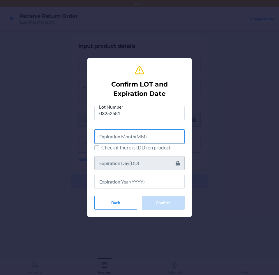
click at [159, 138] on input "text" at bounding box center [139, 136] width 90 height 14
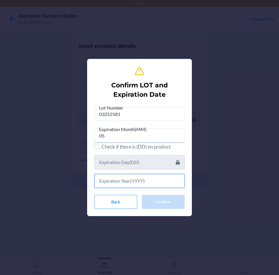
click at [155, 182] on input "text" at bounding box center [139, 181] width 90 height 14
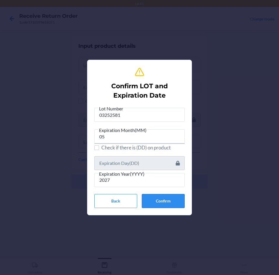
click at [164, 200] on button "Confirm" at bounding box center [163, 201] width 43 height 14
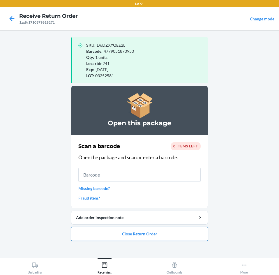
drag, startPoint x: 152, startPoint y: 234, endPoint x: 152, endPoint y: 229, distance: 5.0
click at [152, 231] on button "Close Return Order" at bounding box center [139, 234] width 137 height 14
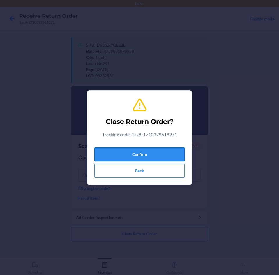
click at [152, 154] on button "Confirm" at bounding box center [139, 154] width 90 height 14
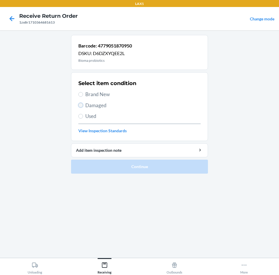
click at [79, 104] on input "Damaged" at bounding box center [80, 105] width 5 height 5
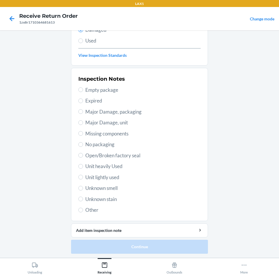
scroll to position [76, 0]
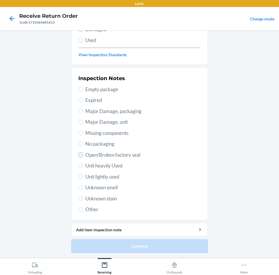
click at [80, 154] on input "Open/Broken factory seal" at bounding box center [80, 154] width 5 height 5
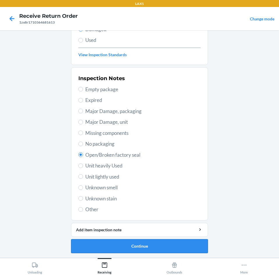
click at [159, 247] on button "Continue" at bounding box center [139, 246] width 137 height 14
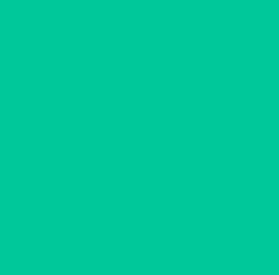
scroll to position [28, 0]
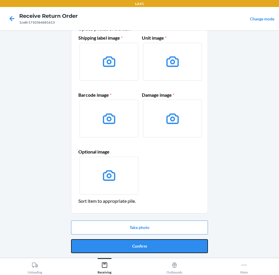
click at [159, 247] on button "Confirm" at bounding box center [139, 246] width 137 height 14
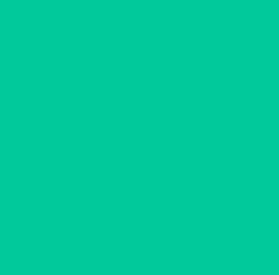
scroll to position [0, 0]
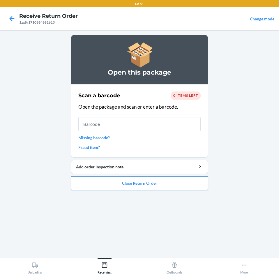
click at [157, 183] on button "Close Return Order" at bounding box center [139, 183] width 137 height 14
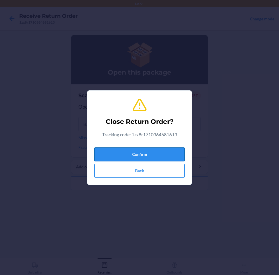
click at [159, 152] on button "Confirm" at bounding box center [139, 154] width 90 height 14
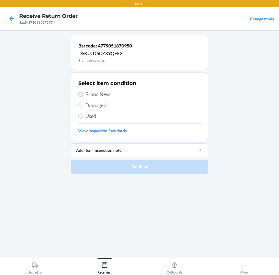
click at [80, 94] on input "Brand New" at bounding box center [80, 94] width 5 height 5
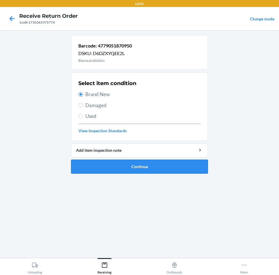
click at [185, 160] on button "Continue" at bounding box center [139, 167] width 137 height 14
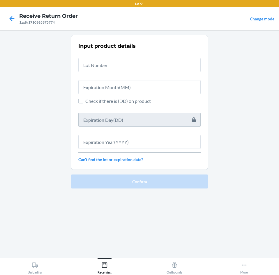
click at [165, 72] on div "Input product details Check if there is (DD) on product Can't find the lot or e…" at bounding box center [139, 103] width 122 height 124
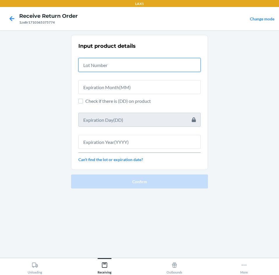
click at [106, 64] on input "text" at bounding box center [139, 65] width 122 height 14
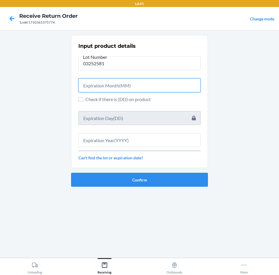
click at [119, 84] on input "text" at bounding box center [139, 85] width 122 height 14
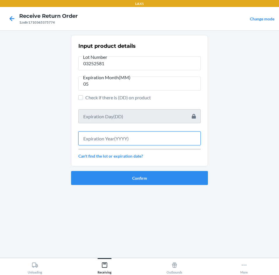
click at [126, 138] on input "text" at bounding box center [139, 138] width 122 height 14
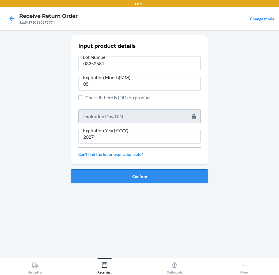
click at [146, 179] on button "Confirm" at bounding box center [139, 176] width 137 height 14
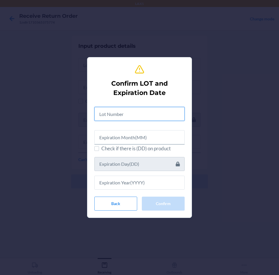
click at [162, 113] on input "text" at bounding box center [139, 114] width 90 height 14
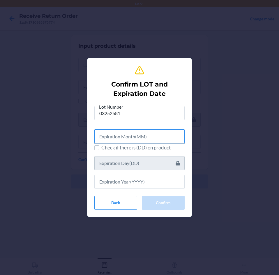
click at [167, 137] on input "text" at bounding box center [139, 136] width 90 height 14
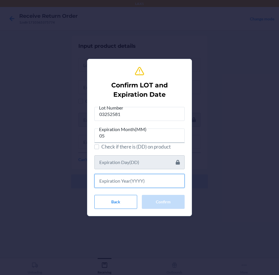
click at [135, 179] on input "text" at bounding box center [139, 181] width 90 height 14
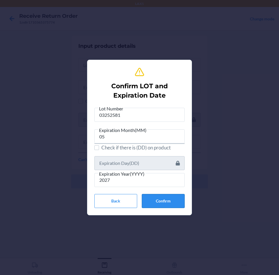
click at [165, 198] on button "Confirm" at bounding box center [163, 201] width 43 height 14
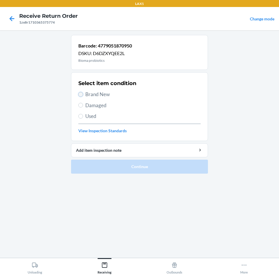
click at [81, 94] on input "Brand New" at bounding box center [80, 94] width 5 height 5
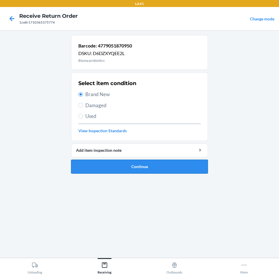
click at [170, 164] on button "Continue" at bounding box center [139, 167] width 137 height 14
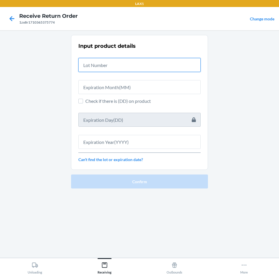
click at [172, 65] on input "text" at bounding box center [139, 65] width 122 height 14
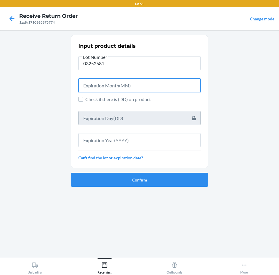
click at [163, 87] on input "text" at bounding box center [139, 85] width 122 height 14
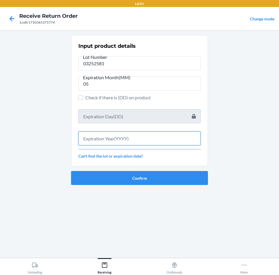
click at [142, 138] on input "text" at bounding box center [139, 138] width 122 height 14
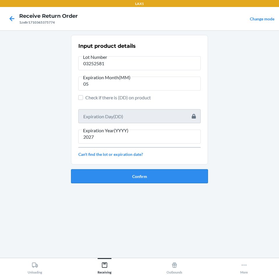
click at [154, 175] on button "Confirm" at bounding box center [139, 176] width 137 height 14
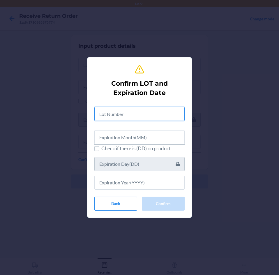
click at [164, 112] on input "text" at bounding box center [139, 114] width 90 height 14
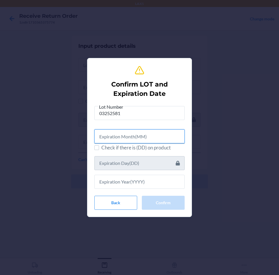
click at [165, 136] on input "text" at bounding box center [139, 136] width 90 height 14
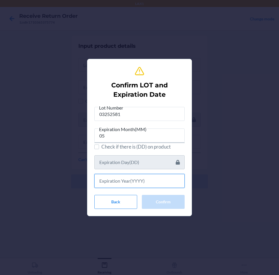
click at [143, 183] on input "text" at bounding box center [139, 181] width 90 height 14
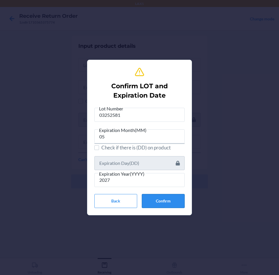
click at [157, 199] on button "Confirm" at bounding box center [163, 201] width 43 height 14
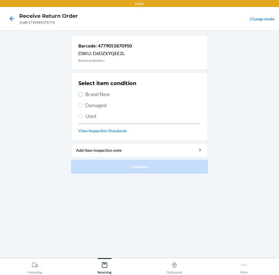
drag, startPoint x: 80, startPoint y: 92, endPoint x: 117, endPoint y: 136, distance: 56.9
click at [80, 93] on input "Brand New" at bounding box center [80, 94] width 5 height 5
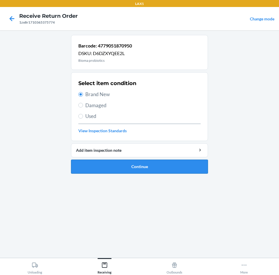
click at [168, 163] on button "Continue" at bounding box center [139, 167] width 137 height 14
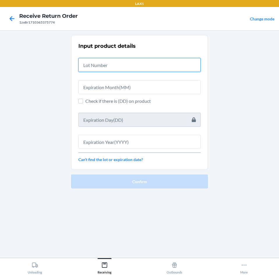
click at [153, 66] on input "text" at bounding box center [139, 65] width 122 height 14
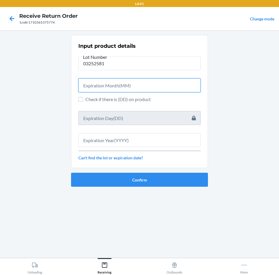
click at [150, 82] on input "text" at bounding box center [139, 85] width 122 height 14
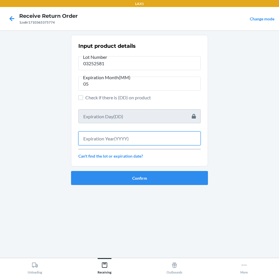
click at [145, 139] on input "text" at bounding box center [139, 138] width 122 height 14
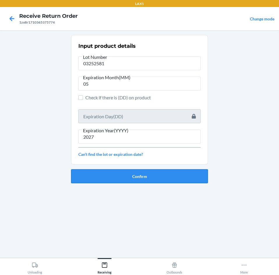
click at [155, 172] on button "Confirm" at bounding box center [139, 176] width 137 height 14
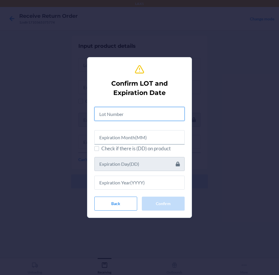
click at [158, 117] on input "text" at bounding box center [139, 114] width 90 height 14
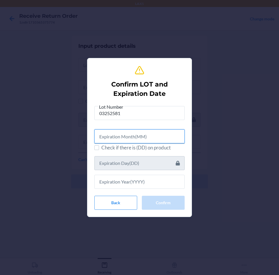
click at [156, 138] on input "text" at bounding box center [139, 136] width 90 height 14
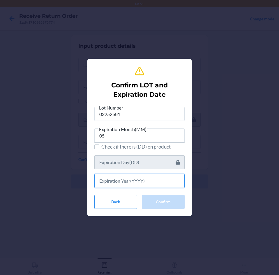
click at [117, 178] on input "text" at bounding box center [139, 181] width 90 height 14
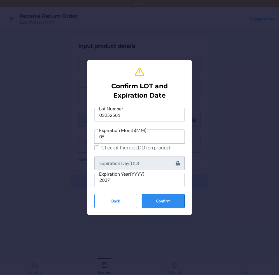
click at [166, 201] on button "Confirm" at bounding box center [163, 201] width 43 height 14
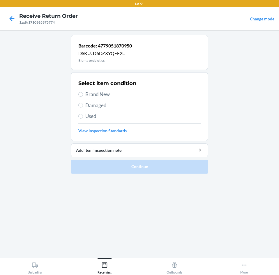
click at [81, 92] on label "Brand New" at bounding box center [139, 95] width 122 height 8
click at [81, 92] on input "Brand New" at bounding box center [80, 94] width 5 height 5
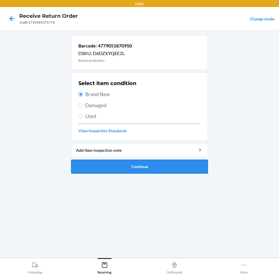
click at [173, 166] on button "Continue" at bounding box center [139, 167] width 137 height 14
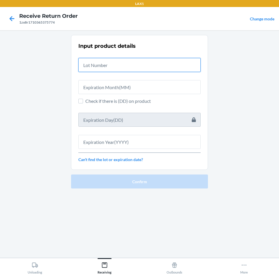
click at [163, 68] on input "text" at bounding box center [139, 65] width 122 height 14
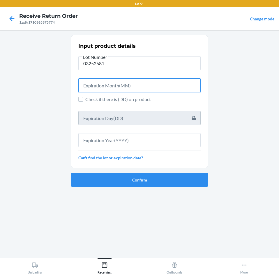
click at [157, 82] on input "text" at bounding box center [139, 85] width 122 height 14
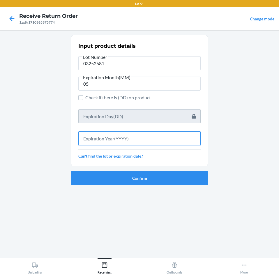
click at [126, 137] on input "text" at bounding box center [139, 138] width 122 height 14
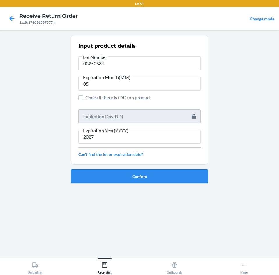
click at [141, 175] on button "Confirm" at bounding box center [139, 176] width 137 height 14
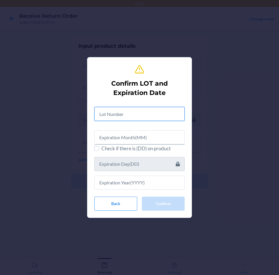
click at [144, 111] on input "text" at bounding box center [139, 114] width 90 height 14
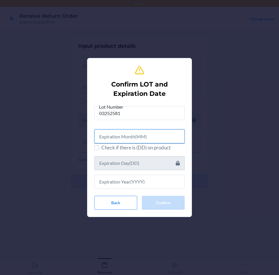
click at [162, 136] on input "text" at bounding box center [139, 136] width 90 height 14
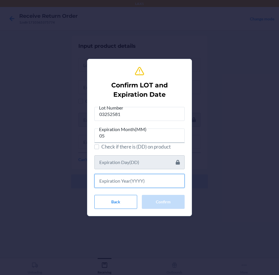
click at [150, 181] on input "text" at bounding box center [139, 181] width 90 height 14
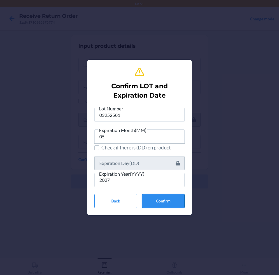
click at [162, 200] on button "Confirm" at bounding box center [163, 201] width 43 height 14
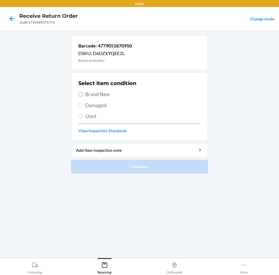
click at [80, 95] on input "Brand New" at bounding box center [80, 94] width 5 height 5
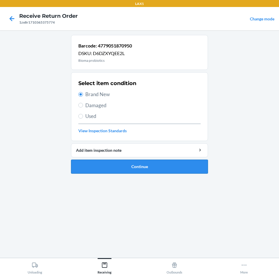
click at [171, 164] on button "Continue" at bounding box center [139, 167] width 137 height 14
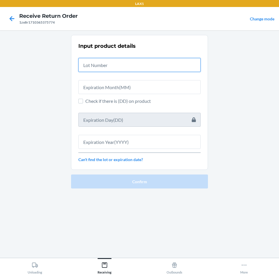
click at [159, 63] on input "text" at bounding box center [139, 65] width 122 height 14
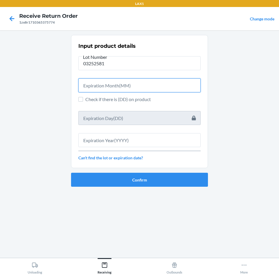
click at [149, 86] on input "text" at bounding box center [139, 85] width 122 height 14
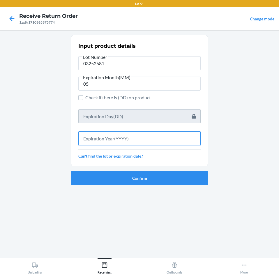
click at [109, 139] on input "text" at bounding box center [139, 138] width 122 height 14
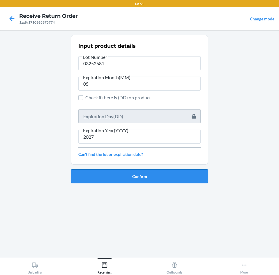
click at [127, 172] on button "Confirm" at bounding box center [139, 176] width 137 height 14
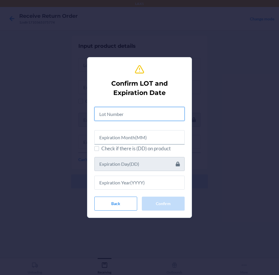
click at [145, 109] on input "text" at bounding box center [139, 114] width 90 height 14
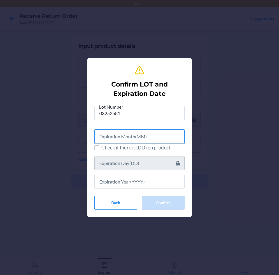
click at [153, 135] on input "text" at bounding box center [139, 136] width 90 height 14
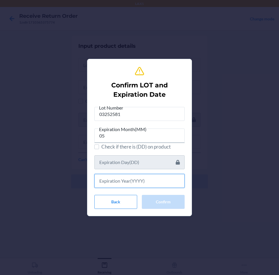
click at [127, 182] on input "text" at bounding box center [139, 181] width 90 height 14
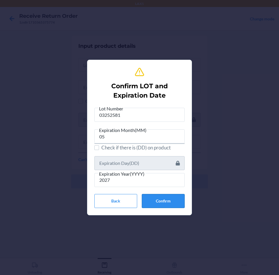
click at [175, 201] on button "Confirm" at bounding box center [163, 201] width 43 height 14
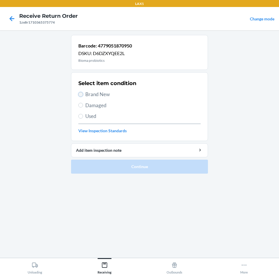
click at [82, 94] on input "Brand New" at bounding box center [80, 94] width 5 height 5
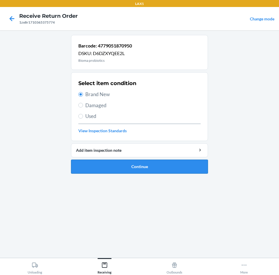
click at [186, 166] on button "Continue" at bounding box center [139, 167] width 137 height 14
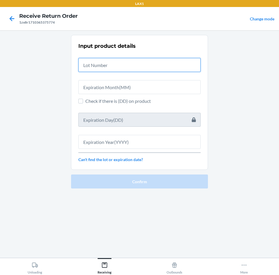
click at [145, 64] on input "text" at bounding box center [139, 65] width 122 height 14
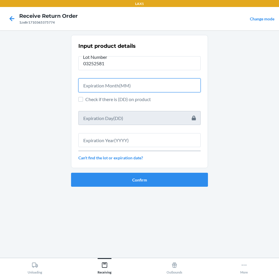
click at [145, 86] on input "text" at bounding box center [139, 85] width 122 height 14
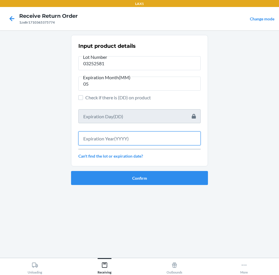
click at [147, 138] on input "text" at bounding box center [139, 138] width 122 height 14
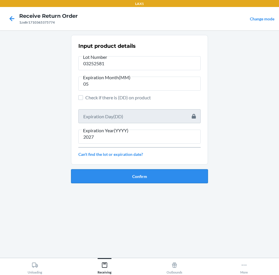
click at [143, 175] on button "Confirm" at bounding box center [139, 176] width 137 height 14
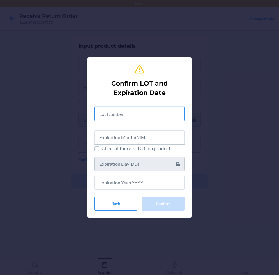
click at [151, 113] on input "text" at bounding box center [139, 114] width 90 height 14
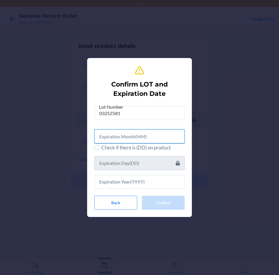
click at [140, 135] on input "text" at bounding box center [139, 136] width 90 height 14
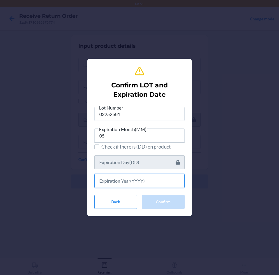
click at [139, 181] on input "text" at bounding box center [139, 181] width 90 height 14
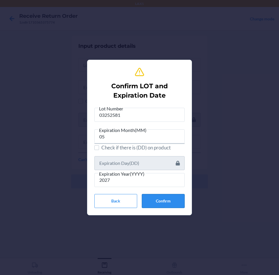
click at [163, 198] on button "Confirm" at bounding box center [163, 201] width 43 height 14
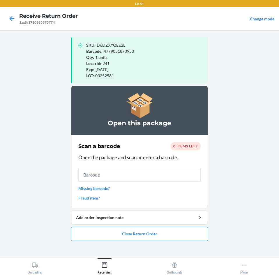
click at [185, 234] on button "Close Return Order" at bounding box center [139, 234] width 137 height 14
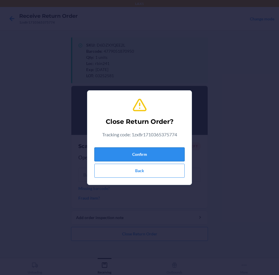
click at [164, 156] on button "Confirm" at bounding box center [139, 154] width 90 height 14
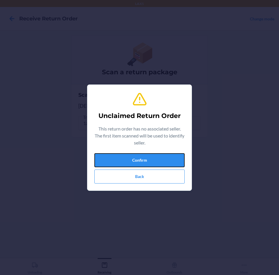
click at [164, 156] on button "Confirm" at bounding box center [139, 160] width 90 height 14
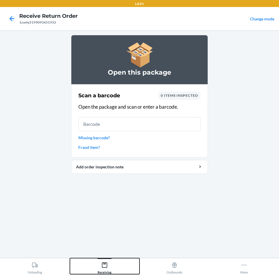
click at [103, 268] on icon at bounding box center [104, 265] width 5 height 5
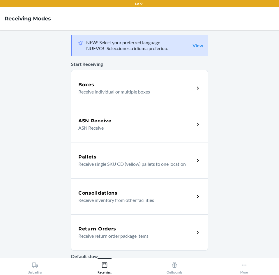
click at [129, 231] on div "Return Orders" at bounding box center [136, 229] width 116 height 7
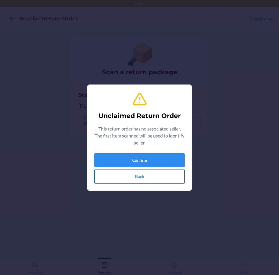
click at [162, 172] on button "Back" at bounding box center [139, 177] width 90 height 14
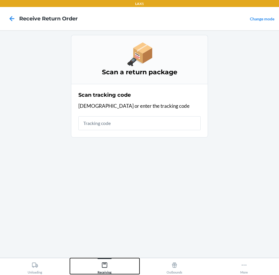
click at [105, 270] on div "Receiving" at bounding box center [105, 267] width 14 height 15
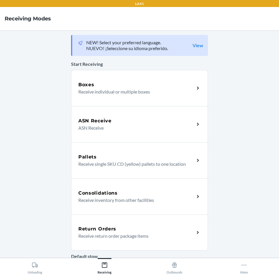
click at [127, 230] on div "Return Orders" at bounding box center [136, 229] width 116 height 7
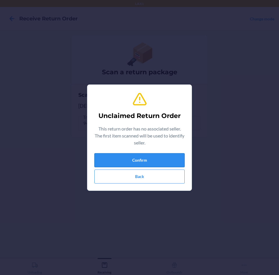
click at [146, 161] on button "Confirm" at bounding box center [139, 160] width 90 height 14
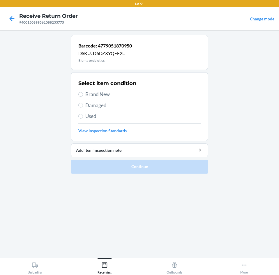
click at [83, 95] on label "Brand New" at bounding box center [139, 95] width 122 height 8
click at [83, 95] on input "Brand New" at bounding box center [80, 94] width 5 height 5
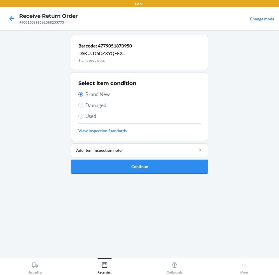
click at [176, 166] on button "Continue" at bounding box center [139, 167] width 137 height 14
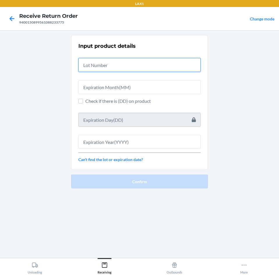
click at [154, 64] on input "text" at bounding box center [139, 65] width 122 height 14
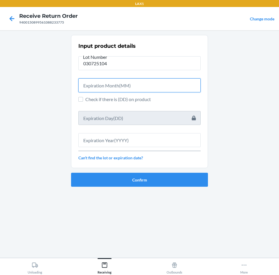
click at [146, 88] on input "text" at bounding box center [139, 85] width 122 height 14
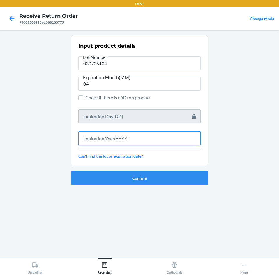
click at [145, 140] on input "text" at bounding box center [139, 138] width 122 height 14
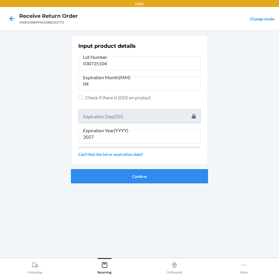
click at [158, 178] on button "Confirm" at bounding box center [139, 176] width 137 height 14
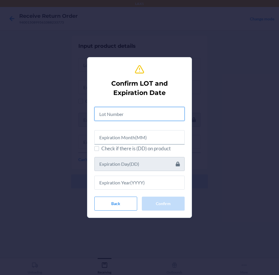
click at [156, 115] on input "text" at bounding box center [139, 114] width 90 height 14
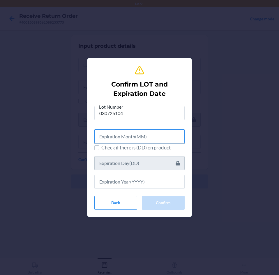
click at [155, 140] on input "text" at bounding box center [139, 136] width 90 height 14
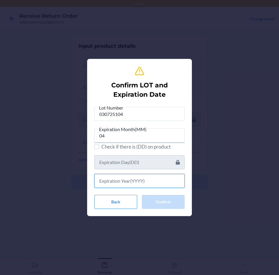
click at [148, 183] on input "text" at bounding box center [139, 181] width 90 height 14
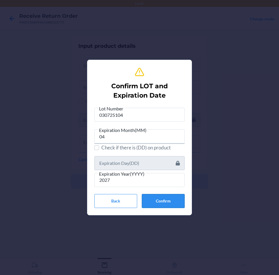
click at [158, 196] on button "Confirm" at bounding box center [163, 201] width 43 height 14
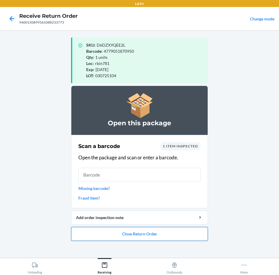
click at [155, 231] on button "Close Return Order" at bounding box center [139, 234] width 137 height 14
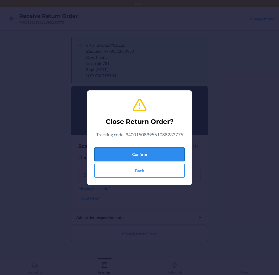
click at [159, 156] on button "Confirm" at bounding box center [139, 154] width 90 height 14
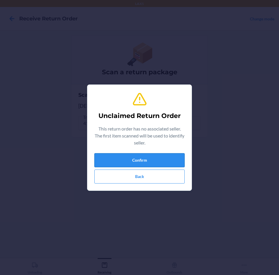
click at [159, 156] on button "Confirm" at bounding box center [139, 160] width 90 height 14
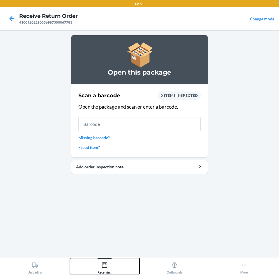
click at [109, 269] on div "Receiving" at bounding box center [105, 267] width 14 height 15
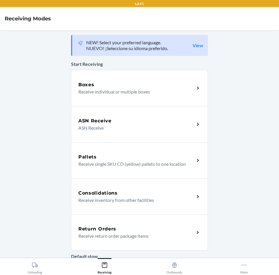
click at [129, 234] on p "Receive return order package items" at bounding box center [134, 236] width 112 height 7
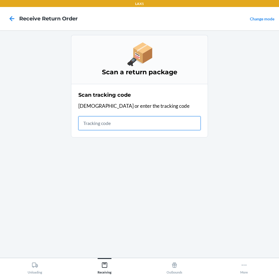
click at [110, 126] on input "text" at bounding box center [139, 123] width 122 height 14
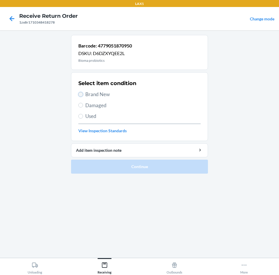
click at [81, 93] on input "Brand New" at bounding box center [80, 94] width 5 height 5
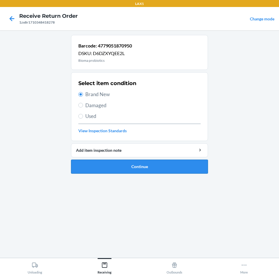
click at [167, 164] on button "Continue" at bounding box center [139, 167] width 137 height 14
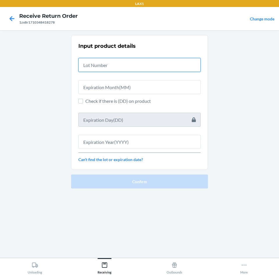
click at [145, 68] on input "text" at bounding box center [139, 65] width 122 height 14
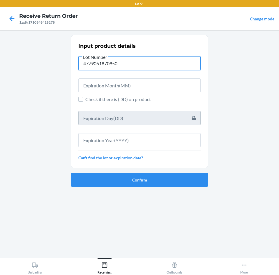
click at [125, 64] on input "4779051870950" at bounding box center [139, 63] width 122 height 14
click at [121, 64] on input "4779051870950" at bounding box center [139, 63] width 122 height 14
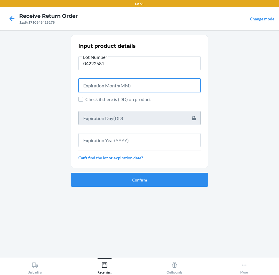
click at [137, 87] on input "text" at bounding box center [139, 85] width 122 height 14
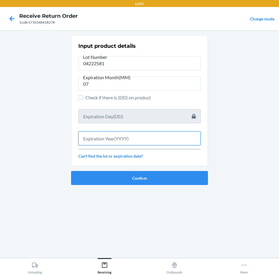
click at [146, 137] on input "text" at bounding box center [139, 138] width 122 height 14
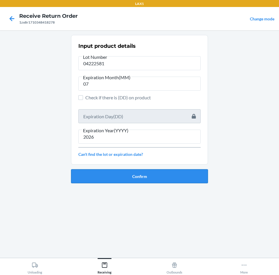
click at [157, 175] on button "Confirm" at bounding box center [139, 176] width 137 height 14
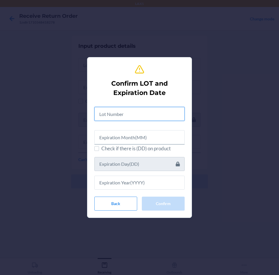
click at [152, 115] on input "text" at bounding box center [139, 114] width 90 height 14
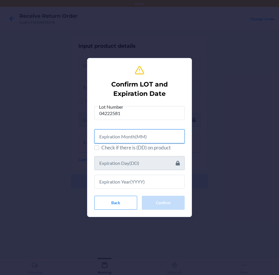
click at [156, 137] on input "text" at bounding box center [139, 136] width 90 height 14
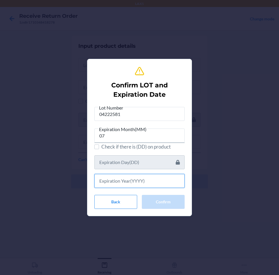
click at [149, 181] on input "text" at bounding box center [139, 181] width 90 height 14
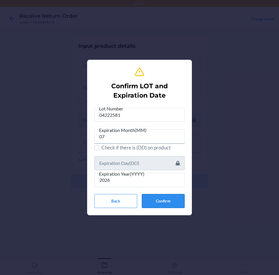
click at [169, 196] on button "Confirm" at bounding box center [163, 201] width 43 height 14
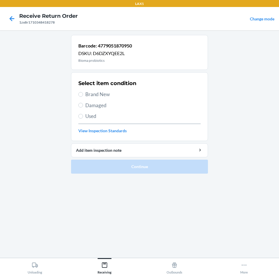
click at [83, 96] on label "Brand New" at bounding box center [139, 95] width 122 height 8
click at [83, 96] on input "Brand New" at bounding box center [80, 94] width 5 height 5
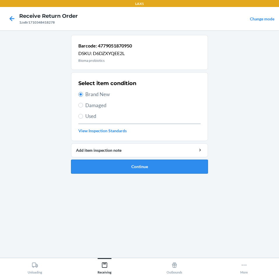
click at [174, 166] on button "Continue" at bounding box center [139, 167] width 137 height 14
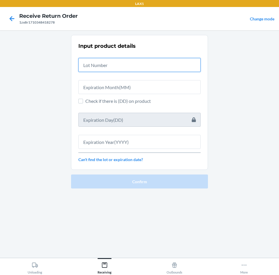
click at [154, 66] on input "text" at bounding box center [139, 65] width 122 height 14
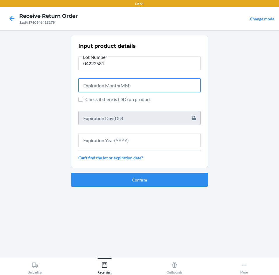
click at [152, 87] on input "text" at bounding box center [139, 85] width 122 height 14
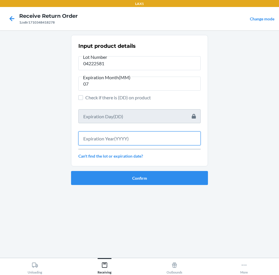
click at [145, 138] on input "text" at bounding box center [139, 138] width 122 height 14
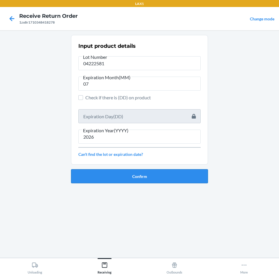
click at [148, 172] on button "Confirm" at bounding box center [139, 176] width 137 height 14
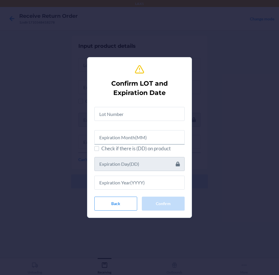
click at [154, 122] on div "Check if there is (DD) on product" at bounding box center [139, 145] width 90 height 87
click at [154, 115] on input "text" at bounding box center [139, 114] width 90 height 14
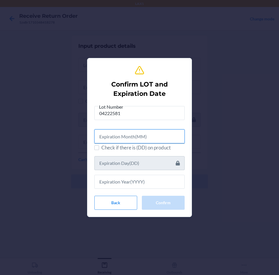
click at [150, 133] on input "text" at bounding box center [139, 136] width 90 height 14
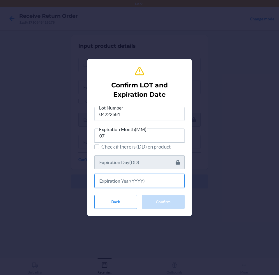
click at [145, 180] on input "text" at bounding box center [139, 181] width 90 height 14
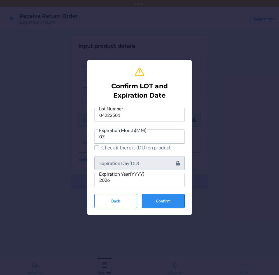
click at [170, 202] on button "Confirm" at bounding box center [163, 201] width 43 height 14
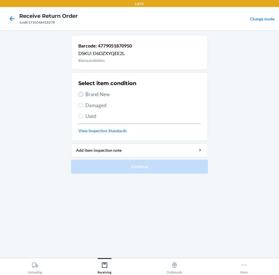
click at [79, 94] on input "Brand New" at bounding box center [80, 94] width 5 height 5
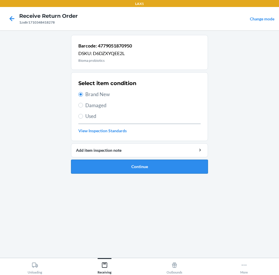
click at [164, 166] on button "Continue" at bounding box center [139, 167] width 137 height 14
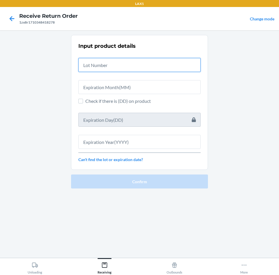
click at [147, 66] on input "text" at bounding box center [139, 65] width 122 height 14
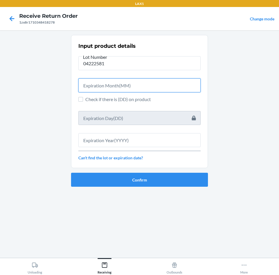
click at [135, 83] on input "text" at bounding box center [139, 85] width 122 height 14
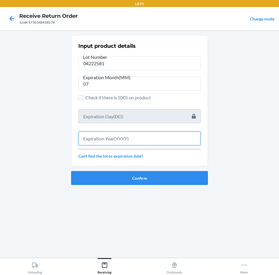
click at [141, 138] on input "text" at bounding box center [139, 138] width 122 height 14
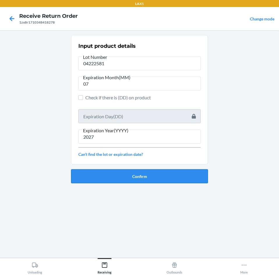
click at [148, 177] on button "Confirm" at bounding box center [139, 176] width 137 height 14
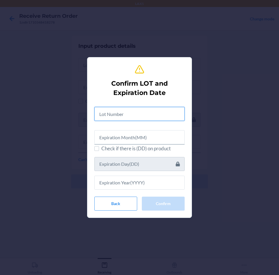
click at [150, 115] on input "text" at bounding box center [139, 114] width 90 height 14
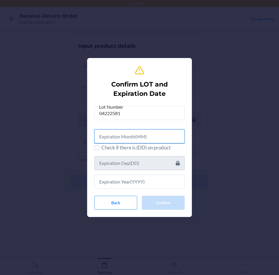
click at [152, 139] on input "text" at bounding box center [139, 136] width 90 height 14
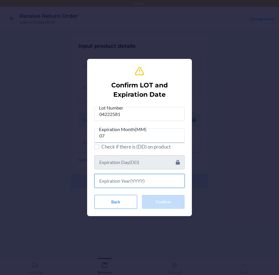
click at [140, 186] on input "text" at bounding box center [139, 181] width 90 height 14
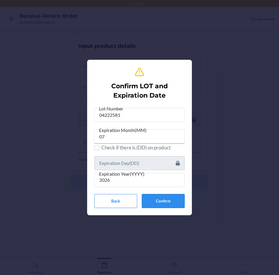
click at [168, 201] on button "Confirm" at bounding box center [163, 201] width 43 height 14
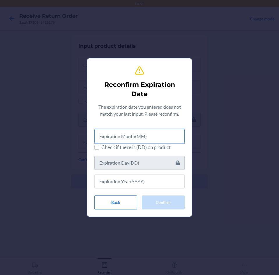
click at [149, 135] on input "text" at bounding box center [139, 136] width 90 height 14
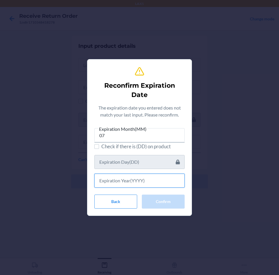
click at [150, 178] on input "text" at bounding box center [139, 181] width 90 height 14
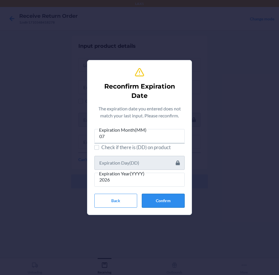
click at [150, 195] on button "Confirm" at bounding box center [163, 201] width 43 height 14
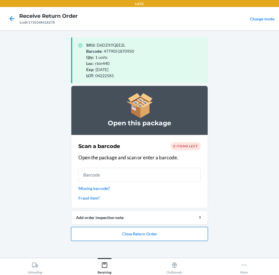
click at [161, 235] on button "Close Return Order" at bounding box center [139, 234] width 137 height 14
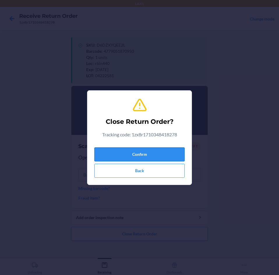
click at [155, 154] on button "Confirm" at bounding box center [139, 154] width 90 height 14
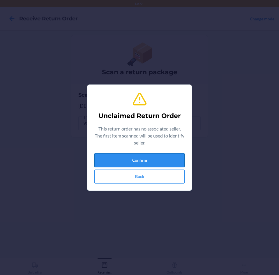
click at [161, 159] on button "Confirm" at bounding box center [139, 160] width 90 height 14
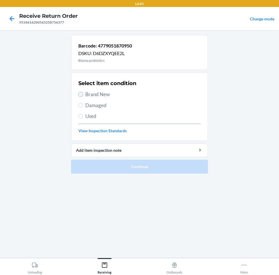
click at [82, 94] on input "Brand New" at bounding box center [80, 94] width 5 height 5
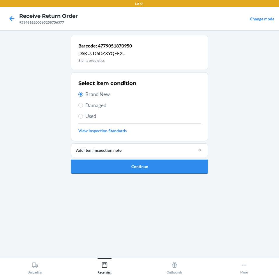
click at [158, 163] on button "Continue" at bounding box center [139, 167] width 137 height 14
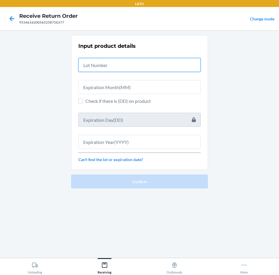
click at [148, 66] on input "text" at bounding box center [139, 65] width 122 height 14
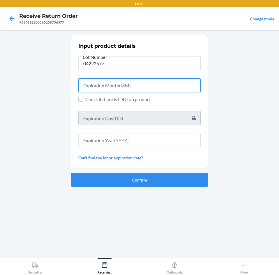
click at [145, 83] on input "text" at bounding box center [139, 85] width 122 height 14
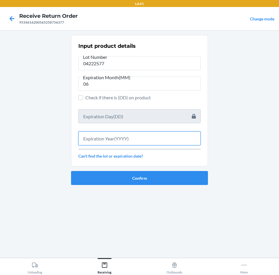
click at [122, 139] on input "text" at bounding box center [139, 138] width 122 height 14
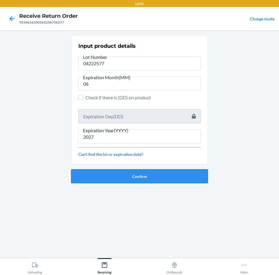
click at [133, 177] on button "Confirm" at bounding box center [139, 176] width 137 height 14
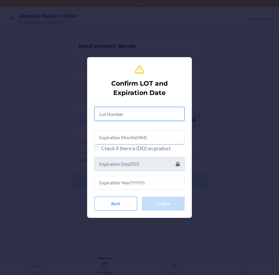
click at [123, 111] on input "text" at bounding box center [139, 114] width 90 height 14
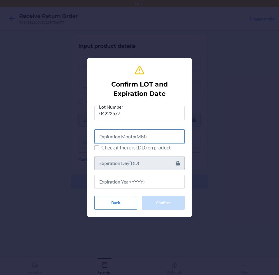
click at [125, 136] on input "text" at bounding box center [139, 136] width 90 height 14
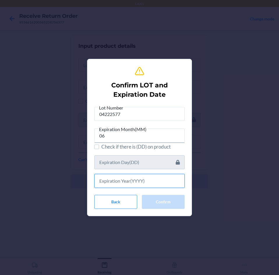
click at [119, 176] on input "text" at bounding box center [139, 181] width 90 height 14
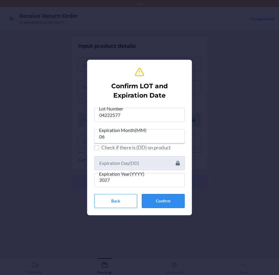
click at [162, 200] on button "Confirm" at bounding box center [163, 201] width 43 height 14
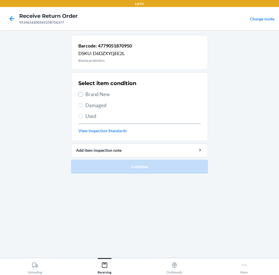
drag, startPoint x: 80, startPoint y: 94, endPoint x: 107, endPoint y: 126, distance: 42.6
click at [82, 96] on label "Brand New" at bounding box center [139, 95] width 122 height 8
click at [82, 96] on input "Brand New" at bounding box center [80, 94] width 5 height 5
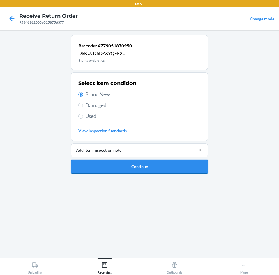
click at [166, 164] on button "Continue" at bounding box center [139, 167] width 137 height 14
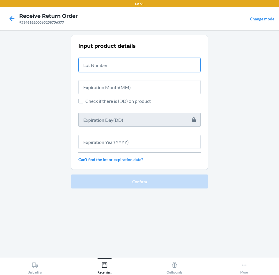
click at [156, 65] on input "text" at bounding box center [139, 65] width 122 height 14
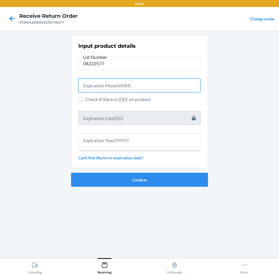
click at [159, 84] on input "text" at bounding box center [139, 85] width 122 height 14
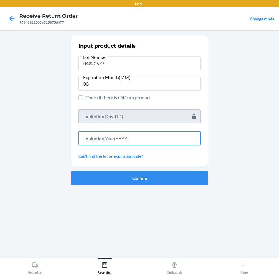
click at [130, 142] on input "text" at bounding box center [139, 138] width 122 height 14
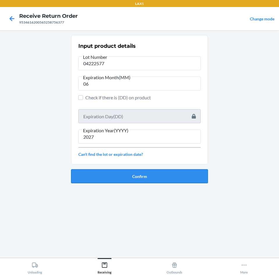
click at [136, 174] on button "Confirm" at bounding box center [139, 176] width 137 height 14
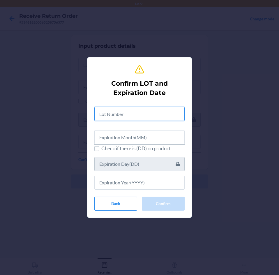
click at [136, 117] on input "text" at bounding box center [139, 114] width 90 height 14
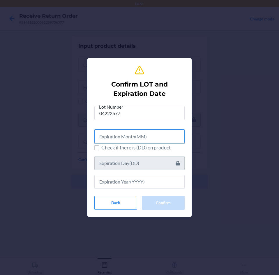
click at [148, 135] on input "text" at bounding box center [139, 136] width 90 height 14
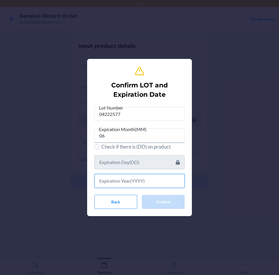
click at [109, 180] on input "text" at bounding box center [139, 181] width 90 height 14
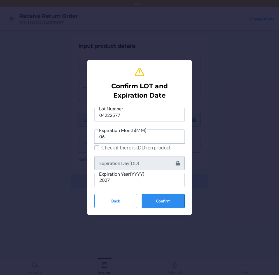
click at [158, 194] on button "Confirm" at bounding box center [163, 201] width 43 height 14
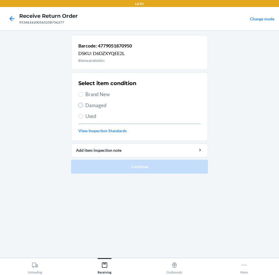
click at [81, 103] on input "Damaged" at bounding box center [80, 105] width 5 height 5
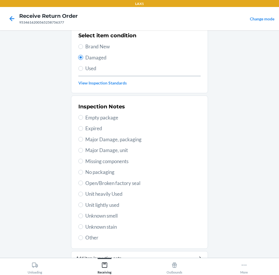
scroll to position [58, 0]
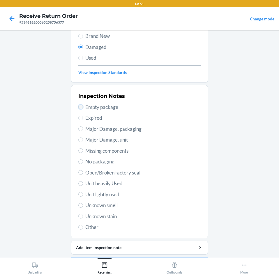
click at [80, 107] on input "Empty package" at bounding box center [80, 107] width 5 height 5
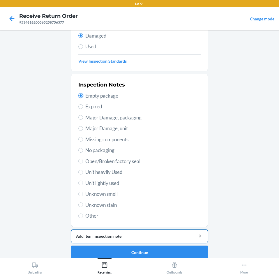
scroll to position [76, 0]
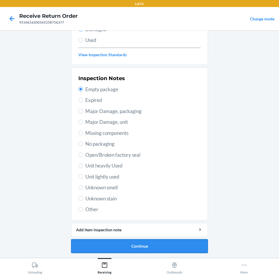
click at [171, 244] on button "Continue" at bounding box center [139, 246] width 137 height 14
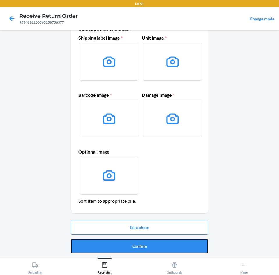
click at [171, 244] on button "Confirm" at bounding box center [139, 246] width 137 height 14
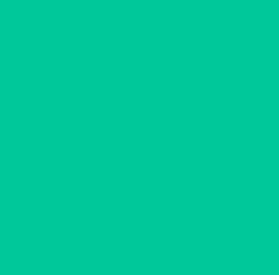
scroll to position [0, 0]
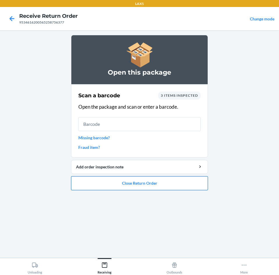
click at [177, 184] on button "Close Return Order" at bounding box center [139, 183] width 137 height 14
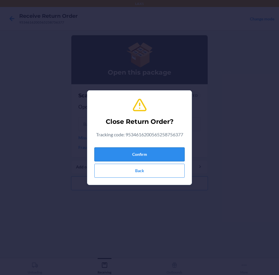
click at [167, 152] on button "Confirm" at bounding box center [139, 154] width 90 height 14
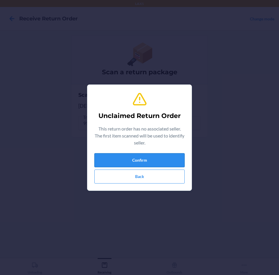
click at [162, 157] on button "Confirm" at bounding box center [139, 160] width 90 height 14
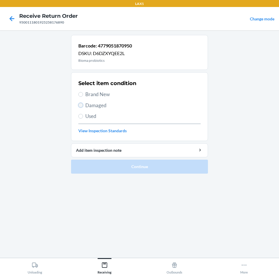
click at [82, 105] on input "Damaged" at bounding box center [80, 105] width 5 height 5
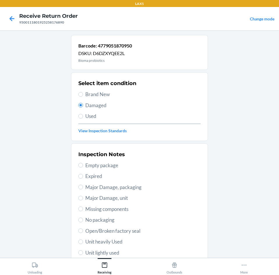
click at [80, 113] on label "Used" at bounding box center [139, 116] width 122 height 8
click at [80, 114] on input "Used" at bounding box center [80, 116] width 5 height 5
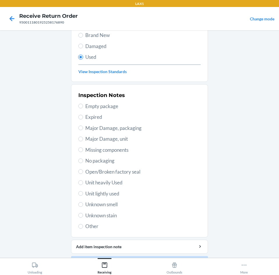
scroll to position [76, 0]
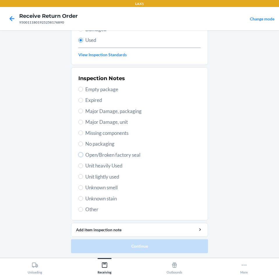
drag, startPoint x: 80, startPoint y: 156, endPoint x: 84, endPoint y: 157, distance: 4.6
click at [80, 156] on input "Open/Broken factory seal" at bounding box center [80, 154] width 5 height 5
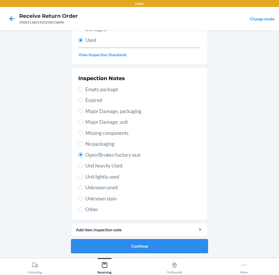
click at [177, 246] on button "Continue" at bounding box center [139, 246] width 137 height 14
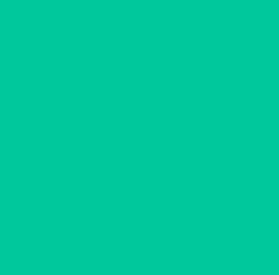
scroll to position [0, 0]
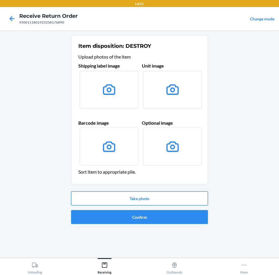
click at [173, 194] on button "Take photo" at bounding box center [139, 198] width 137 height 14
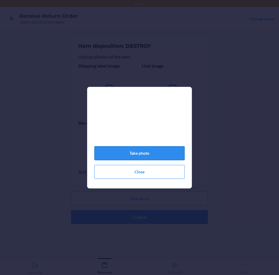
click at [155, 155] on button "Take photo" at bounding box center [139, 153] width 90 height 14
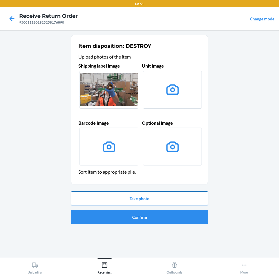
click at [170, 197] on button "Take photo" at bounding box center [139, 198] width 137 height 14
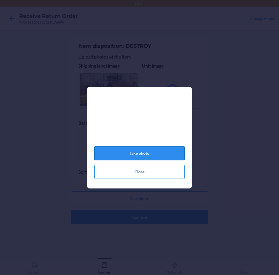
click at [170, 158] on button "Take photo" at bounding box center [139, 153] width 90 height 14
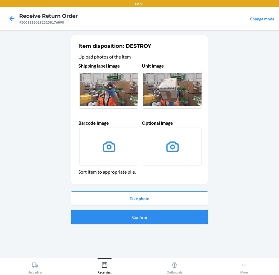
click at [170, 221] on button "Confirm" at bounding box center [139, 217] width 137 height 14
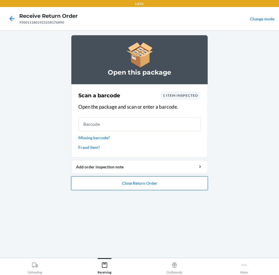
click at [175, 183] on button "Close Return Order" at bounding box center [139, 183] width 137 height 14
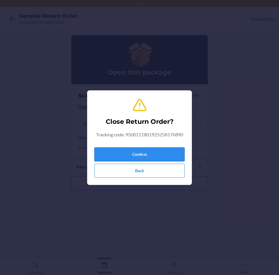
click at [171, 154] on button "Confirm" at bounding box center [139, 154] width 90 height 14
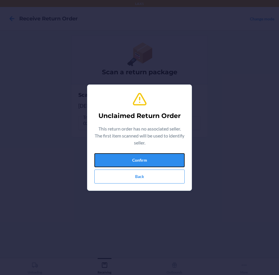
click at [171, 154] on button "Confirm" at bounding box center [139, 160] width 90 height 14
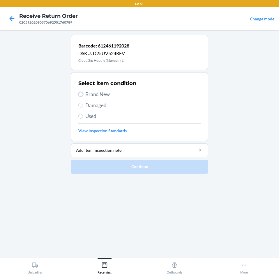
drag, startPoint x: 80, startPoint y: 93, endPoint x: 85, endPoint y: 97, distance: 6.9
click at [83, 96] on label "Brand New" at bounding box center [139, 95] width 122 height 8
click at [83, 96] on input "Brand New" at bounding box center [80, 94] width 5 height 5
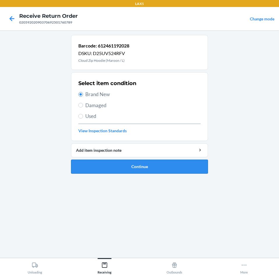
click at [169, 168] on button "Continue" at bounding box center [139, 167] width 137 height 14
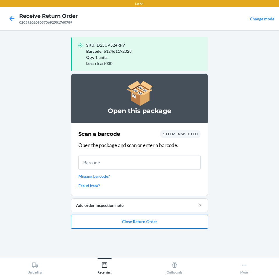
click at [170, 223] on button "Close Return Order" at bounding box center [139, 222] width 137 height 14
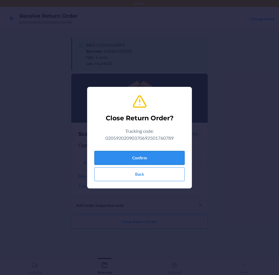
click at [166, 158] on button "Confirm" at bounding box center [139, 158] width 90 height 14
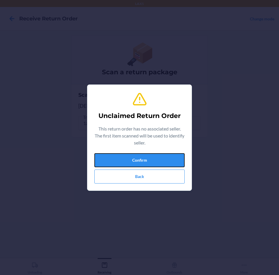
click at [166, 158] on button "Confirm" at bounding box center [139, 160] width 90 height 14
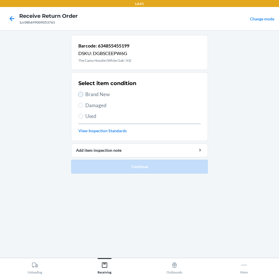
click at [82, 95] on input "Brand New" at bounding box center [80, 94] width 5 height 5
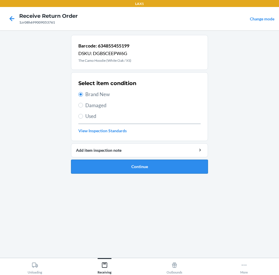
click at [176, 168] on button "Continue" at bounding box center [139, 167] width 137 height 14
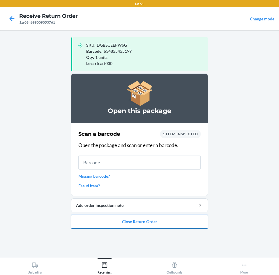
click at [190, 222] on button "Close Return Order" at bounding box center [139, 222] width 137 height 14
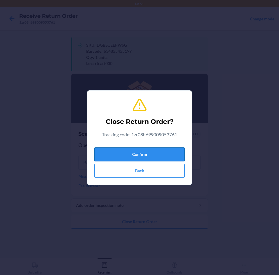
click at [171, 151] on button "Confirm" at bounding box center [139, 154] width 90 height 14
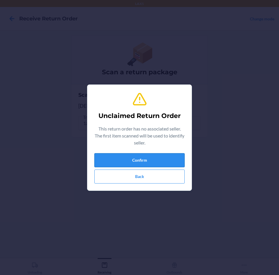
click at [172, 157] on button "Confirm" at bounding box center [139, 160] width 90 height 14
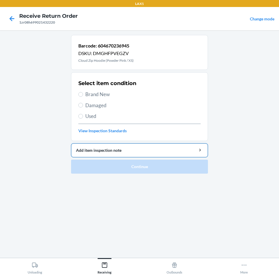
click at [131, 151] on div "Add item inspection note" at bounding box center [139, 150] width 127 height 6
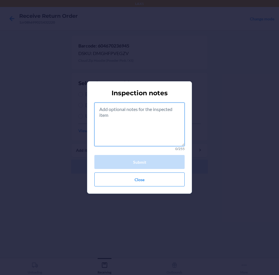
click at [137, 120] on textarea at bounding box center [139, 125] width 90 height 44
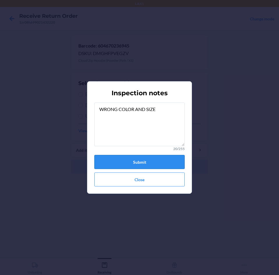
click at [147, 162] on button "Submit" at bounding box center [139, 162] width 90 height 14
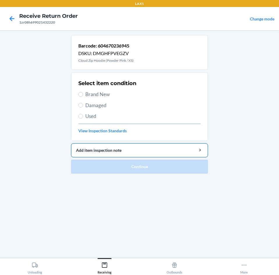
click at [132, 151] on div "Add item inspection note" at bounding box center [139, 150] width 127 height 6
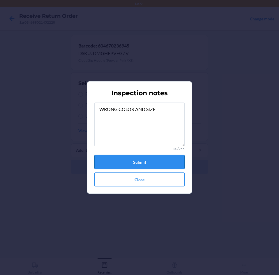
click at [157, 161] on button "Submit" at bounding box center [139, 162] width 90 height 14
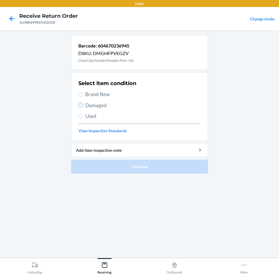
click at [81, 106] on input "Damaged" at bounding box center [80, 105] width 5 height 5
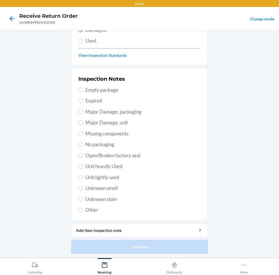
scroll to position [76, 0]
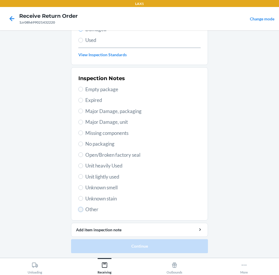
click at [80, 209] on input "Other" at bounding box center [80, 209] width 5 height 5
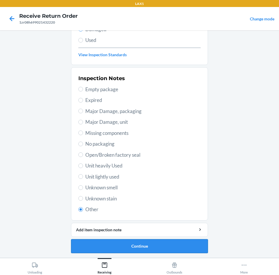
click at [178, 245] on button "Continue" at bounding box center [139, 246] width 137 height 14
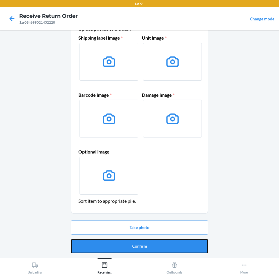
click at [178, 245] on button "Confirm" at bounding box center [139, 246] width 137 height 14
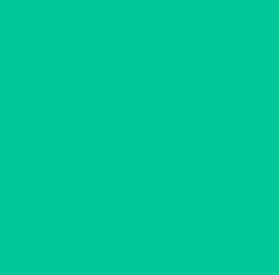
scroll to position [0, 0]
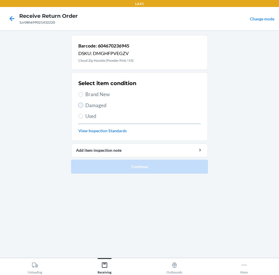
click at [82, 104] on input "Damaged" at bounding box center [80, 105] width 5 height 5
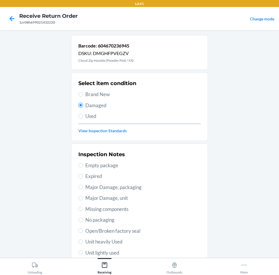
scroll to position [76, 0]
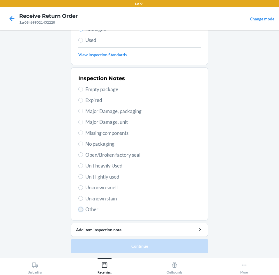
click at [80, 209] on input "Other" at bounding box center [80, 209] width 5 height 5
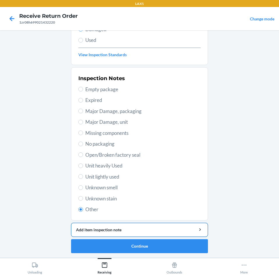
click at [140, 231] on div "Add item inspection note" at bounding box center [139, 230] width 127 height 6
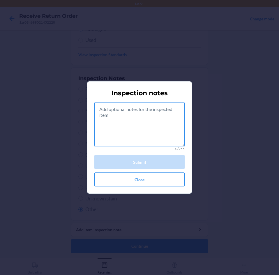
click at [143, 122] on textarea at bounding box center [139, 125] width 90 height 44
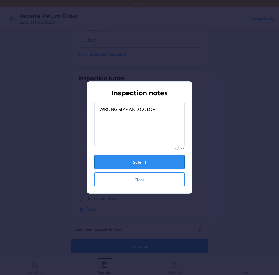
click at [151, 160] on button "Submit" at bounding box center [139, 162] width 90 height 14
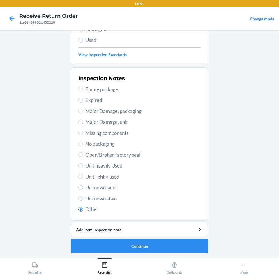
click at [165, 248] on button "Continue" at bounding box center [139, 246] width 137 height 14
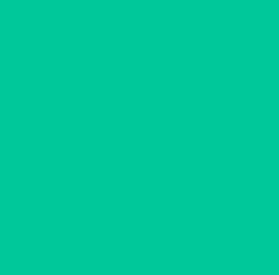
scroll to position [28, 0]
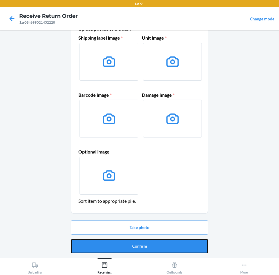
click at [165, 248] on button "Confirm" at bounding box center [139, 246] width 137 height 14
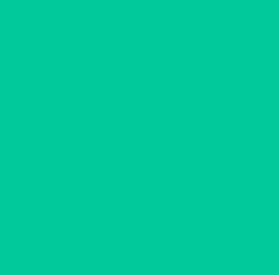
scroll to position [0, 0]
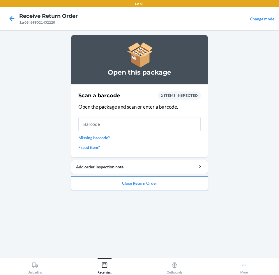
click at [163, 184] on button "Close Return Order" at bounding box center [139, 183] width 137 height 14
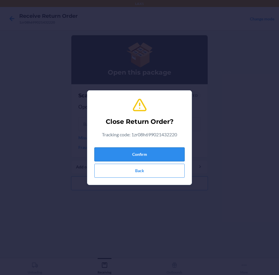
click at [150, 151] on button "Confirm" at bounding box center [139, 154] width 90 height 14
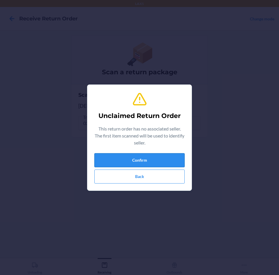
click at [153, 158] on button "Confirm" at bounding box center [139, 160] width 90 height 14
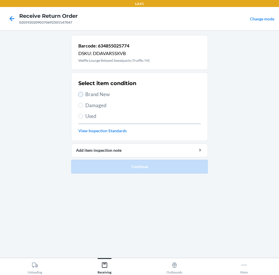
click at [82, 93] on input "Brand New" at bounding box center [80, 94] width 5 height 5
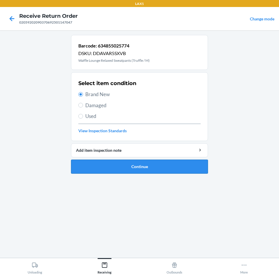
click at [196, 164] on button "Continue" at bounding box center [139, 167] width 137 height 14
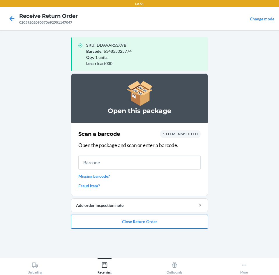
click at [183, 219] on button "Close Return Order" at bounding box center [139, 222] width 137 height 14
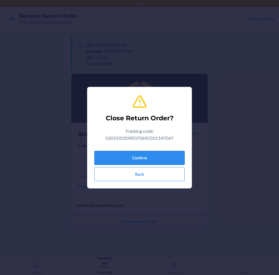
click at [170, 157] on button "Confirm" at bounding box center [139, 158] width 90 height 14
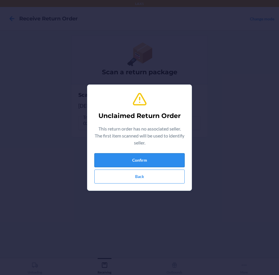
click at [173, 157] on button "Confirm" at bounding box center [139, 160] width 90 height 14
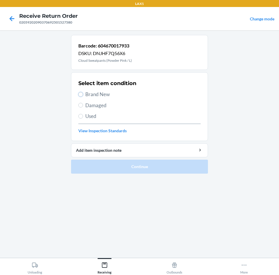
drag, startPoint x: 80, startPoint y: 93, endPoint x: 113, endPoint y: 131, distance: 50.6
click at [81, 94] on input "Brand New" at bounding box center [80, 94] width 5 height 5
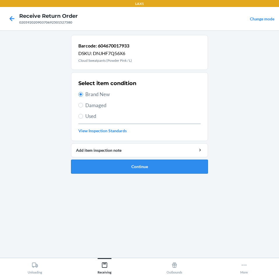
click at [170, 163] on button "Continue" at bounding box center [139, 167] width 137 height 14
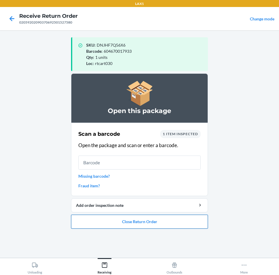
click at [180, 219] on button "Close Return Order" at bounding box center [139, 222] width 137 height 14
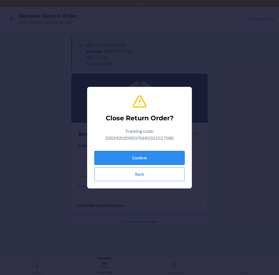
click at [166, 159] on button "Confirm" at bounding box center [139, 158] width 90 height 14
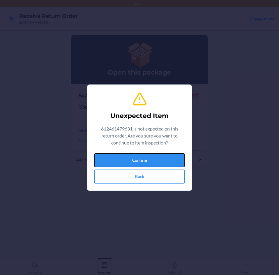
click at [166, 159] on button "Confirm" at bounding box center [139, 160] width 90 height 14
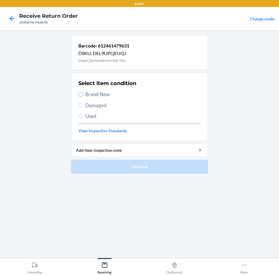
drag, startPoint x: 81, startPoint y: 93, endPoint x: 105, endPoint y: 122, distance: 37.9
click at [83, 97] on label "Brand New" at bounding box center [139, 95] width 122 height 8
click at [83, 97] on input "Brand New" at bounding box center [80, 94] width 5 height 5
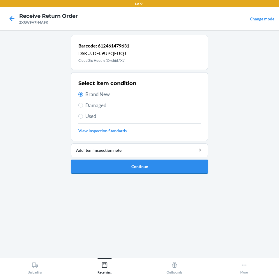
click at [154, 165] on button "Continue" at bounding box center [139, 167] width 137 height 14
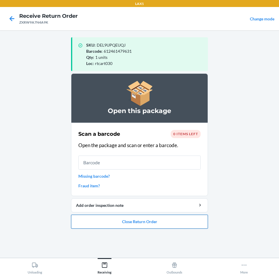
click at [175, 223] on button "Close Return Order" at bounding box center [139, 222] width 137 height 14
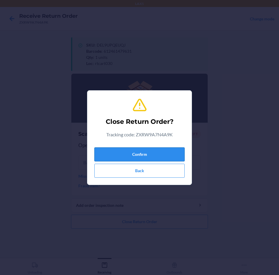
click at [161, 156] on button "Confirm" at bounding box center [139, 154] width 90 height 14
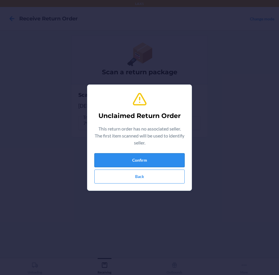
click at [162, 156] on button "Confirm" at bounding box center [139, 160] width 90 height 14
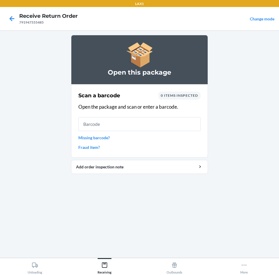
drag, startPoint x: 162, startPoint y: 156, endPoint x: 0, endPoint y: 135, distance: 163.4
click at [114, 126] on input "text" at bounding box center [139, 124] width 122 height 14
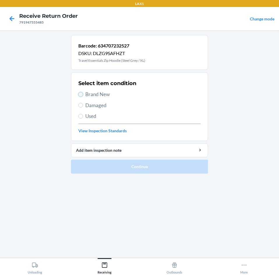
click at [82, 94] on input "Brand New" at bounding box center [80, 94] width 5 height 5
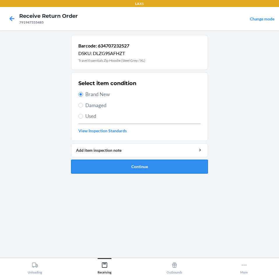
click at [153, 163] on button "Continue" at bounding box center [139, 167] width 137 height 14
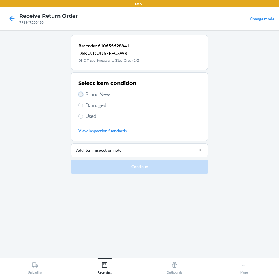
click at [82, 96] on input "Brand New" at bounding box center [80, 94] width 5 height 5
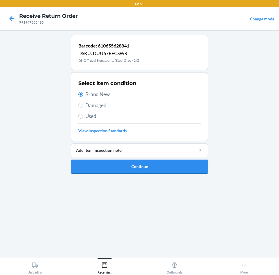
click at [186, 160] on button "Continue" at bounding box center [139, 167] width 137 height 14
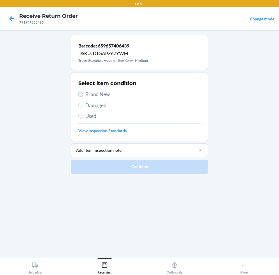
click at [80, 94] on input "Brand New" at bounding box center [80, 94] width 5 height 5
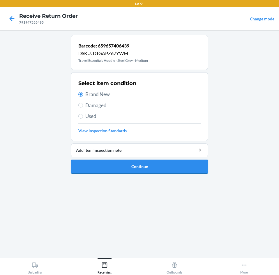
click at [161, 162] on button "Continue" at bounding box center [139, 167] width 137 height 14
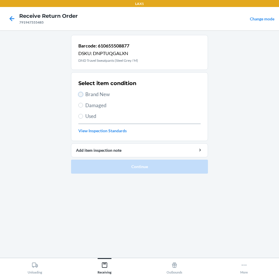
click at [80, 94] on input "Brand New" at bounding box center [80, 94] width 5 height 5
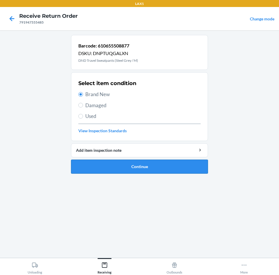
click at [165, 163] on button "Continue" at bounding box center [139, 167] width 137 height 14
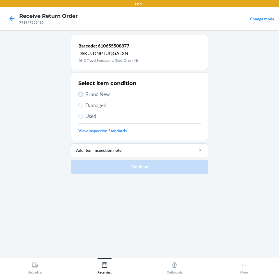
click at [82, 95] on input "Brand New" at bounding box center [80, 94] width 5 height 5
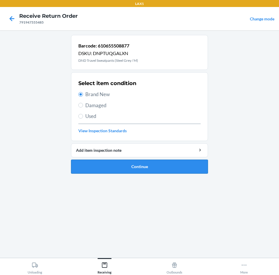
click at [178, 164] on button "Continue" at bounding box center [139, 167] width 137 height 14
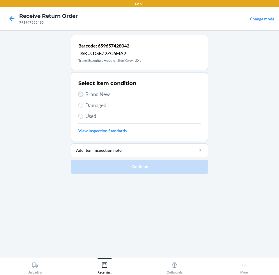
drag, startPoint x: 81, startPoint y: 95, endPoint x: 118, endPoint y: 136, distance: 55.5
click at [81, 95] on input "Brand New" at bounding box center [80, 94] width 5 height 5
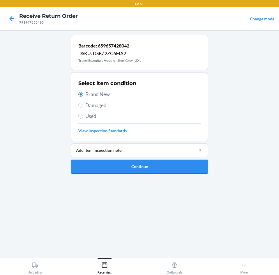
click at [168, 167] on button "Continue" at bounding box center [139, 167] width 137 height 14
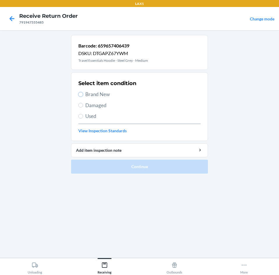
drag, startPoint x: 82, startPoint y: 93, endPoint x: 97, endPoint y: 118, distance: 28.9
click at [83, 96] on label "Brand New" at bounding box center [139, 95] width 122 height 8
click at [83, 96] on input "Brand New" at bounding box center [80, 94] width 5 height 5
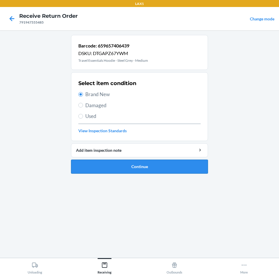
click at [171, 165] on button "Continue" at bounding box center [139, 167] width 137 height 14
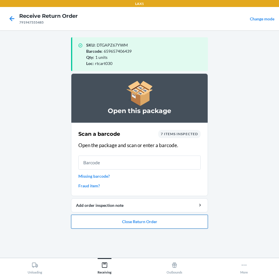
click at [150, 222] on button "Close Return Order" at bounding box center [139, 222] width 137 height 14
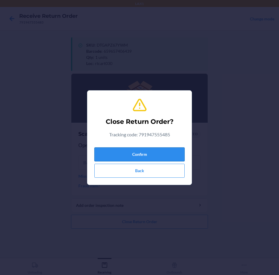
click at [150, 154] on button "Confirm" at bounding box center [139, 154] width 90 height 14
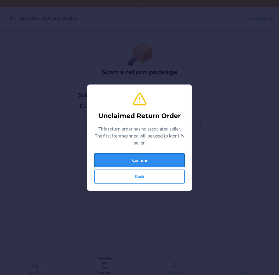
click at [148, 156] on button "Confirm" at bounding box center [139, 160] width 90 height 14
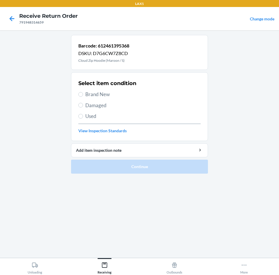
click at [78, 104] on section "Select item condition Brand New Damaged Used View Inspection Standards" at bounding box center [139, 106] width 137 height 69
click at [83, 104] on label "Damaged" at bounding box center [139, 106] width 122 height 8
click at [83, 104] on input "Damaged" at bounding box center [80, 105] width 5 height 5
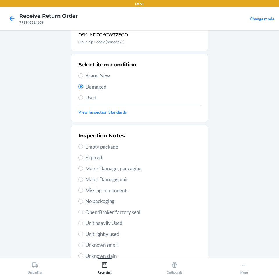
scroll to position [76, 0]
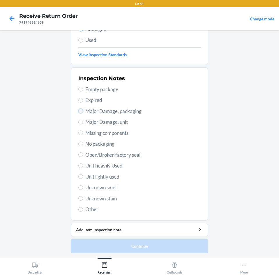
click at [78, 110] on input "Major Damage, packaging" at bounding box center [80, 111] width 5 height 5
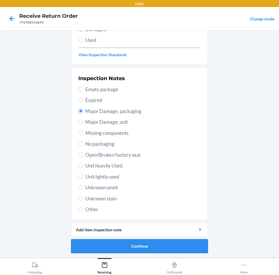
click at [177, 245] on button "Continue" at bounding box center [139, 246] width 137 height 14
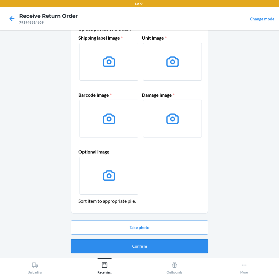
click at [179, 245] on button "Confirm" at bounding box center [139, 246] width 137 height 14
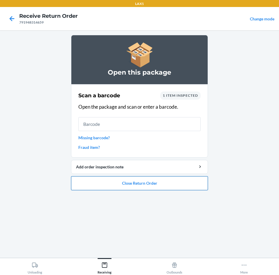
click at [172, 183] on button "Close Return Order" at bounding box center [139, 183] width 137 height 14
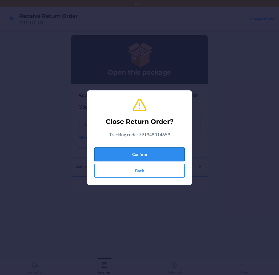
click at [160, 154] on button "Confirm" at bounding box center [139, 154] width 90 height 14
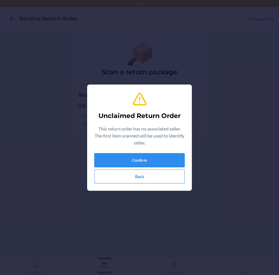
click at [154, 160] on button "Confirm" at bounding box center [139, 160] width 90 height 14
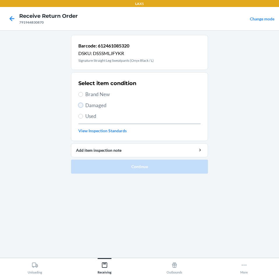
click at [83, 105] on input "Damaged" at bounding box center [80, 105] width 5 height 5
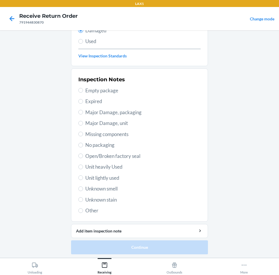
scroll to position [76, 0]
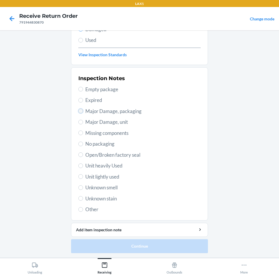
click at [79, 111] on input "Major Damage, packaging" at bounding box center [80, 111] width 5 height 5
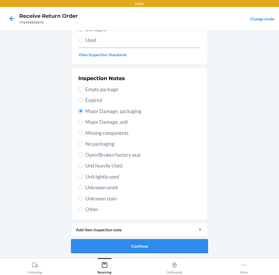
click at [165, 246] on button "Continue" at bounding box center [139, 246] width 137 height 14
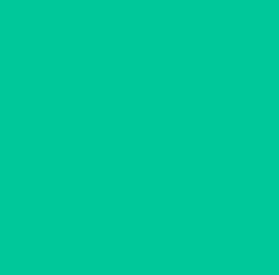
scroll to position [28, 0]
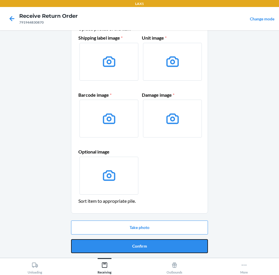
click at [165, 246] on button "Confirm" at bounding box center [139, 246] width 137 height 14
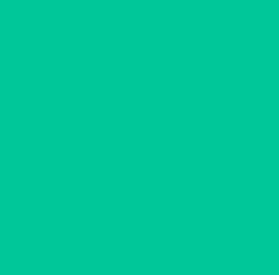
scroll to position [0, 0]
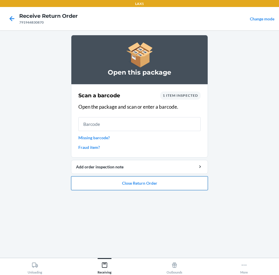
click at [168, 183] on button "Close Return Order" at bounding box center [139, 183] width 137 height 14
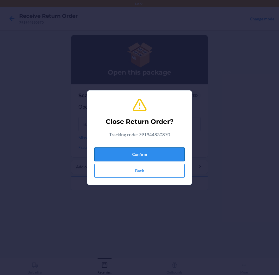
click at [164, 156] on button "Confirm" at bounding box center [139, 154] width 90 height 14
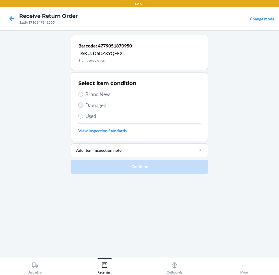
click at [83, 105] on input "Damaged" at bounding box center [80, 105] width 5 height 5
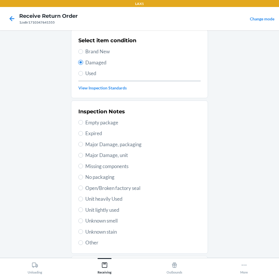
scroll to position [58, 0]
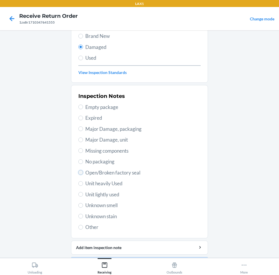
click at [79, 171] on input "Open/Broken factory seal" at bounding box center [80, 172] width 5 height 5
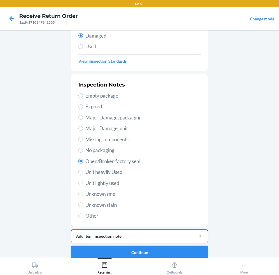
scroll to position [76, 0]
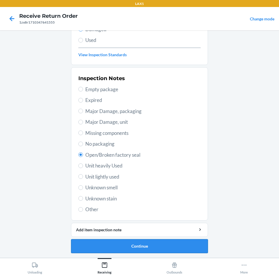
click at [165, 247] on button "Continue" at bounding box center [139, 246] width 137 height 14
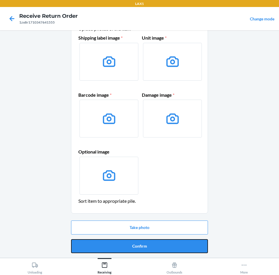
click at [165, 247] on button "Confirm" at bounding box center [139, 246] width 137 height 14
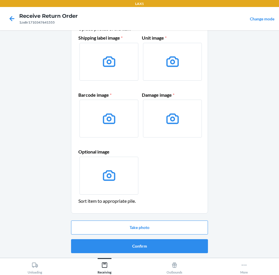
scroll to position [0, 0]
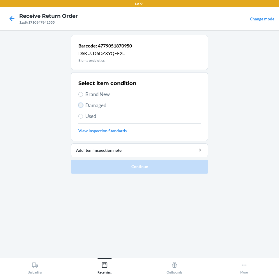
click at [81, 106] on input "Damaged" at bounding box center [80, 105] width 5 height 5
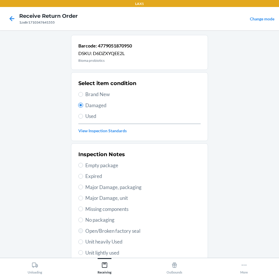
scroll to position [29, 0]
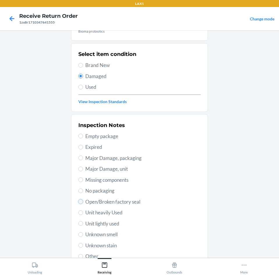
click at [80, 202] on input "Open/Broken factory seal" at bounding box center [80, 201] width 5 height 5
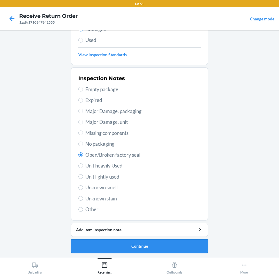
click at [143, 247] on button "Continue" at bounding box center [139, 246] width 137 height 14
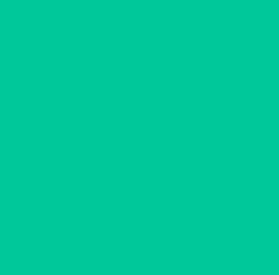
scroll to position [28, 0]
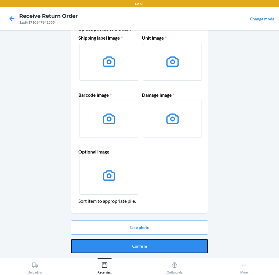
click at [143, 247] on button "Confirm" at bounding box center [139, 246] width 137 height 14
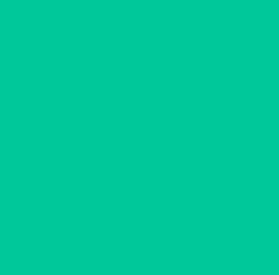
scroll to position [0, 0]
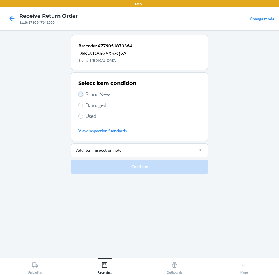
click at [80, 92] on input "Brand New" at bounding box center [80, 94] width 5 height 5
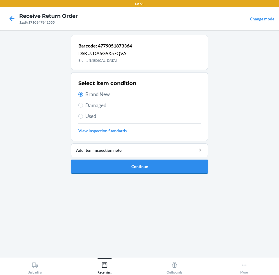
click at [194, 166] on button "Continue" at bounding box center [139, 167] width 137 height 14
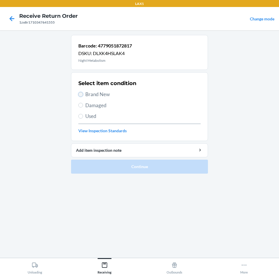
click at [80, 94] on input "Brand New" at bounding box center [80, 94] width 5 height 5
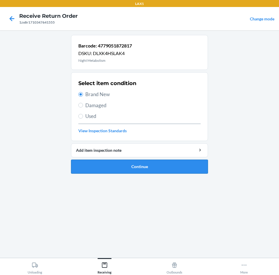
click at [164, 164] on button "Continue" at bounding box center [139, 167] width 137 height 14
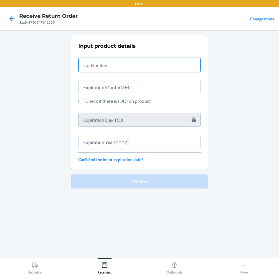
click at [170, 70] on input "text" at bounding box center [139, 65] width 122 height 14
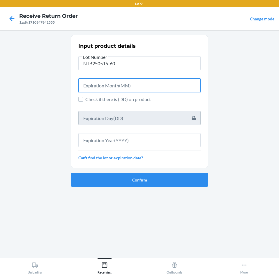
click at [166, 88] on input "text" at bounding box center [139, 85] width 122 height 14
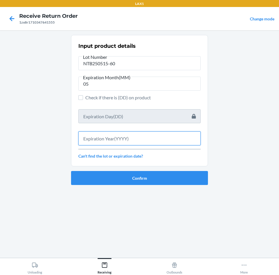
click at [146, 141] on input "text" at bounding box center [139, 138] width 122 height 14
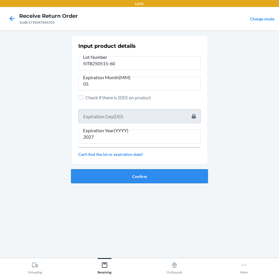
click at [147, 178] on button "Confirm" at bounding box center [139, 176] width 137 height 14
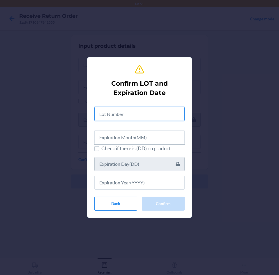
click at [154, 107] on input "text" at bounding box center [139, 114] width 90 height 14
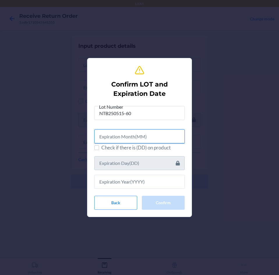
click at [145, 136] on input "text" at bounding box center [139, 136] width 90 height 14
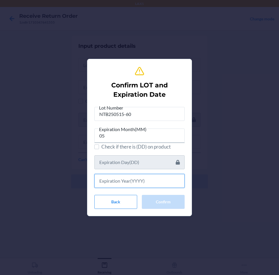
click at [132, 177] on input "text" at bounding box center [139, 181] width 90 height 14
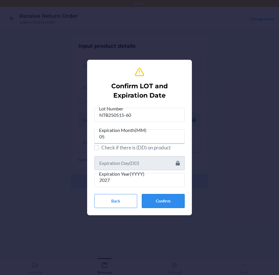
click at [170, 198] on button "Confirm" at bounding box center [163, 201] width 43 height 14
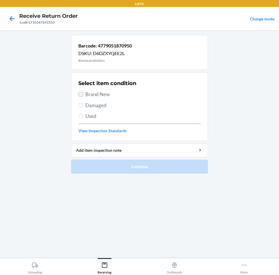
click at [80, 95] on input "Brand New" at bounding box center [80, 94] width 5 height 5
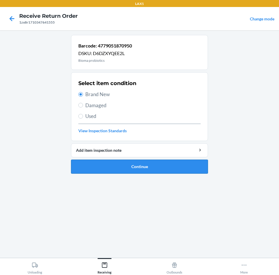
click at [198, 166] on button "Continue" at bounding box center [139, 167] width 137 height 14
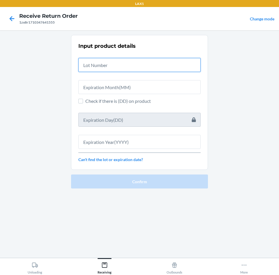
click at [171, 63] on input "text" at bounding box center [139, 65] width 122 height 14
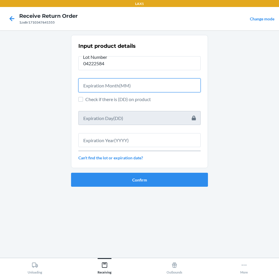
click at [166, 83] on input "text" at bounding box center [139, 85] width 122 height 14
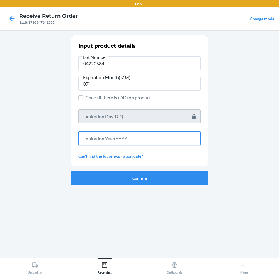
click at [170, 138] on input "text" at bounding box center [139, 138] width 122 height 14
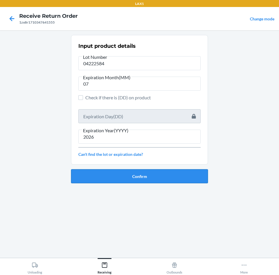
click at [175, 173] on button "Confirm" at bounding box center [139, 176] width 137 height 14
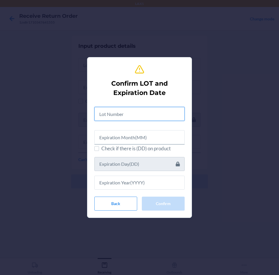
click at [164, 113] on input "text" at bounding box center [139, 114] width 90 height 14
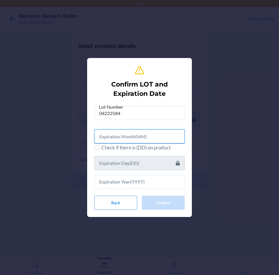
click at [163, 134] on input "text" at bounding box center [139, 136] width 90 height 14
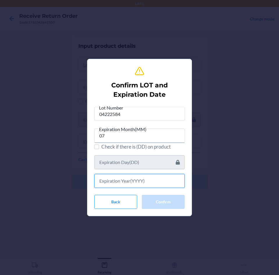
click at [143, 181] on input "text" at bounding box center [139, 181] width 90 height 14
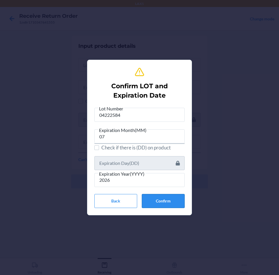
click at [163, 201] on button "Confirm" at bounding box center [163, 201] width 43 height 14
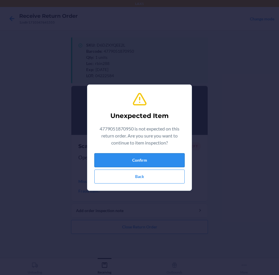
click at [164, 162] on button "Confirm" at bounding box center [139, 160] width 90 height 14
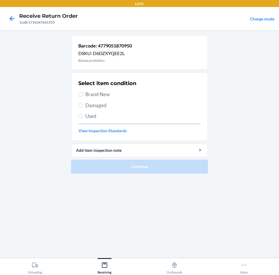
click at [83, 92] on label "Brand New" at bounding box center [139, 95] width 122 height 8
click at [83, 92] on input "Brand New" at bounding box center [80, 94] width 5 height 5
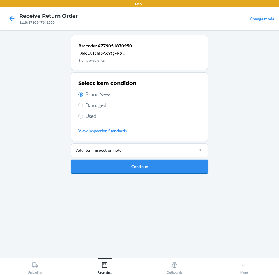
click at [155, 164] on button "Continue" at bounding box center [139, 167] width 137 height 14
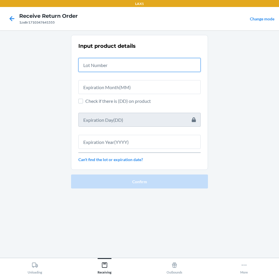
click at [115, 66] on input "text" at bounding box center [139, 65] width 122 height 14
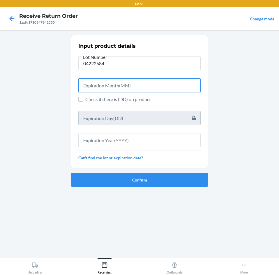
click at [124, 84] on input "text" at bounding box center [139, 85] width 122 height 14
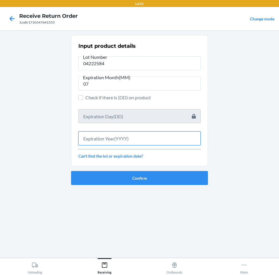
click at [125, 136] on input "text" at bounding box center [139, 138] width 122 height 14
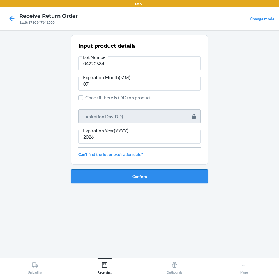
click at [147, 173] on button "Confirm" at bounding box center [139, 176] width 137 height 14
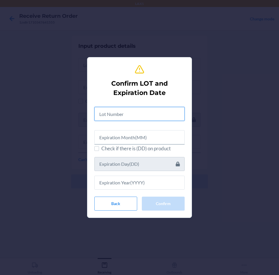
click at [156, 111] on input "text" at bounding box center [139, 114] width 90 height 14
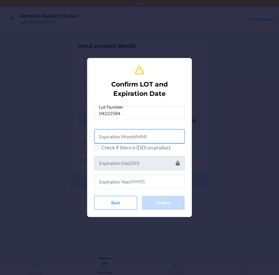
click at [158, 140] on input "text" at bounding box center [139, 136] width 90 height 14
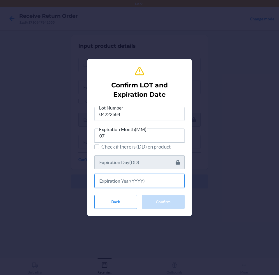
click at [142, 185] on input "text" at bounding box center [139, 181] width 90 height 14
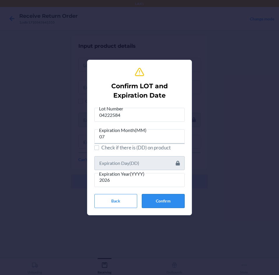
click at [164, 200] on button "Confirm" at bounding box center [163, 201] width 43 height 14
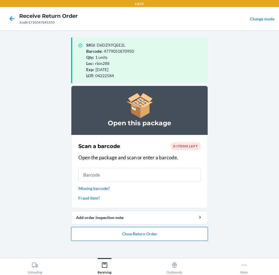
click at [173, 230] on button "Close Return Order" at bounding box center [139, 234] width 137 height 14
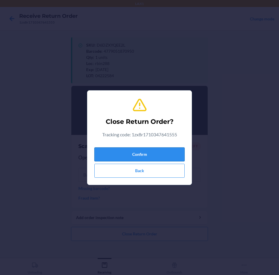
click at [169, 149] on button "Confirm" at bounding box center [139, 154] width 90 height 14
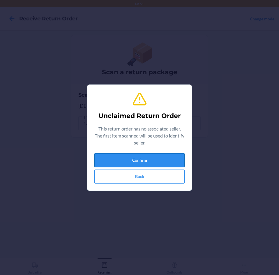
click at [161, 158] on button "Confirm" at bounding box center [139, 160] width 90 height 14
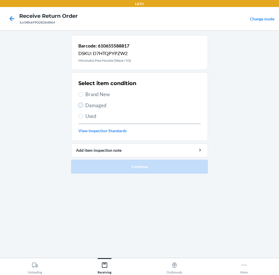
click at [79, 105] on input "Damaged" at bounding box center [80, 105] width 5 height 5
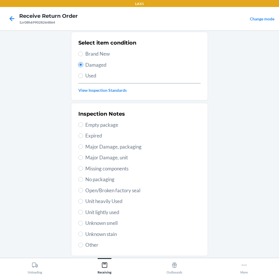
scroll to position [76, 0]
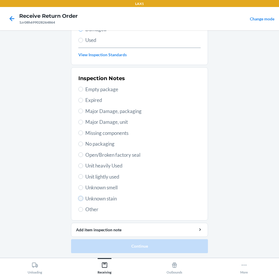
click at [78, 199] on input "Unknown stain" at bounding box center [80, 198] width 5 height 5
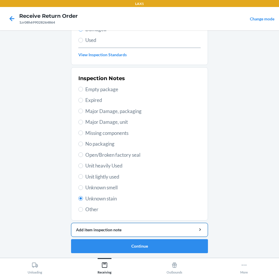
click at [136, 233] on button "Add item inspection note" at bounding box center [139, 230] width 137 height 14
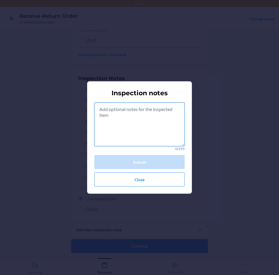
click at [151, 122] on textarea at bounding box center [139, 125] width 90 height 44
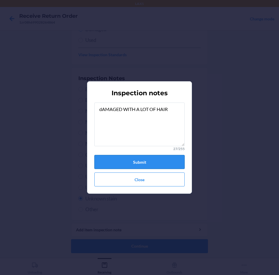
click at [142, 165] on button "Submit" at bounding box center [139, 162] width 90 height 14
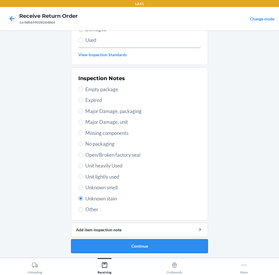
click at [161, 245] on button "Continue" at bounding box center [139, 246] width 137 height 14
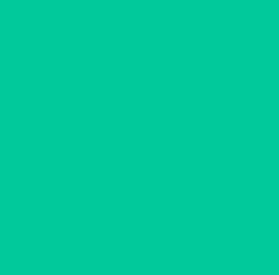
scroll to position [28, 0]
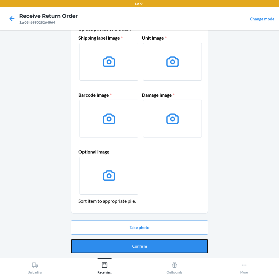
click at [161, 245] on button "Confirm" at bounding box center [139, 246] width 137 height 14
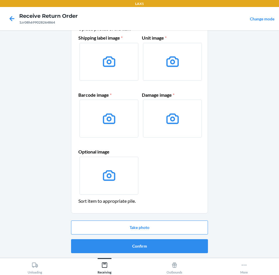
scroll to position [0, 0]
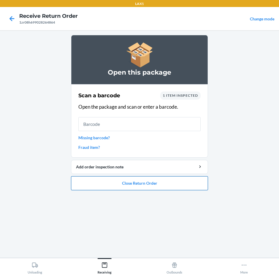
click at [194, 186] on button "Close Return Order" at bounding box center [139, 183] width 137 height 14
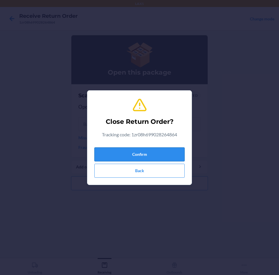
click at [164, 150] on button "Confirm" at bounding box center [139, 154] width 90 height 14
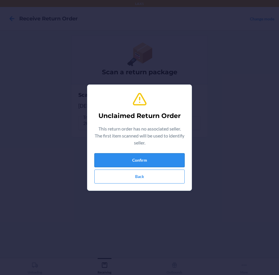
click at [160, 160] on button "Confirm" at bounding box center [139, 160] width 90 height 14
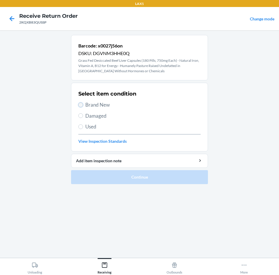
click at [82, 105] on input "Brand New" at bounding box center [80, 105] width 5 height 5
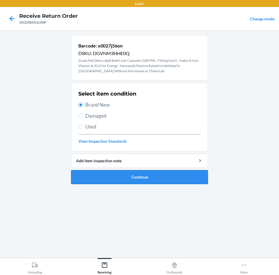
click at [168, 177] on button "Continue" at bounding box center [139, 177] width 137 height 14
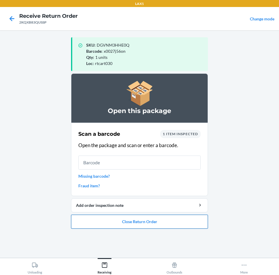
click at [121, 222] on button "Close Return Order" at bounding box center [139, 222] width 137 height 14
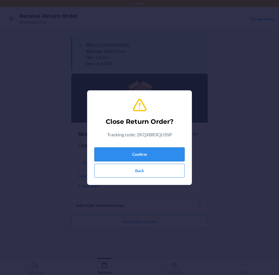
click at [136, 149] on button "Confirm" at bounding box center [139, 154] width 90 height 14
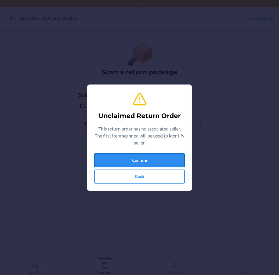
click at [136, 157] on button "Confirm" at bounding box center [139, 160] width 90 height 14
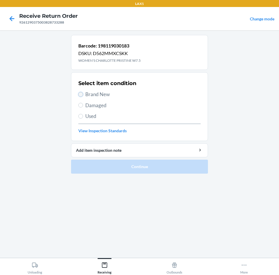
click at [82, 95] on input "Brand New" at bounding box center [80, 94] width 5 height 5
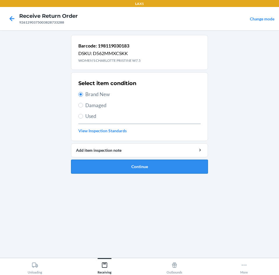
click at [172, 166] on button "Continue" at bounding box center [139, 167] width 137 height 14
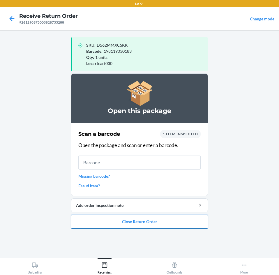
drag, startPoint x: 166, startPoint y: 222, endPoint x: 166, endPoint y: 217, distance: 4.4
click at [166, 217] on button "Close Return Order" at bounding box center [139, 222] width 137 height 14
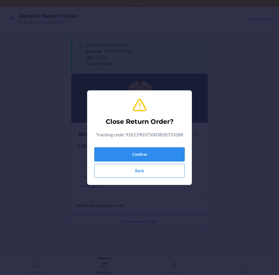
click at [164, 153] on button "Confirm" at bounding box center [139, 154] width 90 height 14
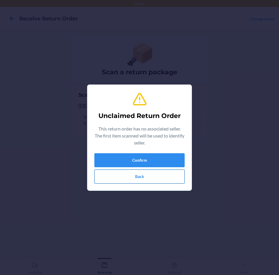
click at [153, 175] on button "Back" at bounding box center [139, 177] width 90 height 14
click at [154, 156] on button "Confirm" at bounding box center [139, 160] width 90 height 14
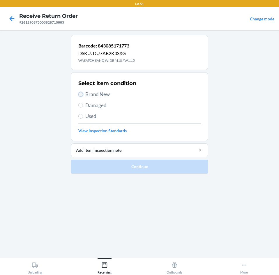
click at [83, 94] on input "Brand New" at bounding box center [80, 94] width 5 height 5
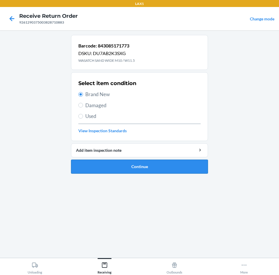
click at [165, 170] on button "Continue" at bounding box center [139, 167] width 137 height 14
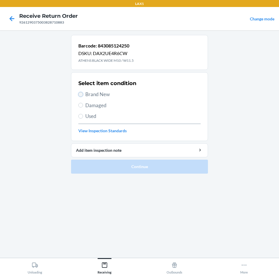
click at [81, 93] on input "Brand New" at bounding box center [80, 94] width 5 height 5
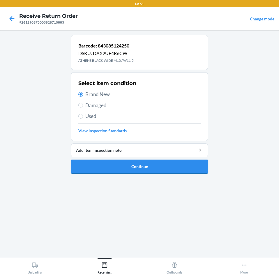
click at [182, 166] on button "Continue" at bounding box center [139, 167] width 137 height 14
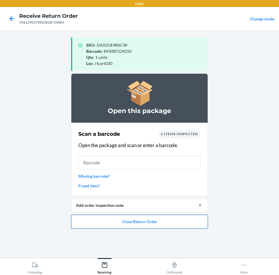
click at [185, 222] on button "Close Return Order" at bounding box center [139, 222] width 137 height 14
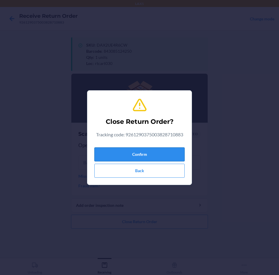
click at [172, 154] on button "Confirm" at bounding box center [139, 154] width 90 height 14
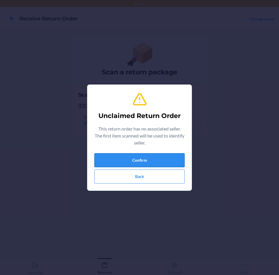
click at [172, 154] on button "Confirm" at bounding box center [139, 160] width 90 height 14
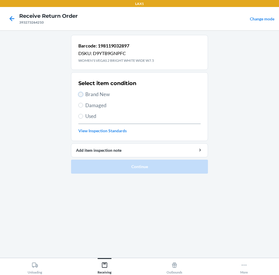
click at [79, 93] on input "Brand New" at bounding box center [80, 94] width 5 height 5
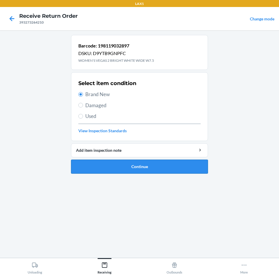
click at [165, 164] on button "Continue" at bounding box center [139, 167] width 137 height 14
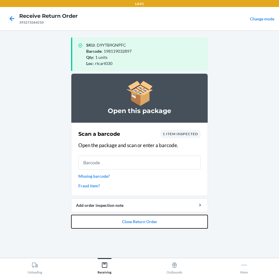
drag, startPoint x: 173, startPoint y: 220, endPoint x: 173, endPoint y: 213, distance: 7.0
click at [173, 215] on button "Close Return Order" at bounding box center [139, 222] width 137 height 14
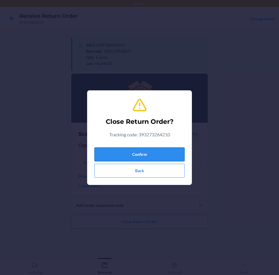
click at [165, 152] on button "Confirm" at bounding box center [139, 154] width 90 height 14
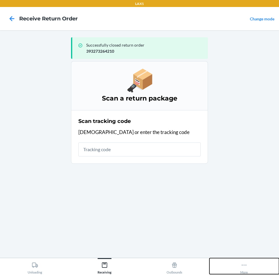
click at [246, 267] on icon at bounding box center [244, 265] width 6 height 6
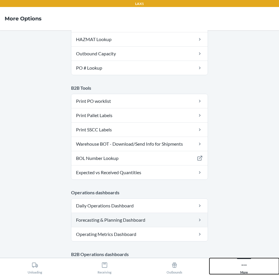
scroll to position [285, 0]
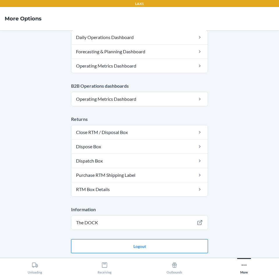
click at [184, 247] on button "Logout" at bounding box center [139, 246] width 137 height 14
